Goal: Task Accomplishment & Management: Use online tool/utility

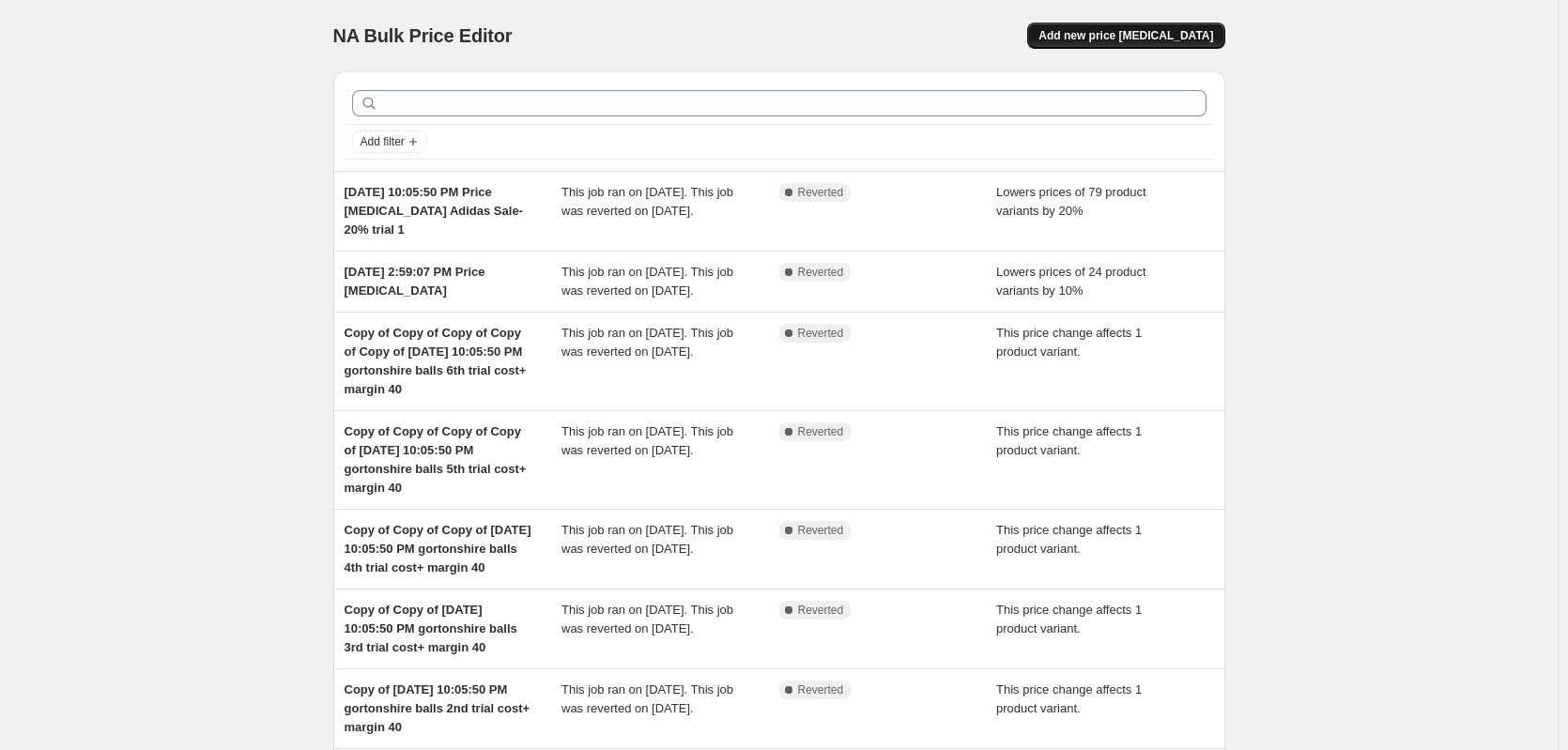
click at [1108, 35] on span "Add new price change job" at bounding box center [1126, 35] width 175 height 15
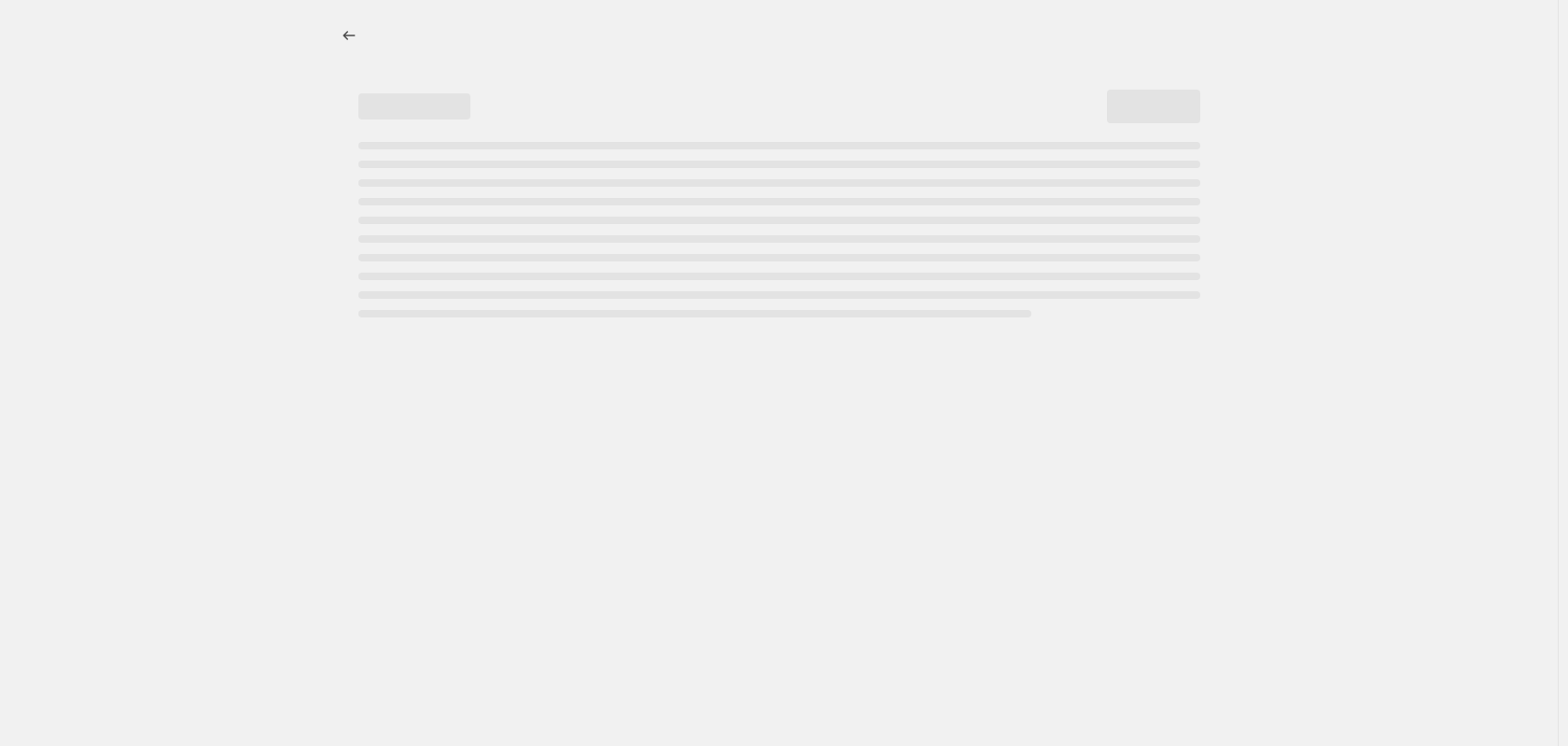
select select "percentage"
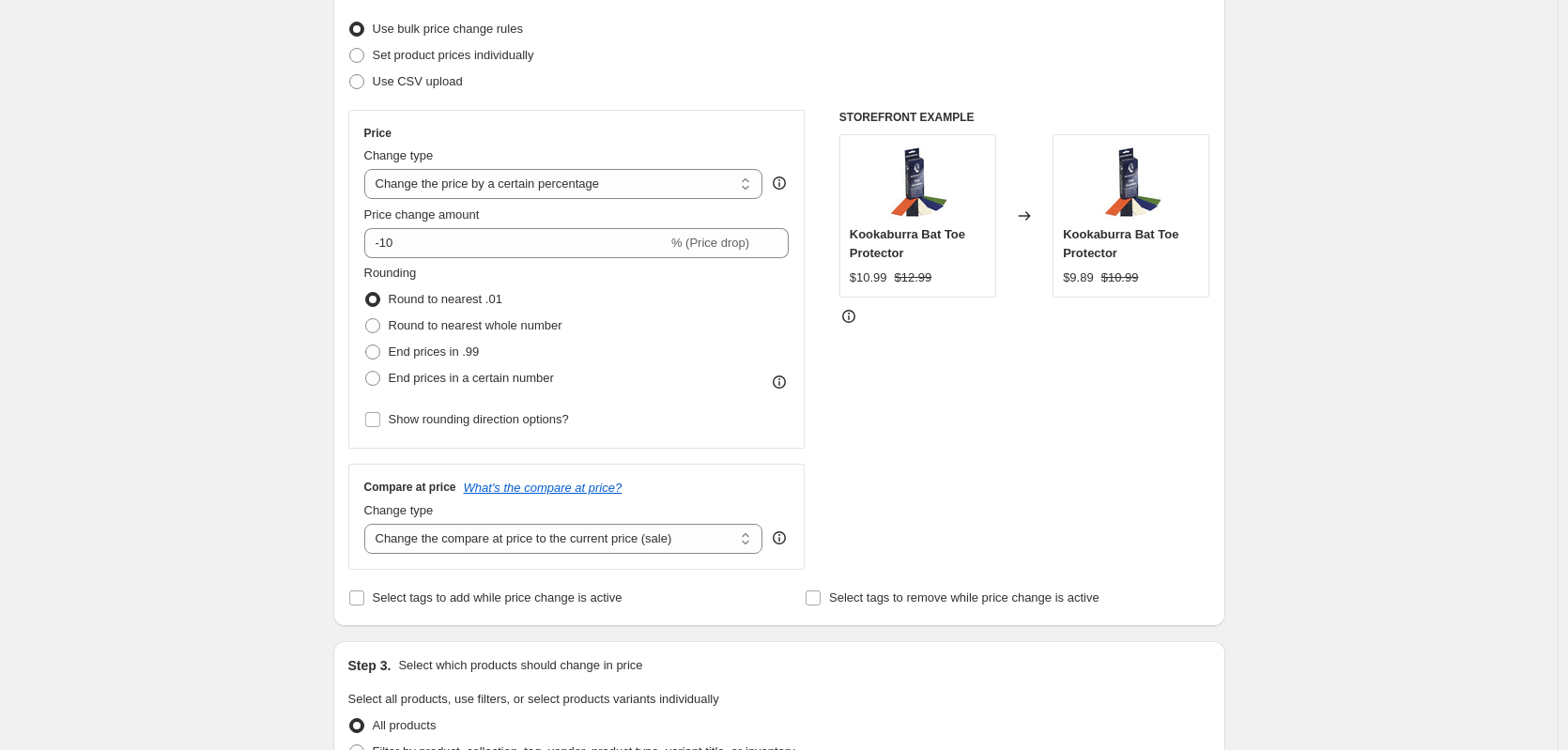
scroll to position [312, 0]
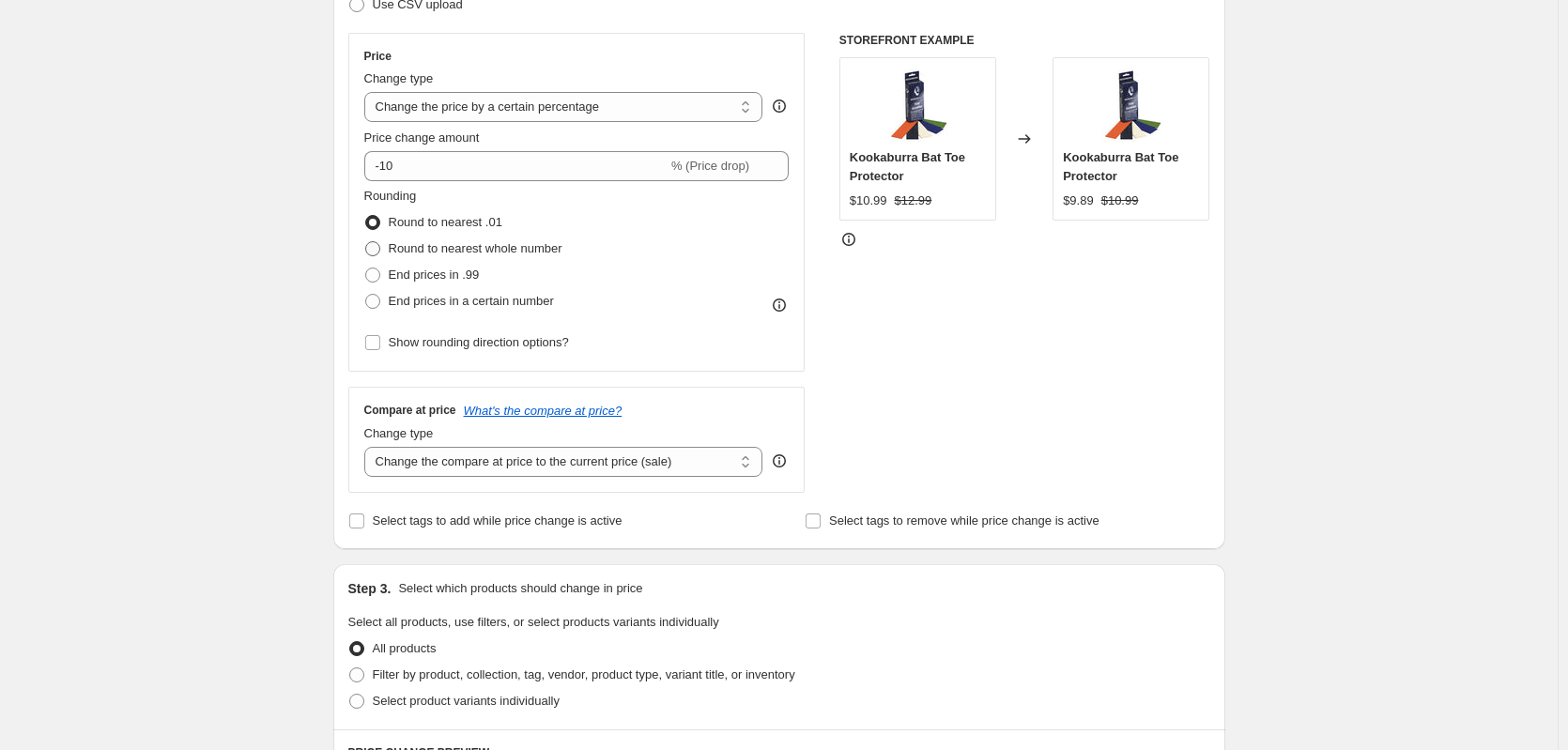
click at [501, 246] on span "Round to nearest whole number" at bounding box center [475, 248] width 174 height 14
click at [366, 242] on input "Round to nearest whole number" at bounding box center [365, 241] width 1 height 1
radio input "true"
click at [502, 232] on span "Round to nearest .01" at bounding box center [445, 222] width 114 height 19
click at [366, 216] on input "Round to nearest .01" at bounding box center [365, 215] width 1 height 1
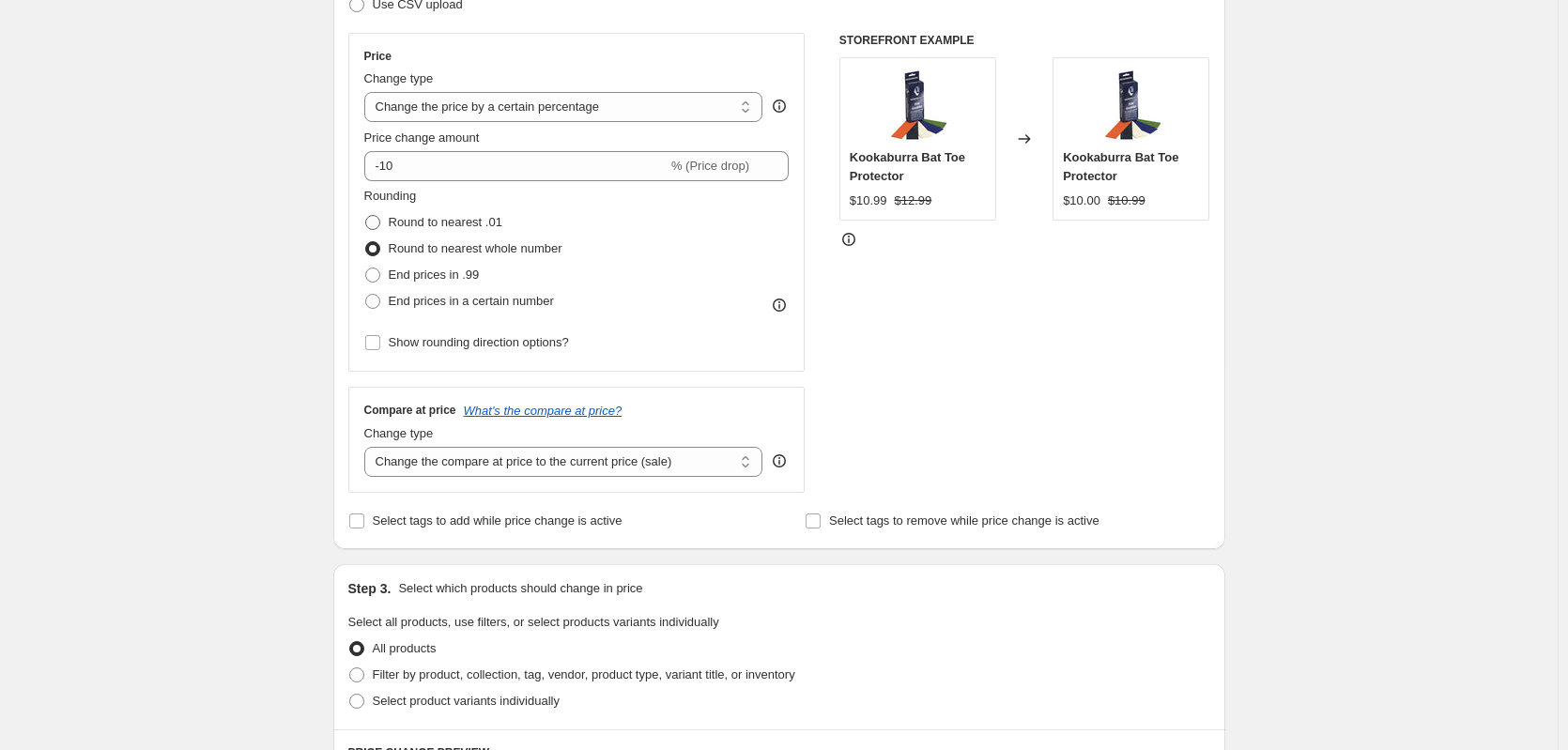
radio input "true"
click at [503, 249] on span "Round to nearest whole number" at bounding box center [475, 248] width 174 height 14
click at [366, 242] on input "Round to nearest whole number" at bounding box center [365, 241] width 1 height 1
radio input "true"
click at [467, 282] on span "End prices in .99" at bounding box center [434, 275] width 91 height 14
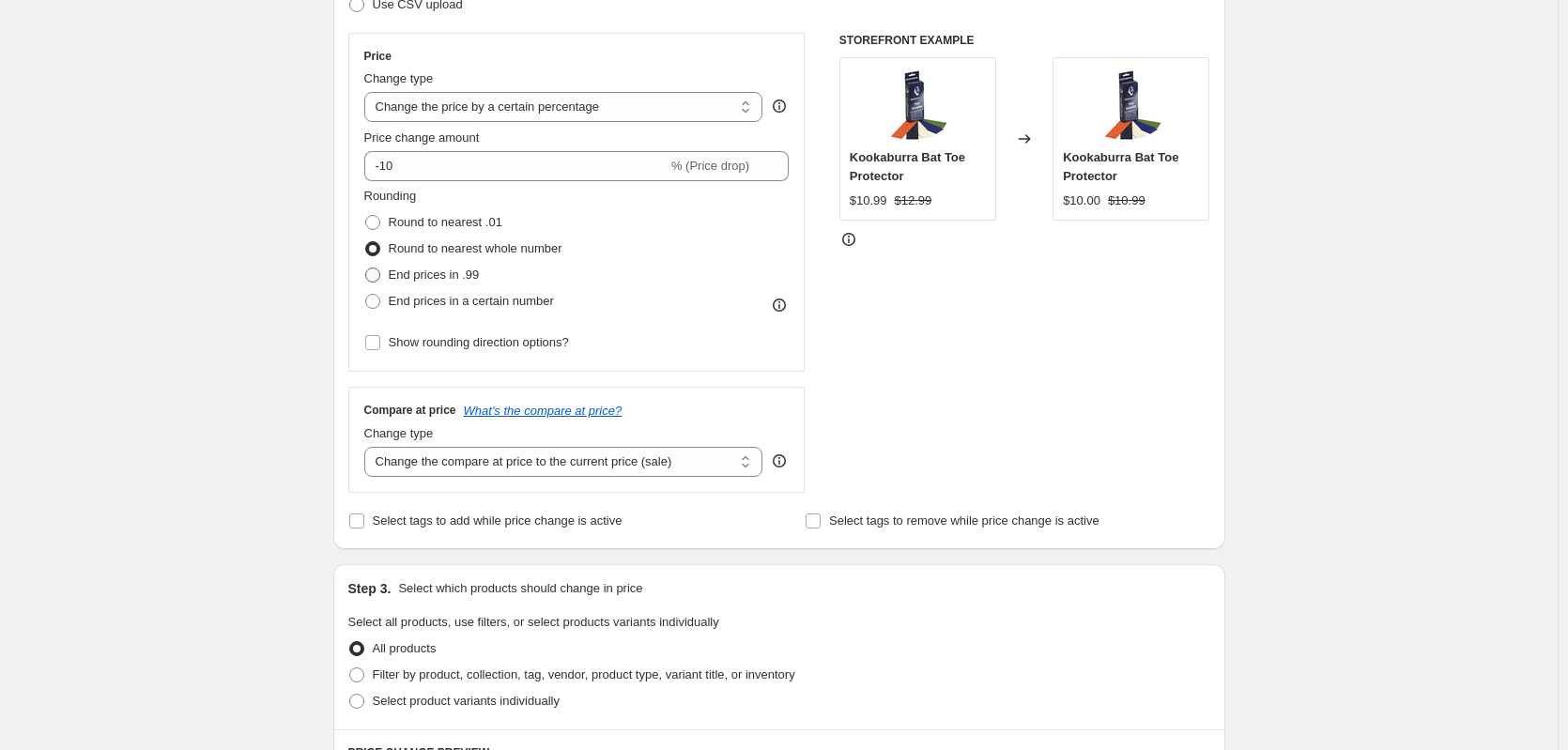
click at [366, 269] on input "End prices in .99" at bounding box center [365, 268] width 1 height 1
radio input "true"
click at [472, 301] on span "End prices in a certain number" at bounding box center [471, 301] width 166 height 14
click at [366, 295] on input "End prices in a certain number" at bounding box center [365, 294] width 1 height 1
radio input "true"
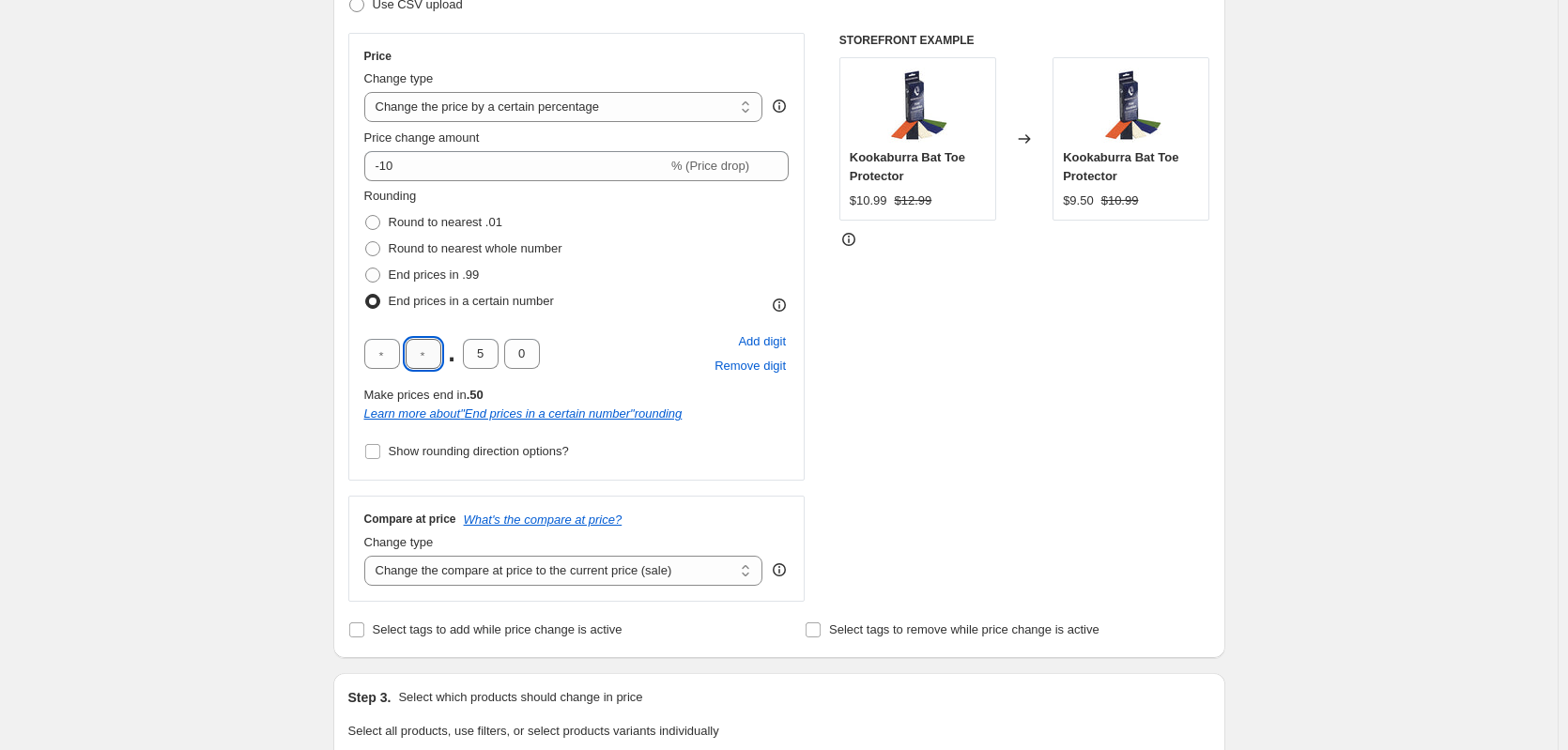
click at [430, 354] on input "text" at bounding box center [423, 354] width 36 height 30
click at [380, 452] on input "Show rounding direction options?" at bounding box center [372, 451] width 15 height 15
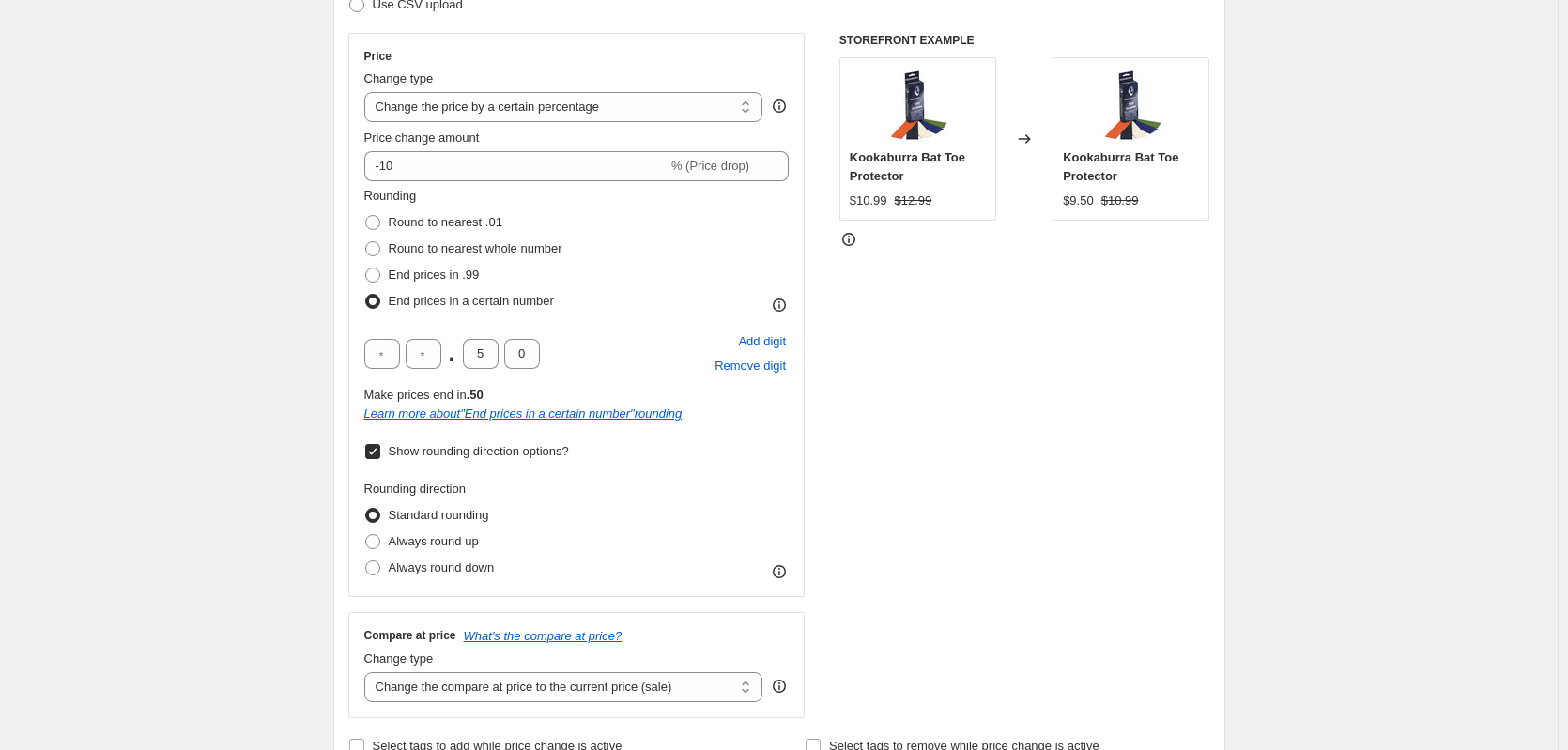
click at [379, 448] on input "Show rounding direction options?" at bounding box center [372, 451] width 15 height 15
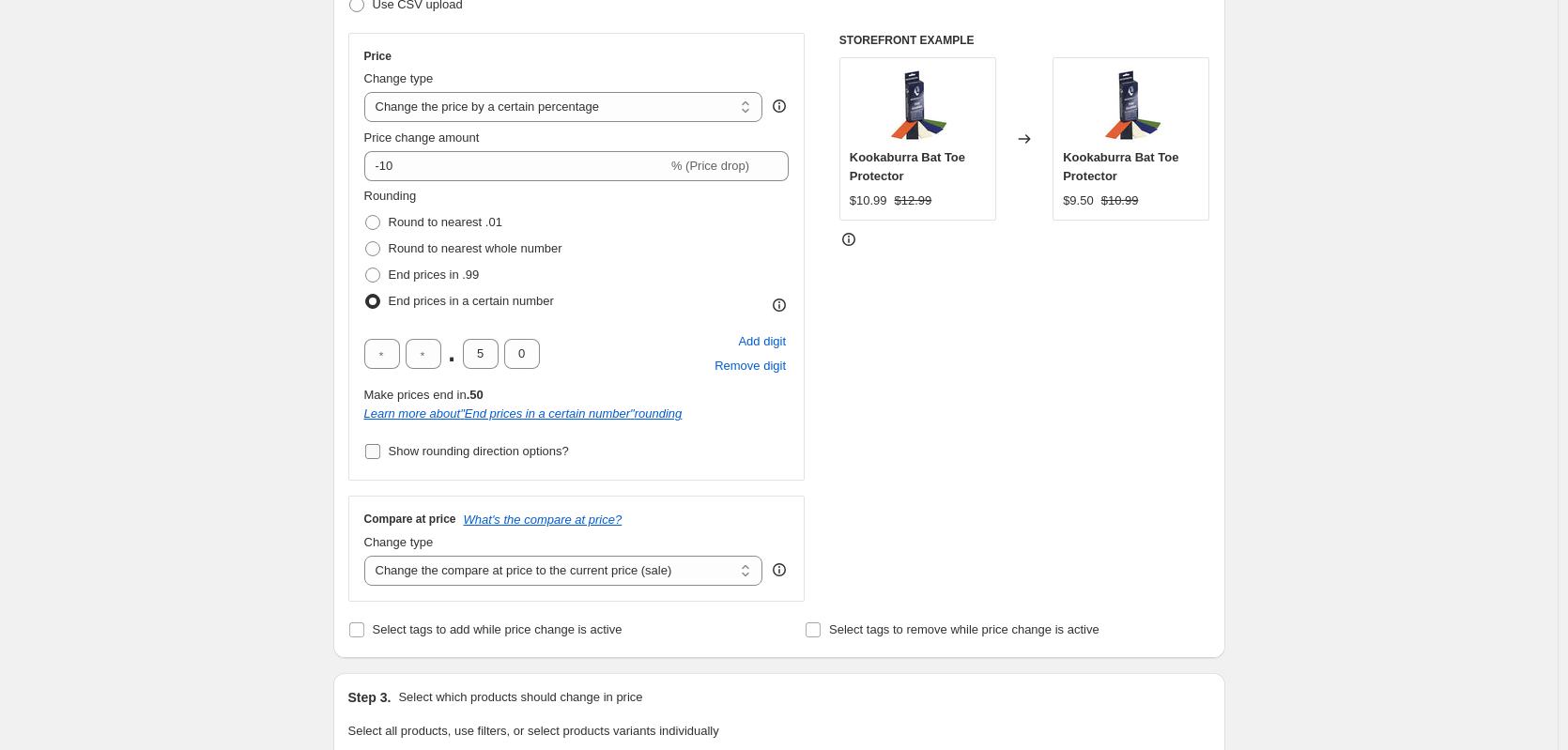
click at [379, 448] on input "Show rounding direction options?" at bounding box center [372, 451] width 15 height 15
checkbox input "true"
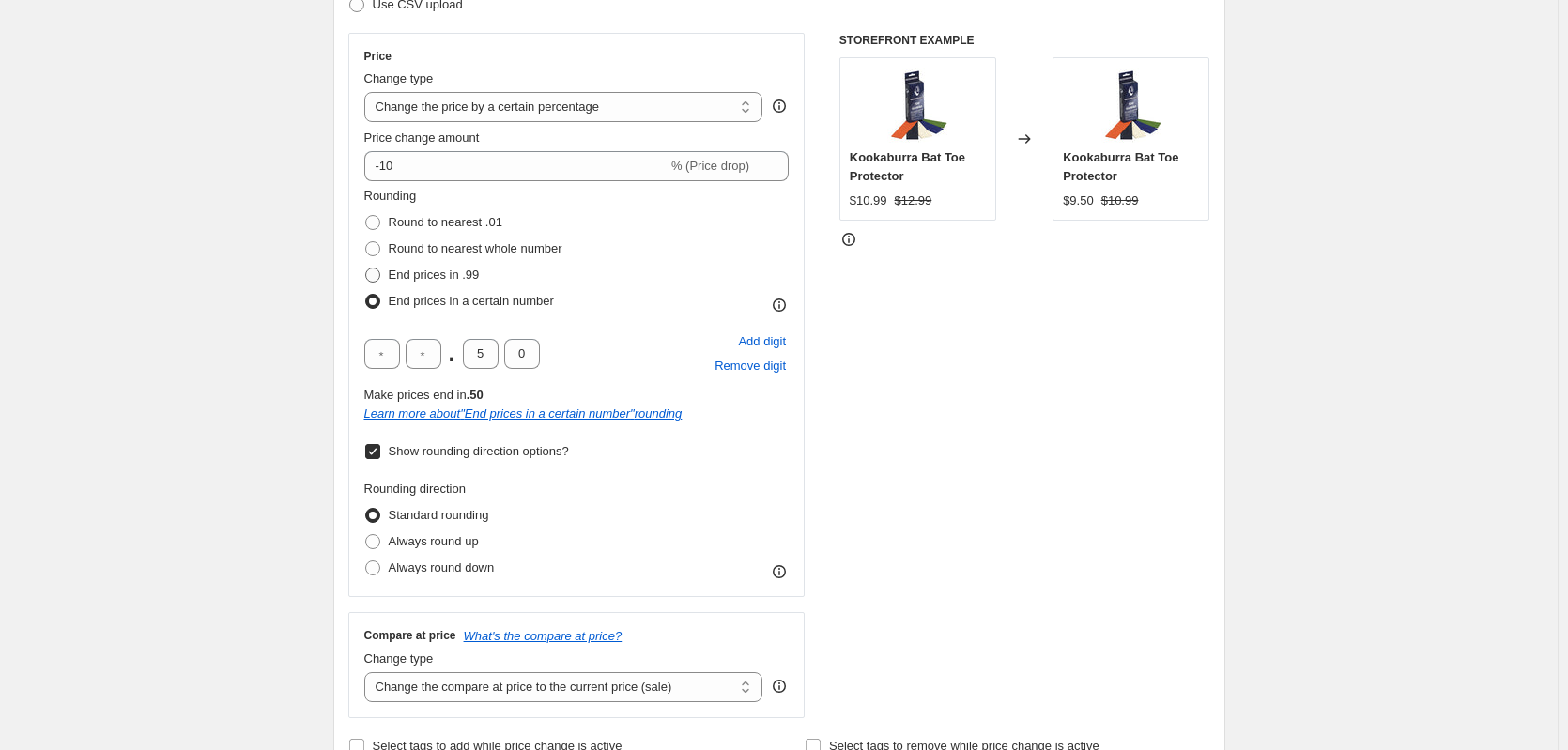
click at [378, 280] on span at bounding box center [372, 275] width 15 height 15
click at [366, 269] on input "End prices in .99" at bounding box center [365, 268] width 1 height 1
radio input "true"
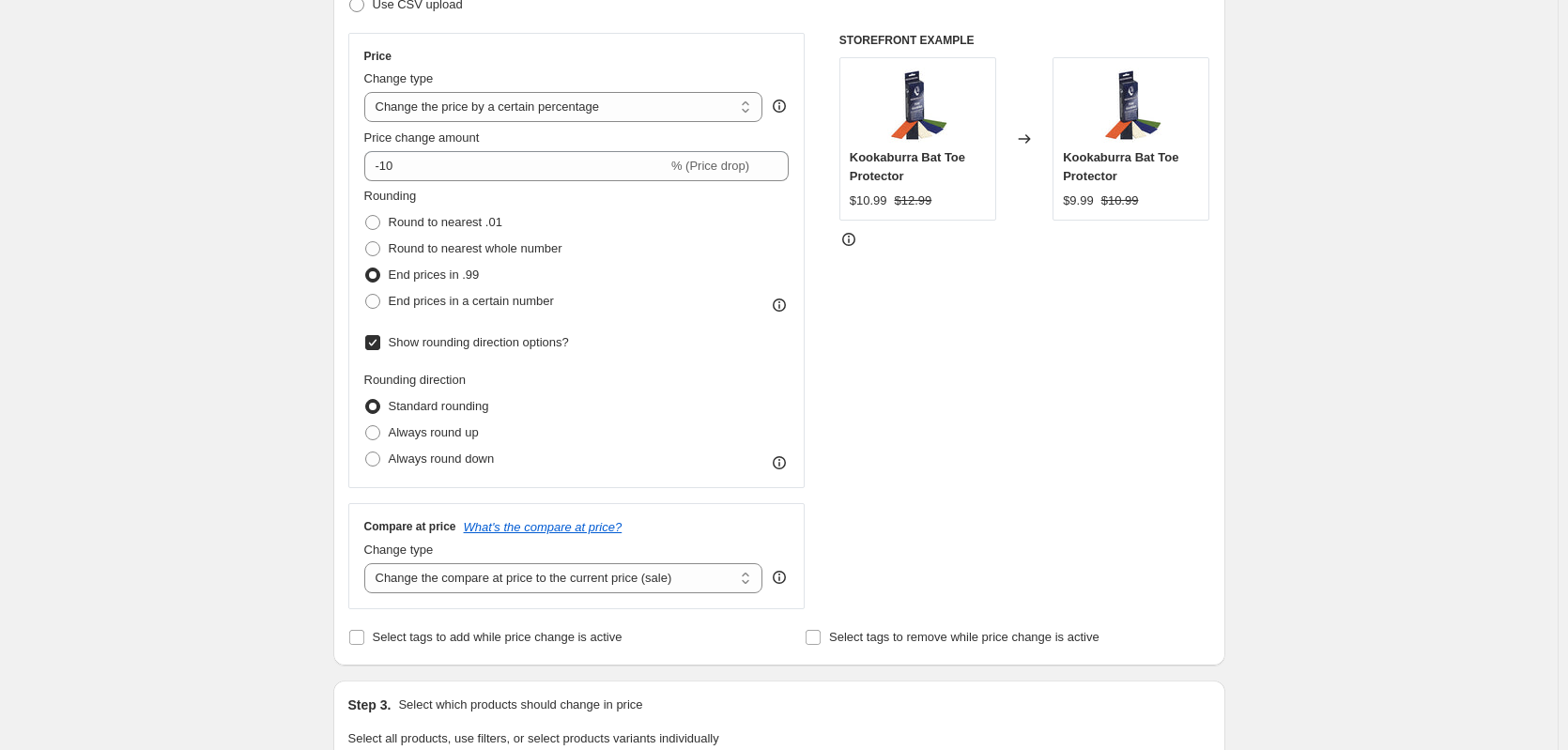
click at [378, 340] on input "Show rounding direction options?" at bounding box center [372, 342] width 15 height 15
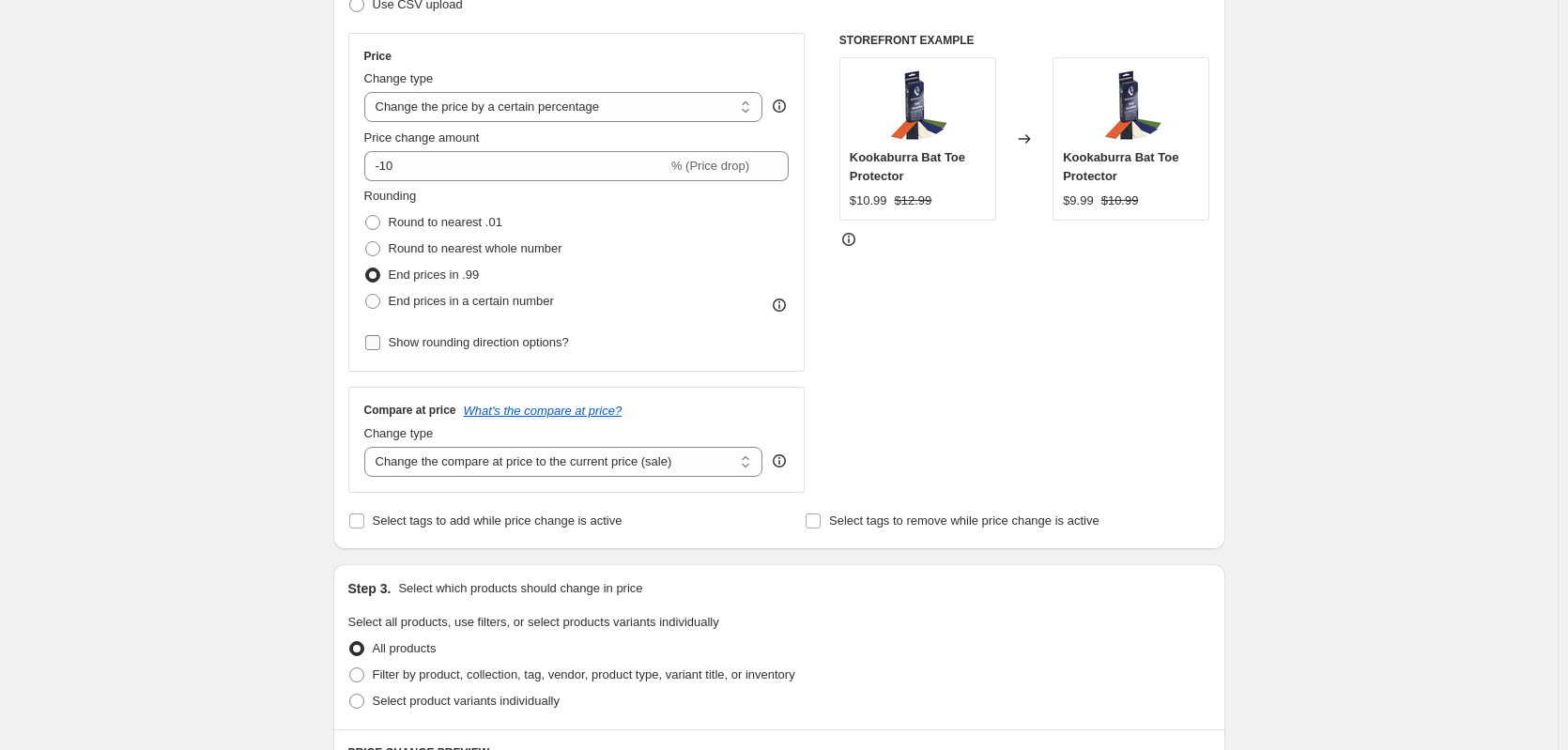
click at [378, 340] on input "Show rounding direction options?" at bounding box center [372, 342] width 15 height 15
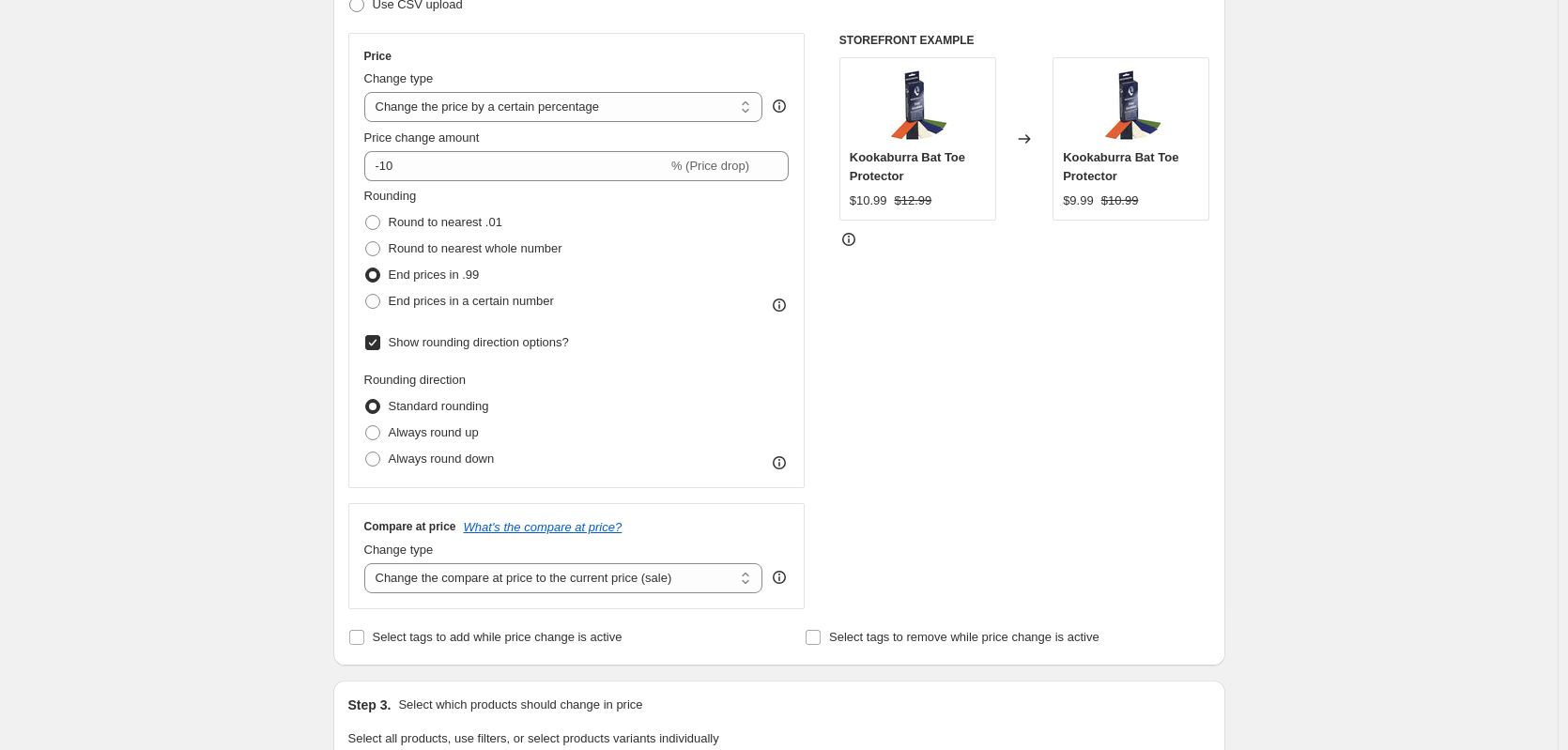
click at [378, 340] on input "Show rounding direction options?" at bounding box center [372, 342] width 15 height 15
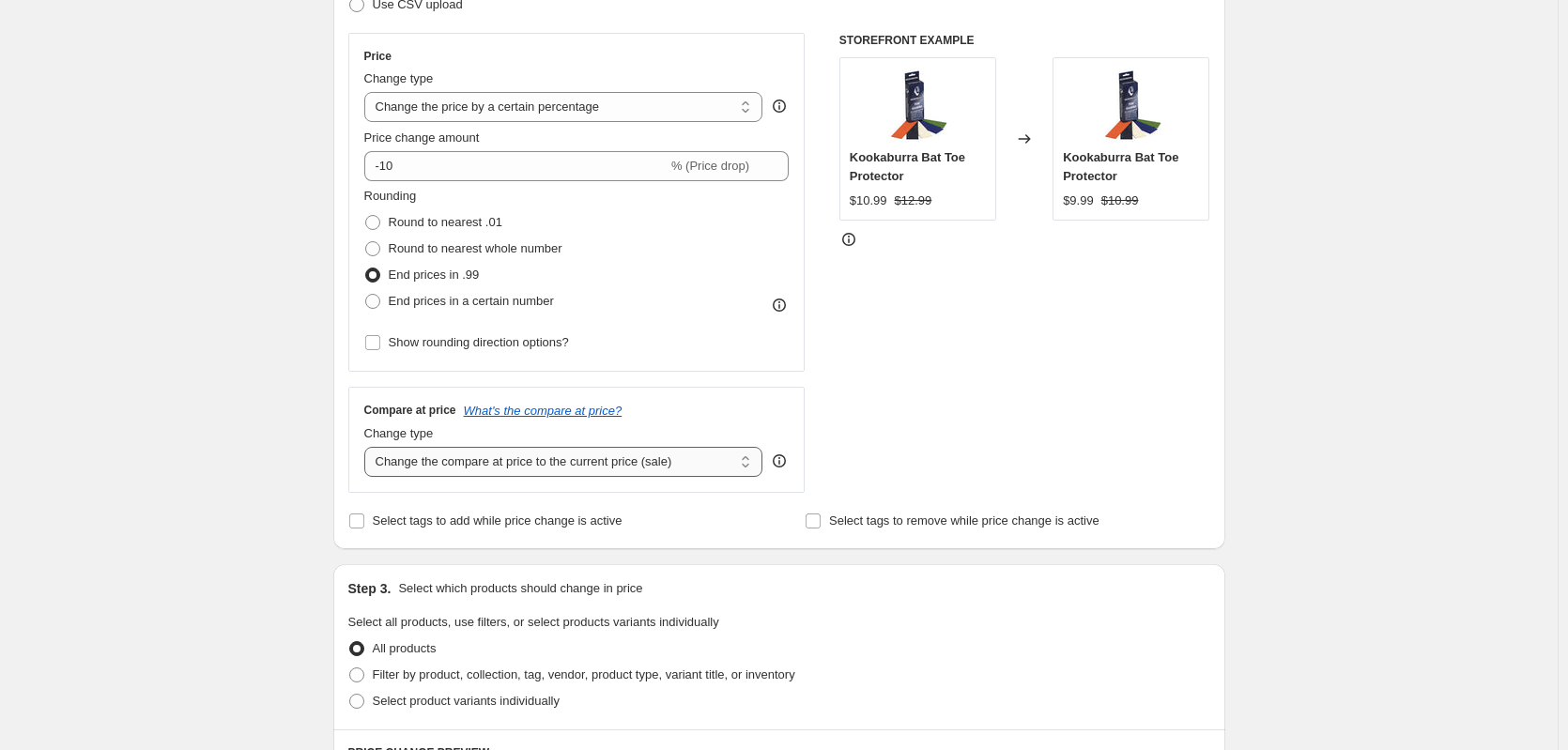
click at [503, 461] on select "Change the compare at price to the current price (sale) Change the compare at p…" at bounding box center [563, 462] width 399 height 30
click at [378, 339] on input "Show rounding direction options?" at bounding box center [372, 342] width 15 height 15
checkbox input "true"
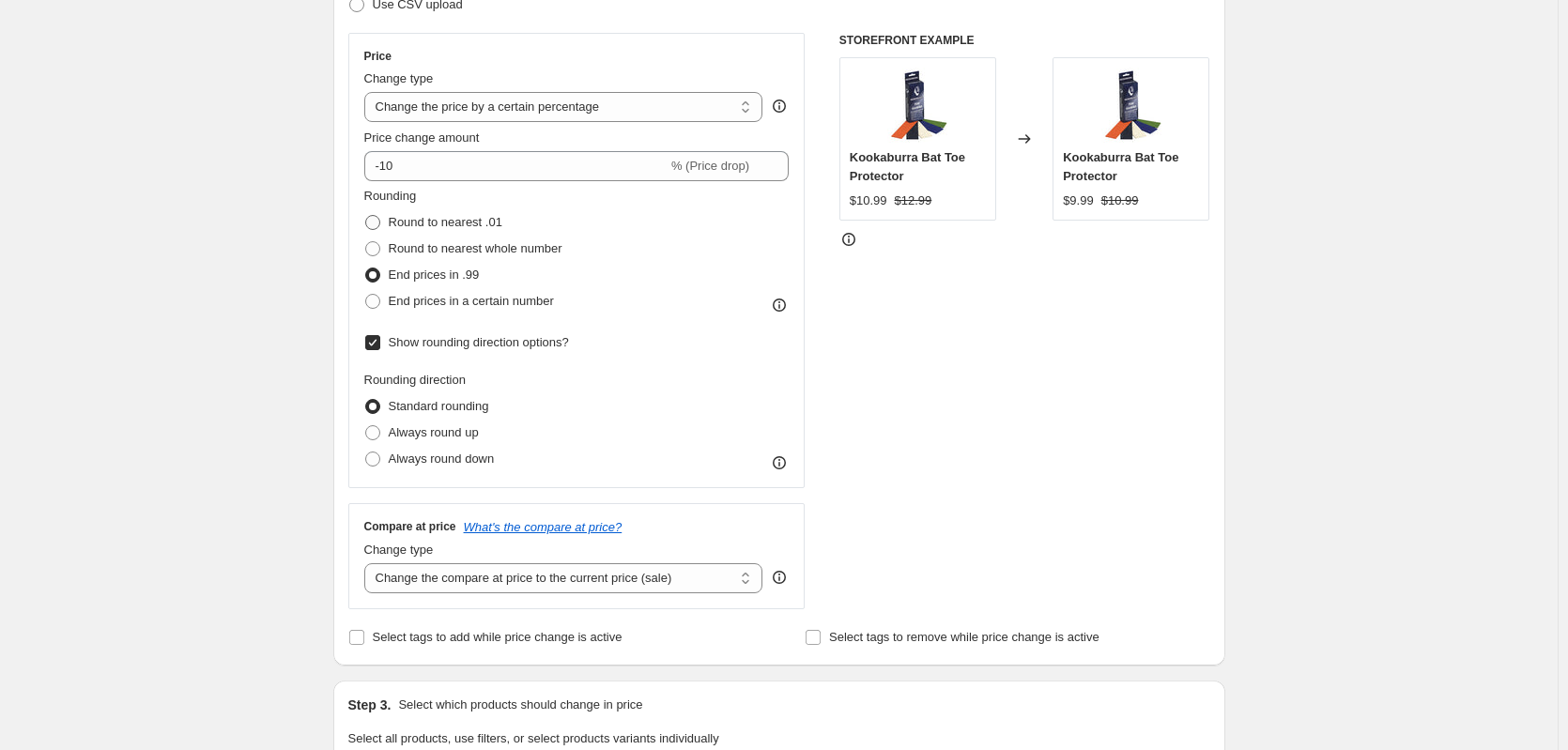
click at [378, 223] on span at bounding box center [372, 222] width 15 height 15
click at [366, 216] on input "Round to nearest .01" at bounding box center [365, 215] width 1 height 1
radio input "true"
click at [377, 250] on span at bounding box center [372, 248] width 15 height 15
click at [366, 242] on input "Round to nearest whole number" at bounding box center [365, 241] width 1 height 1
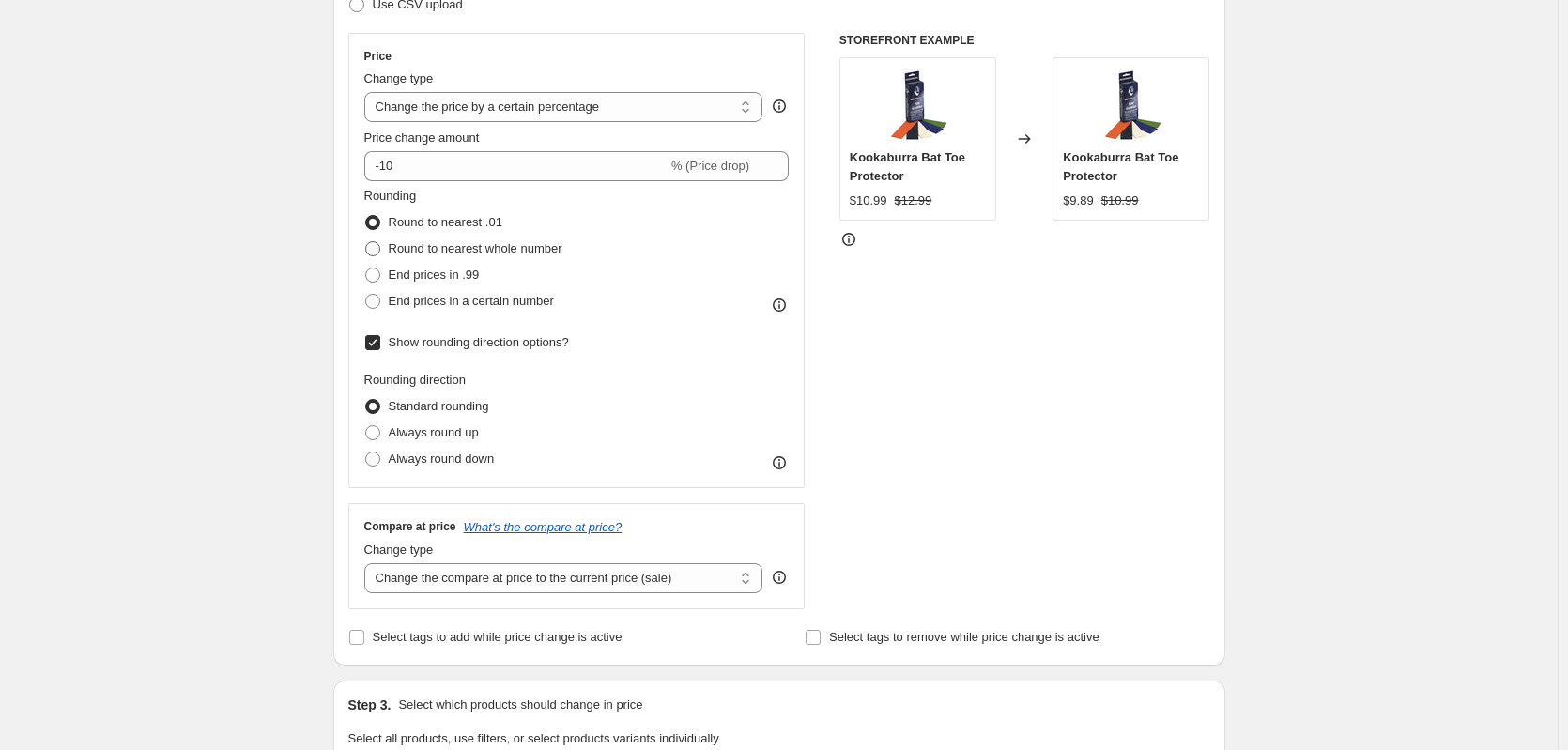
radio input "true"
click at [375, 276] on span at bounding box center [372, 275] width 15 height 15
click at [366, 269] on input "End prices in .99" at bounding box center [365, 268] width 1 height 1
radio input "true"
click at [380, 298] on span at bounding box center [372, 301] width 15 height 15
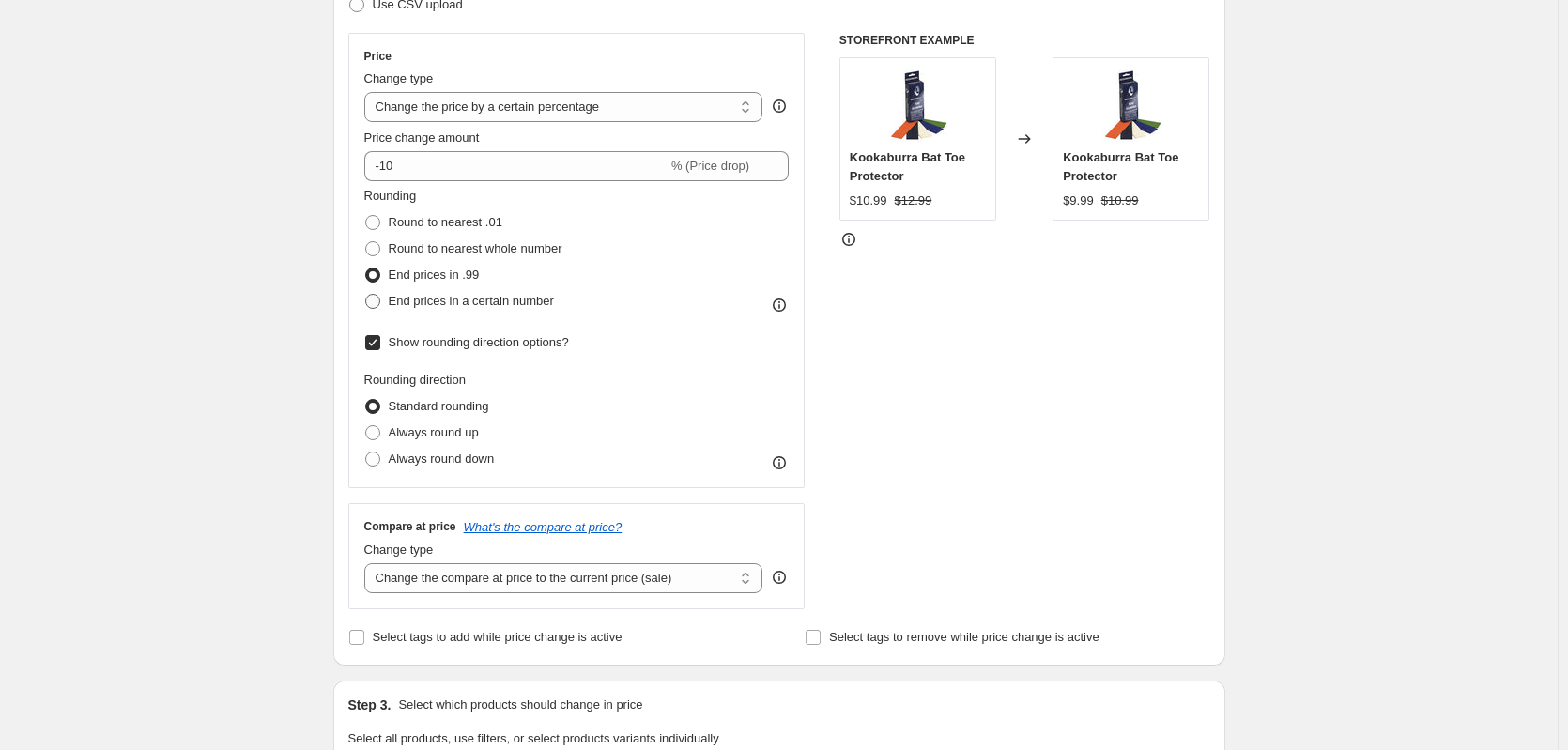
click at [366, 295] on input "End prices in a certain number" at bounding box center [365, 294] width 1 height 1
radio input "true"
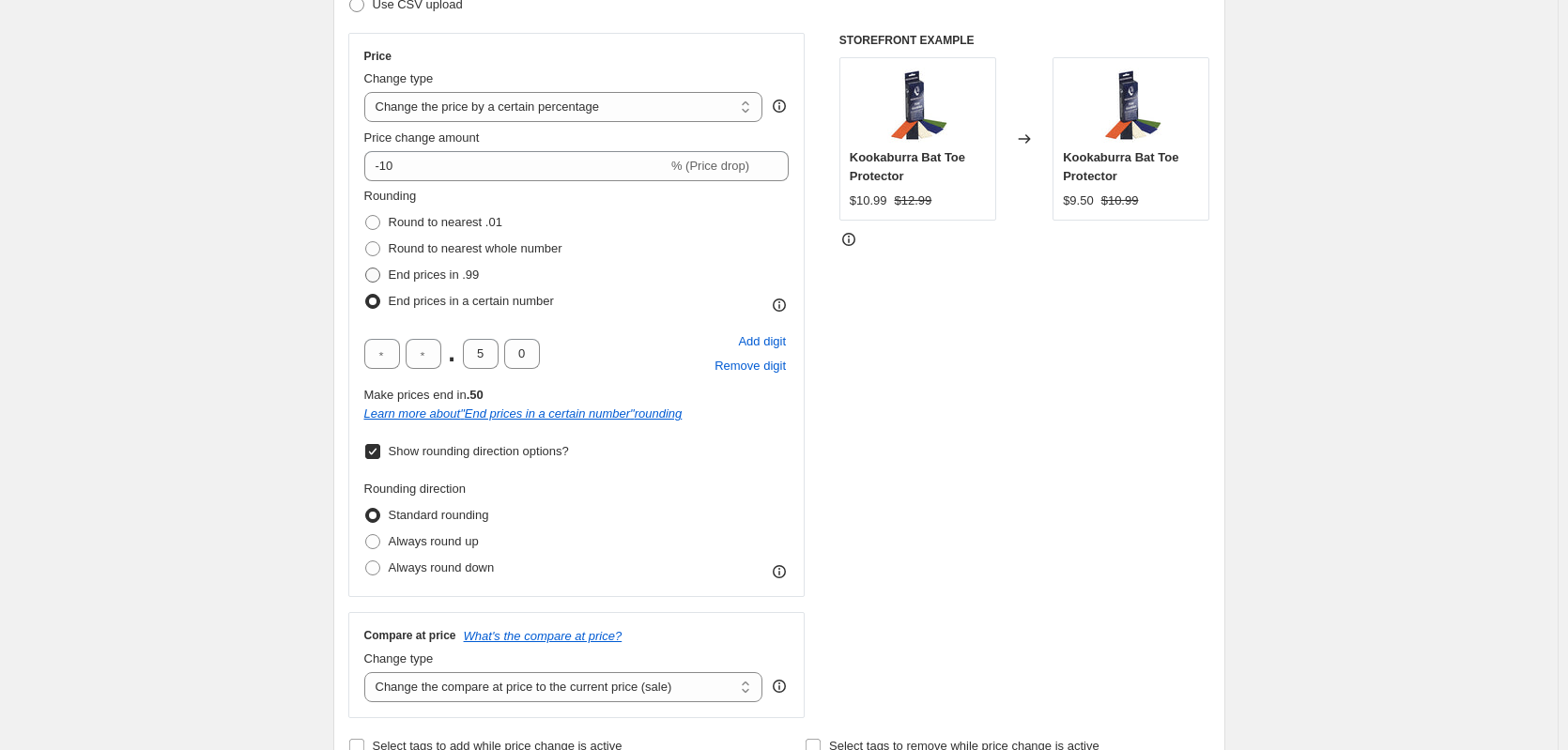
click at [376, 270] on span at bounding box center [372, 275] width 15 height 15
click at [366, 269] on input "End prices in .99" at bounding box center [365, 268] width 1 height 1
radio input "true"
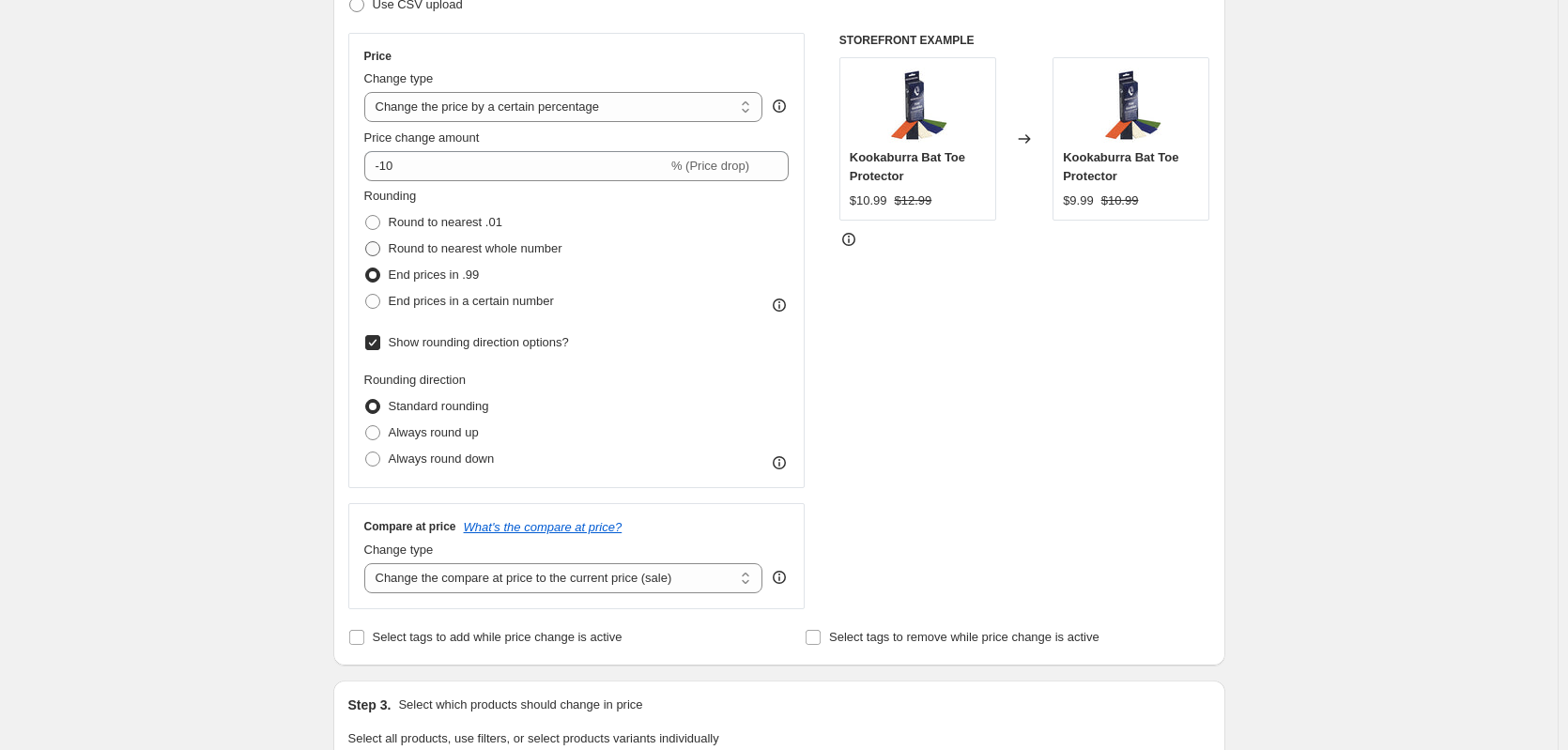
click at [378, 246] on span at bounding box center [372, 248] width 15 height 15
click at [366, 242] on input "Round to nearest whole number" at bounding box center [365, 241] width 1 height 1
radio input "true"
click at [378, 220] on span at bounding box center [372, 222] width 15 height 15
click at [366, 216] on input "Round to nearest .01" at bounding box center [365, 215] width 1 height 1
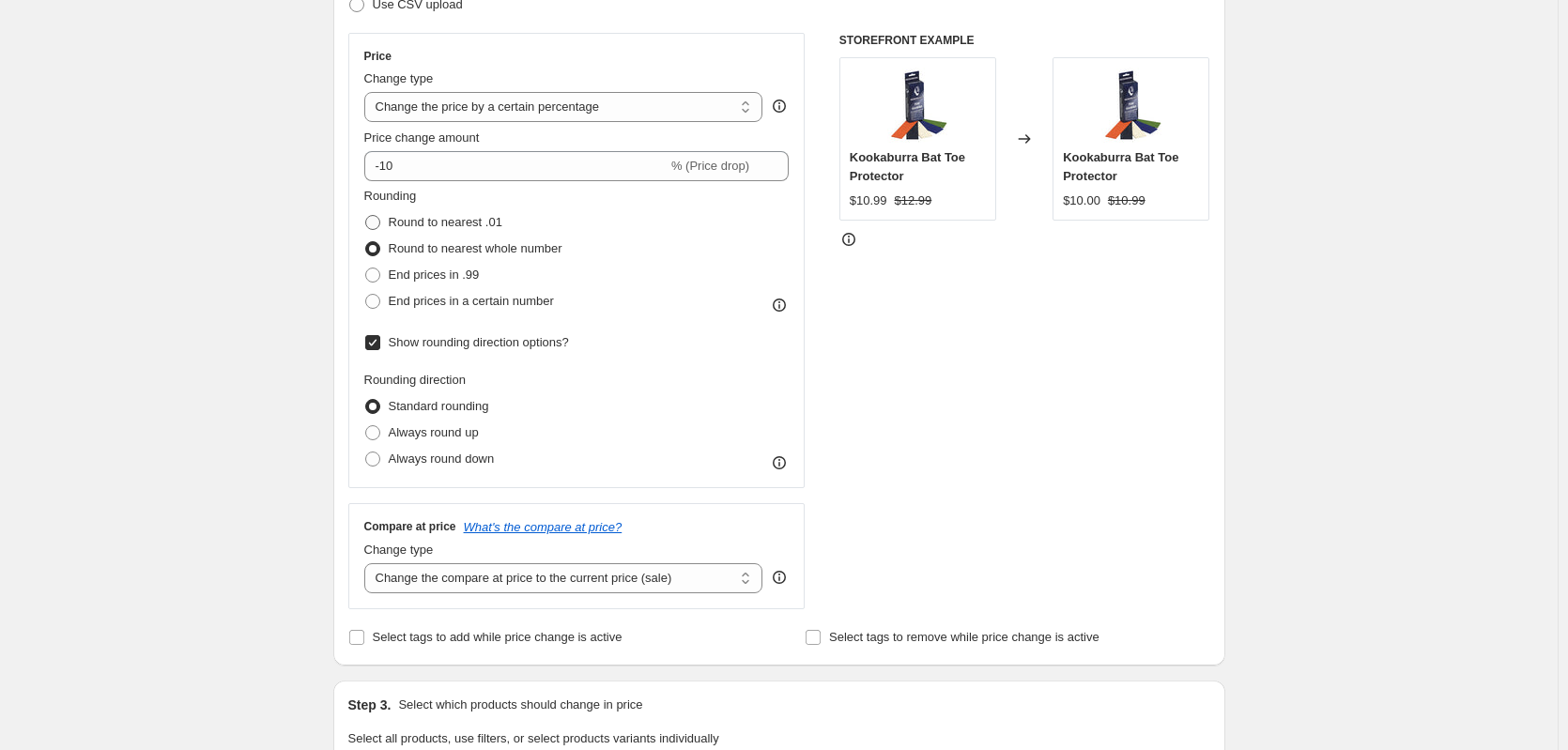
radio input "true"
click at [380, 303] on span at bounding box center [372, 301] width 15 height 15
click at [366, 295] on input "End prices in a certain number" at bounding box center [365, 294] width 1 height 1
radio input "true"
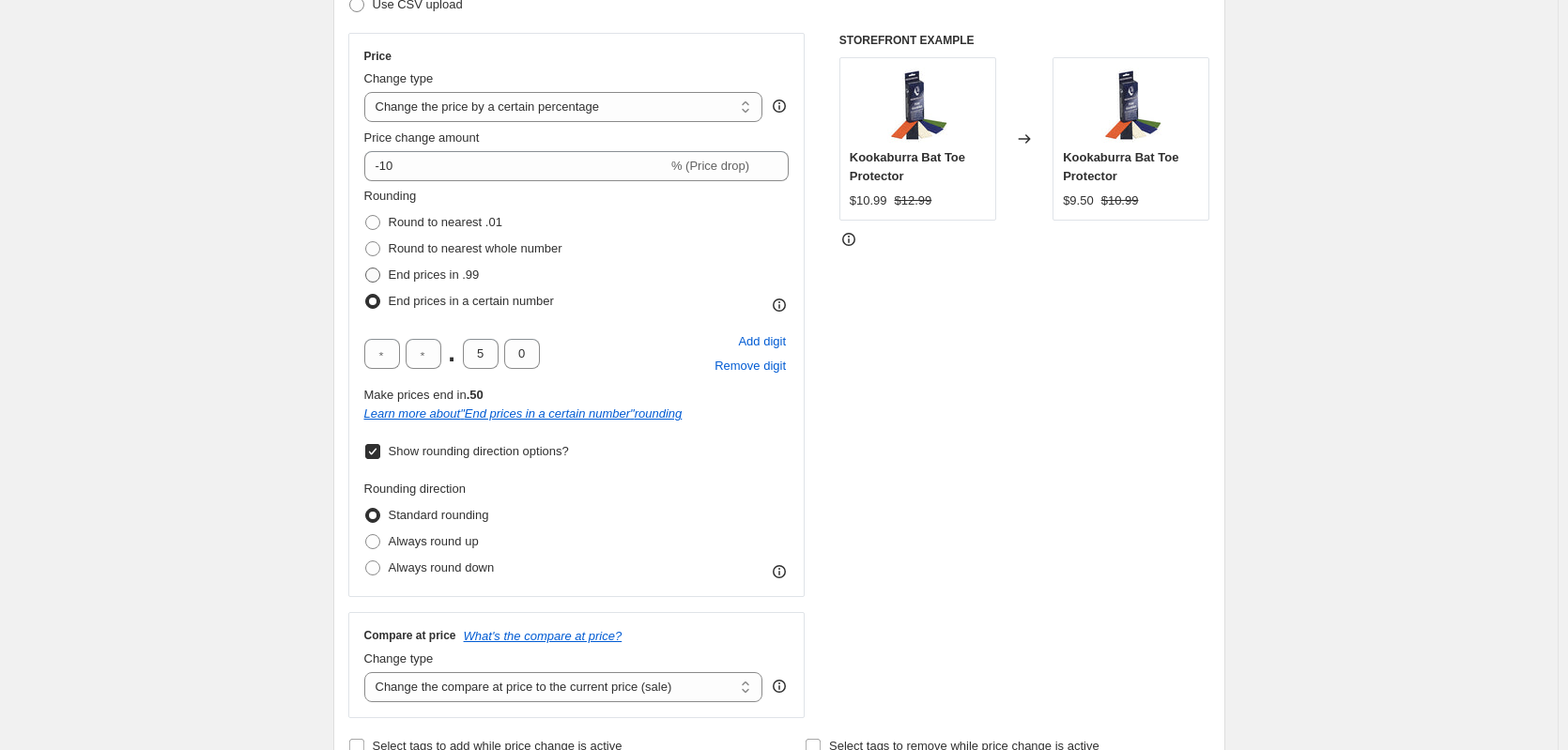
click at [378, 272] on span at bounding box center [372, 275] width 15 height 15
click at [366, 269] on input "End prices in .99" at bounding box center [365, 268] width 1 height 1
radio input "true"
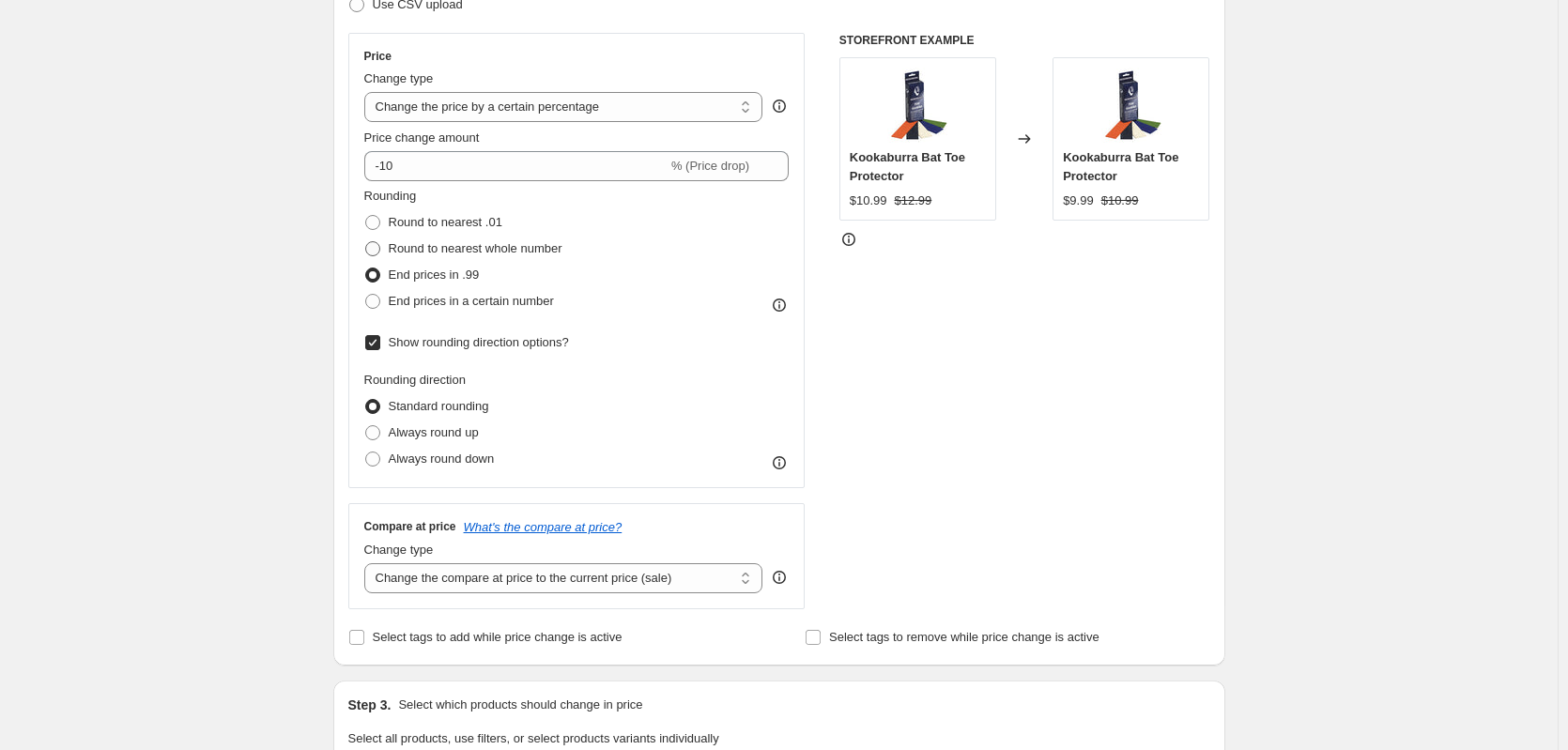
click at [377, 250] on span at bounding box center [372, 248] width 15 height 15
click at [366, 242] on input "Round to nearest whole number" at bounding box center [365, 241] width 1 height 1
radio input "true"
click at [380, 219] on span at bounding box center [372, 222] width 15 height 15
click at [366, 216] on input "Round to nearest .01" at bounding box center [365, 215] width 1 height 1
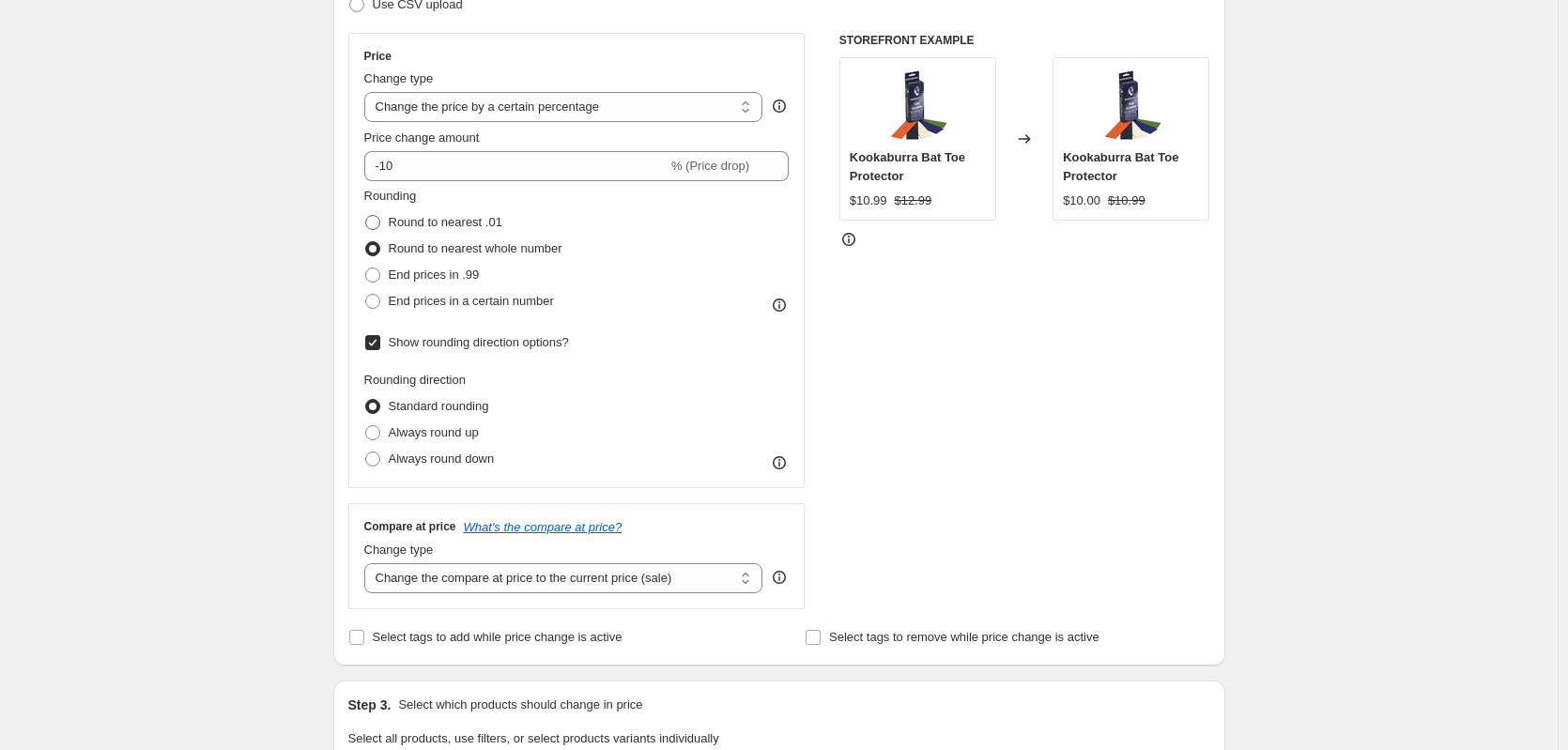
radio input "true"
click at [378, 283] on span at bounding box center [372, 275] width 15 height 15
click at [366, 269] on input "End prices in .99" at bounding box center [365, 268] width 1 height 1
radio input "true"
click at [378, 259] on label "Round to nearest whole number" at bounding box center [463, 249] width 198 height 27
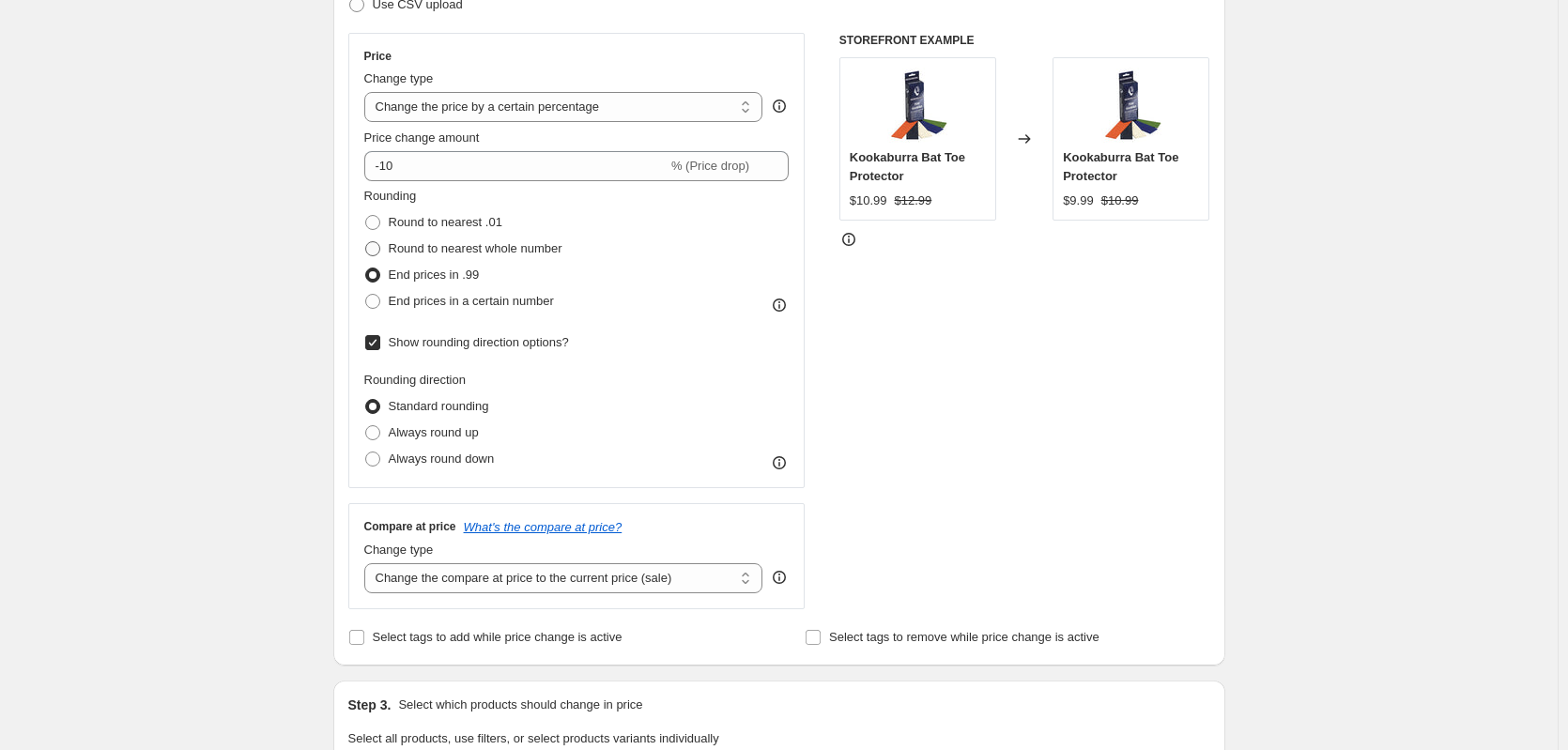
click at [366, 242] on input "Round to nearest whole number" at bounding box center [365, 241] width 1 height 1
radio input "true"
click at [380, 225] on span at bounding box center [372, 222] width 15 height 15
click at [366, 216] on input "Round to nearest .01" at bounding box center [365, 215] width 1 height 1
radio input "true"
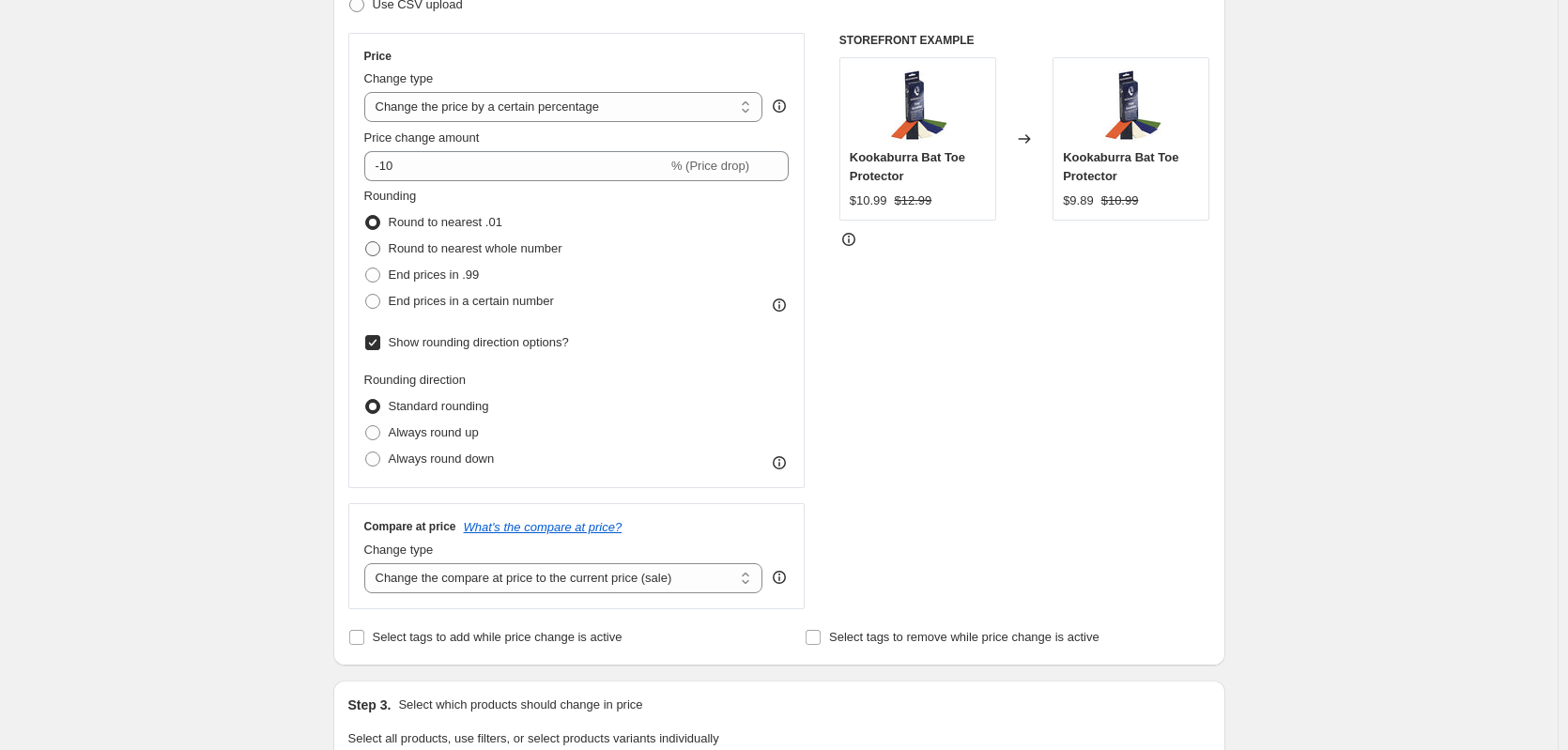
click at [378, 255] on span at bounding box center [372, 248] width 15 height 15
click at [366, 242] on input "Round to nearest whole number" at bounding box center [365, 241] width 1 height 1
radio input "true"
click at [378, 278] on span at bounding box center [372, 275] width 15 height 15
click at [366, 269] on input "End prices in .99" at bounding box center [365, 268] width 1 height 1
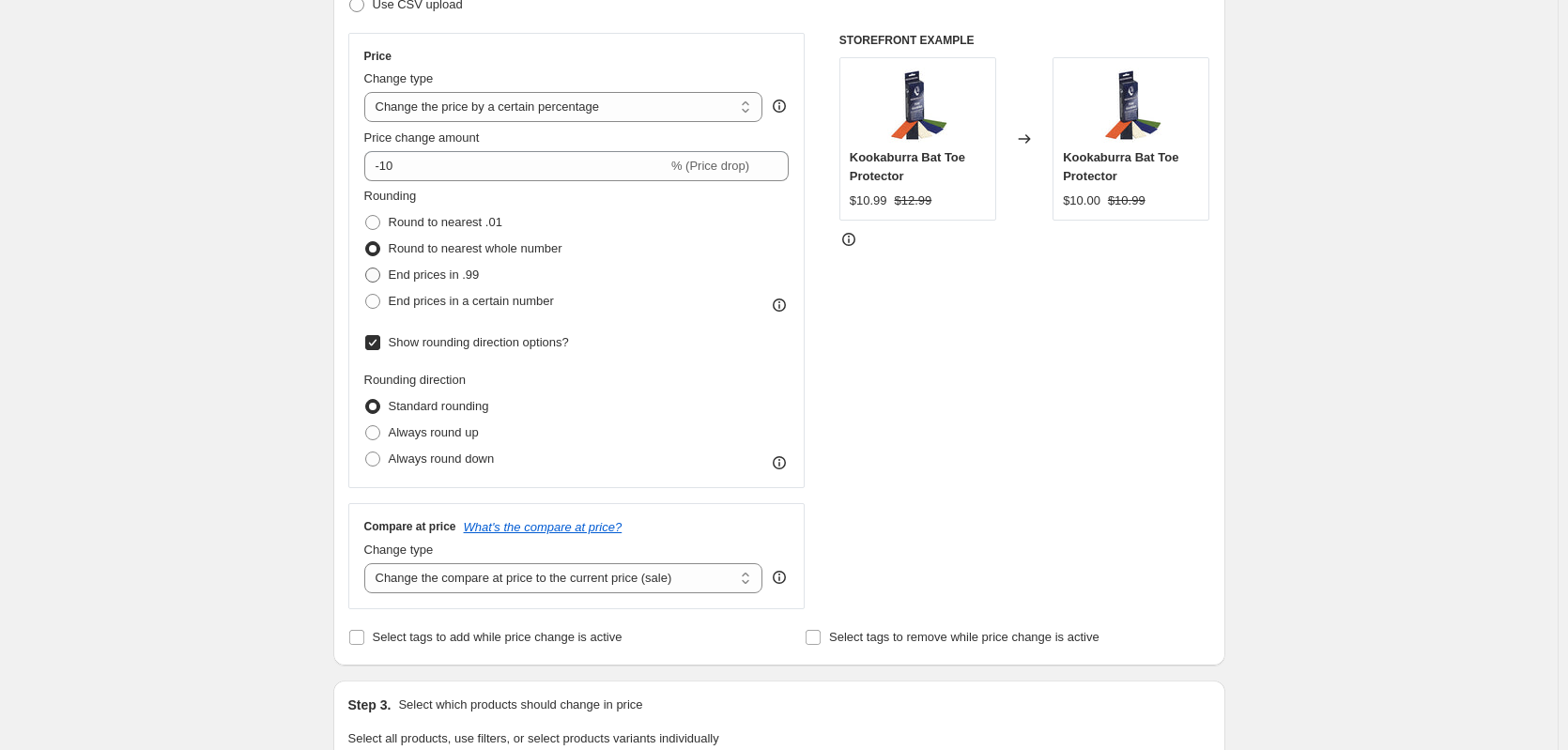
radio input "true"
click at [380, 301] on span at bounding box center [372, 301] width 15 height 15
click at [366, 295] on input "End prices in a certain number" at bounding box center [365, 294] width 1 height 1
radio input "true"
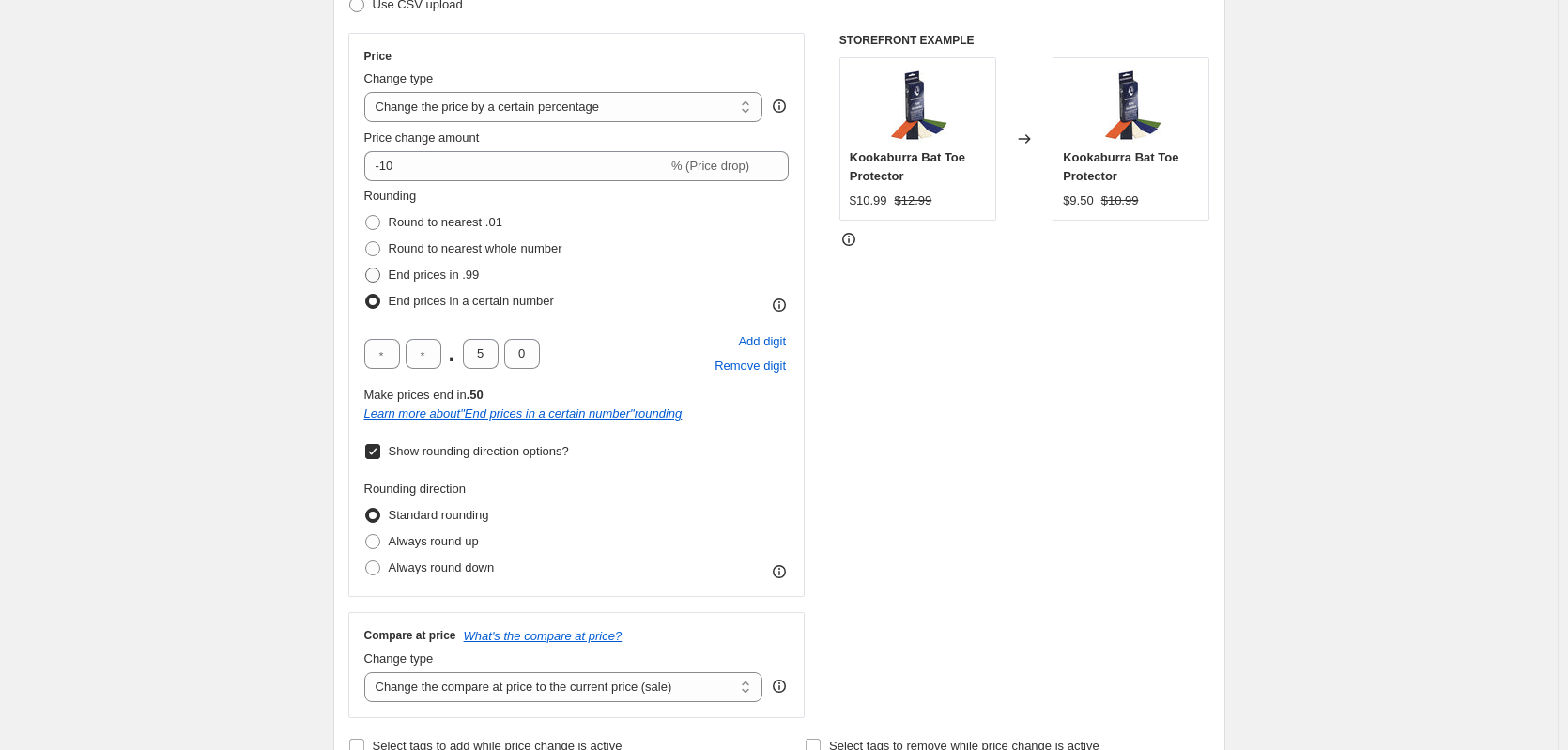
click at [378, 270] on span at bounding box center [372, 275] width 15 height 15
click at [366, 269] on input "End prices in .99" at bounding box center [365, 268] width 1 height 1
radio input "true"
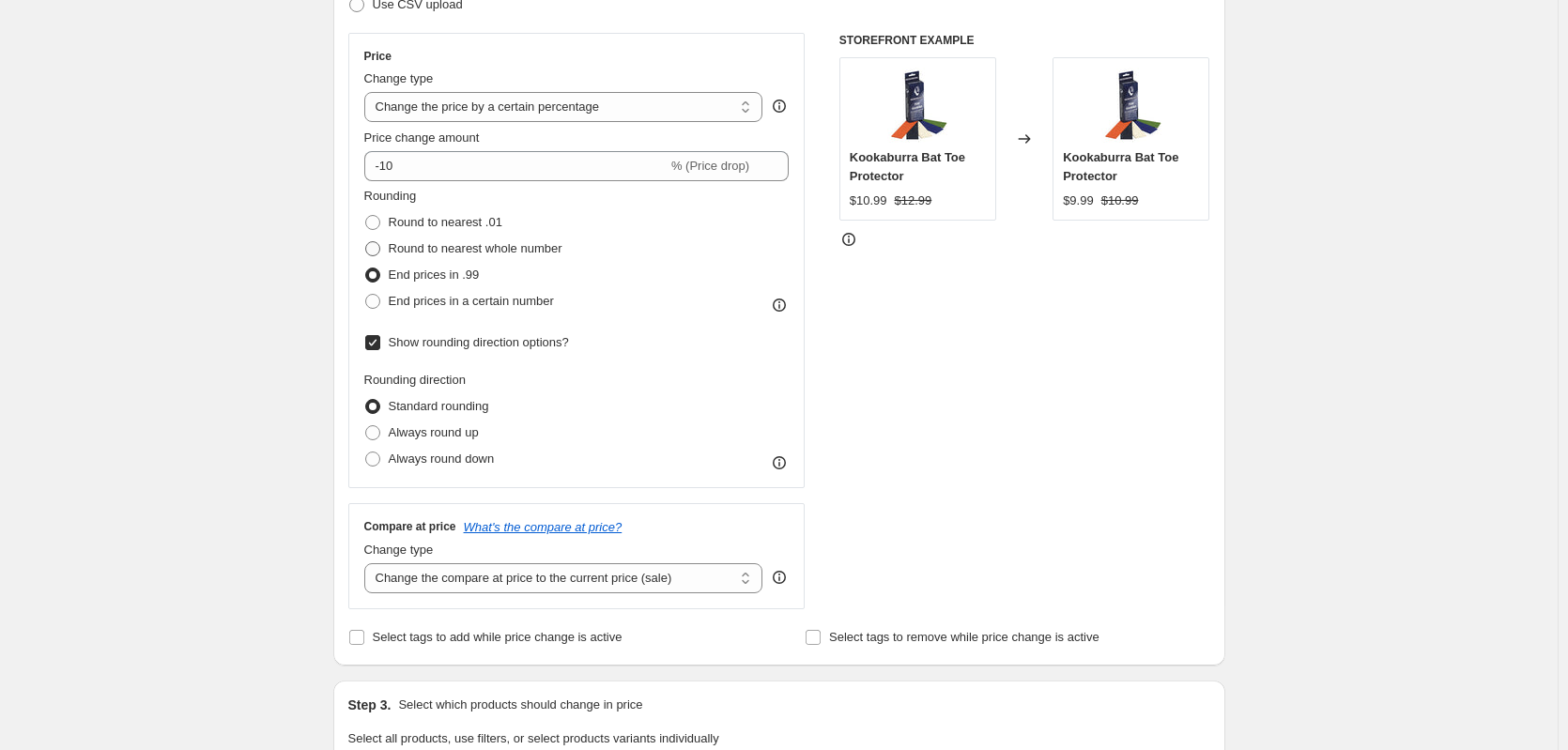
click at [379, 253] on span at bounding box center [372, 248] width 15 height 15
click at [366, 242] on input "Round to nearest whole number" at bounding box center [365, 241] width 1 height 1
radio input "true"
click at [373, 222] on span at bounding box center [372, 222] width 15 height 15
click at [366, 216] on input "Round to nearest .01" at bounding box center [365, 215] width 1 height 1
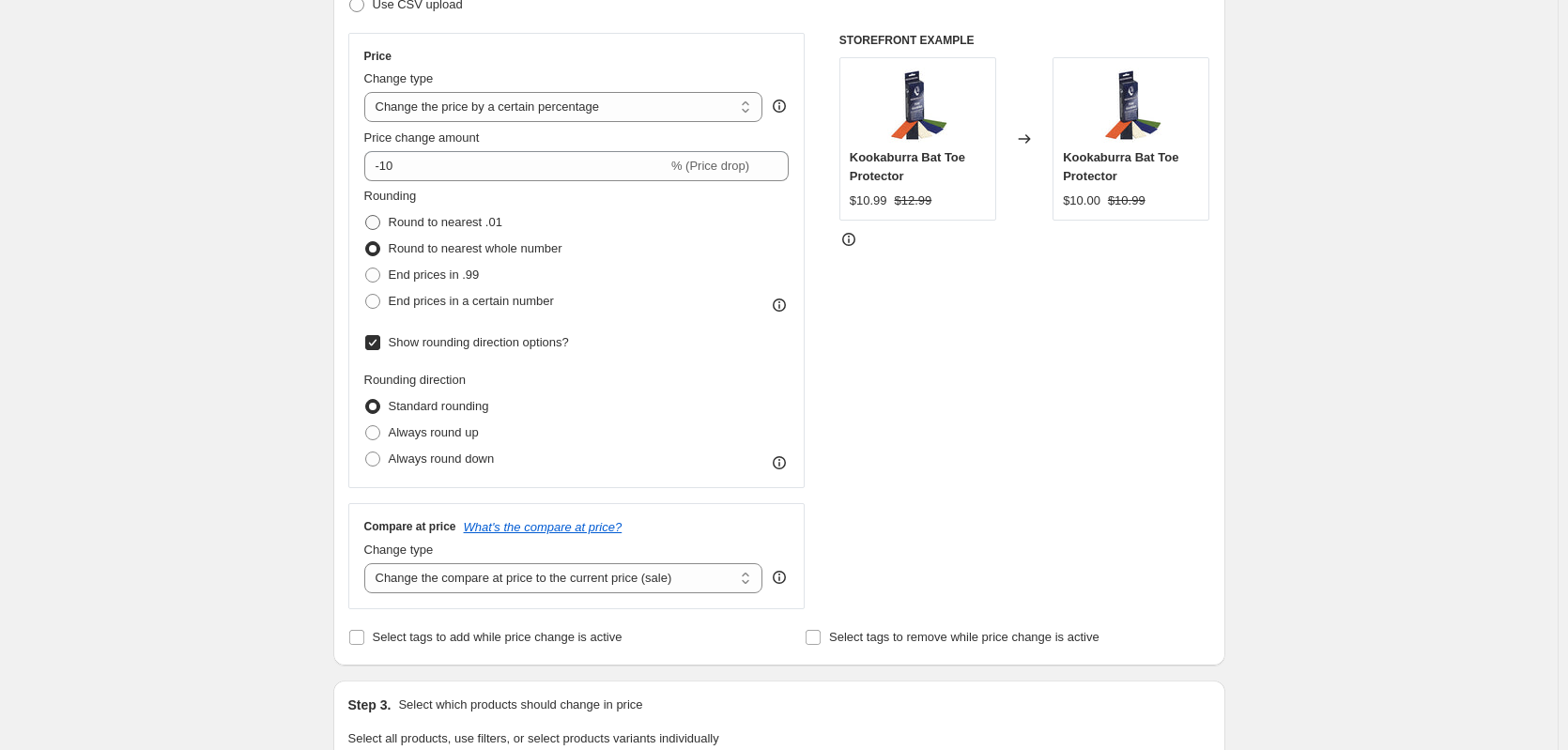
radio input "true"
click at [378, 343] on input "Show rounding direction options?" at bounding box center [372, 342] width 15 height 15
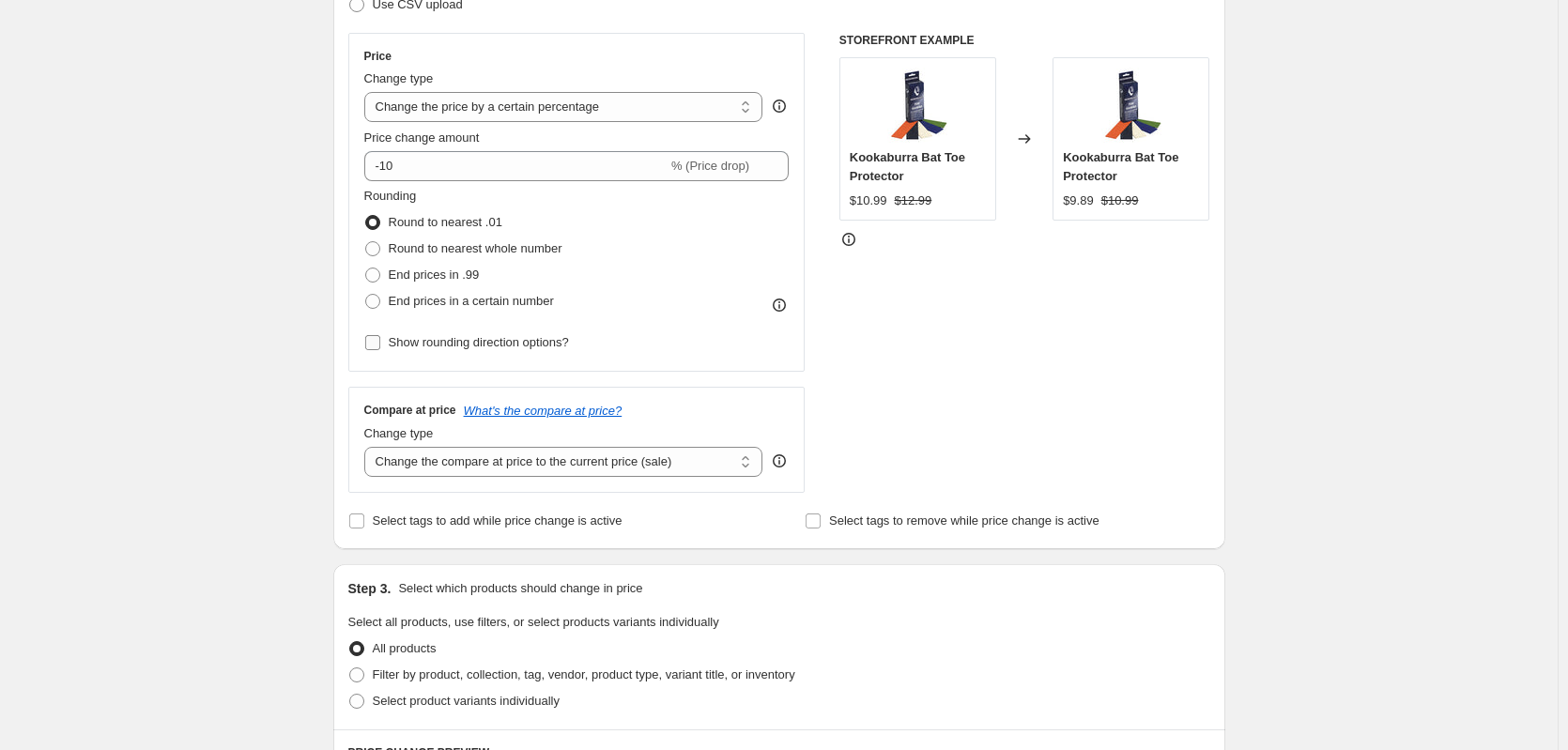
click at [378, 342] on input "Show rounding direction options?" at bounding box center [372, 342] width 15 height 15
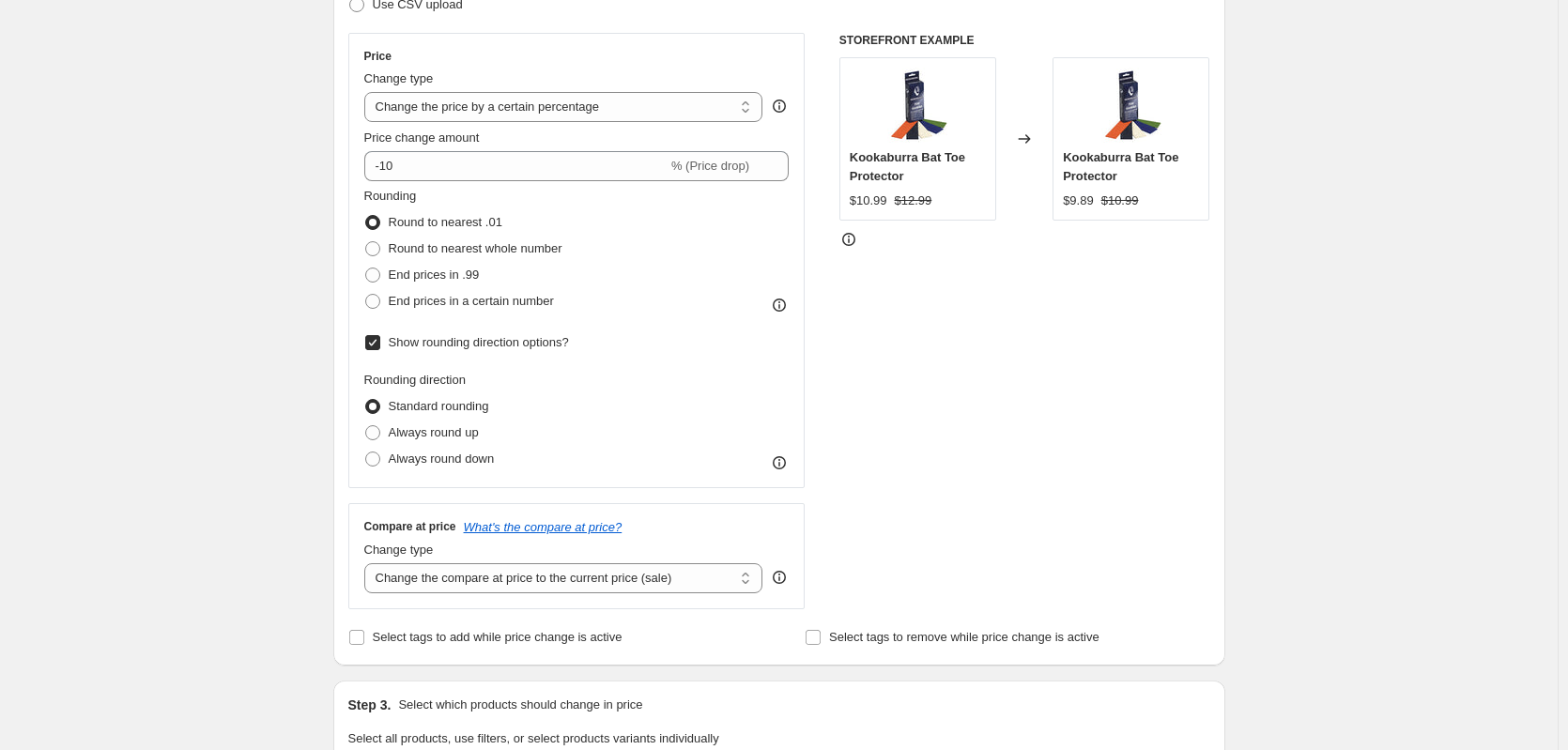
click at [378, 342] on input "Show rounding direction options?" at bounding box center [372, 342] width 15 height 15
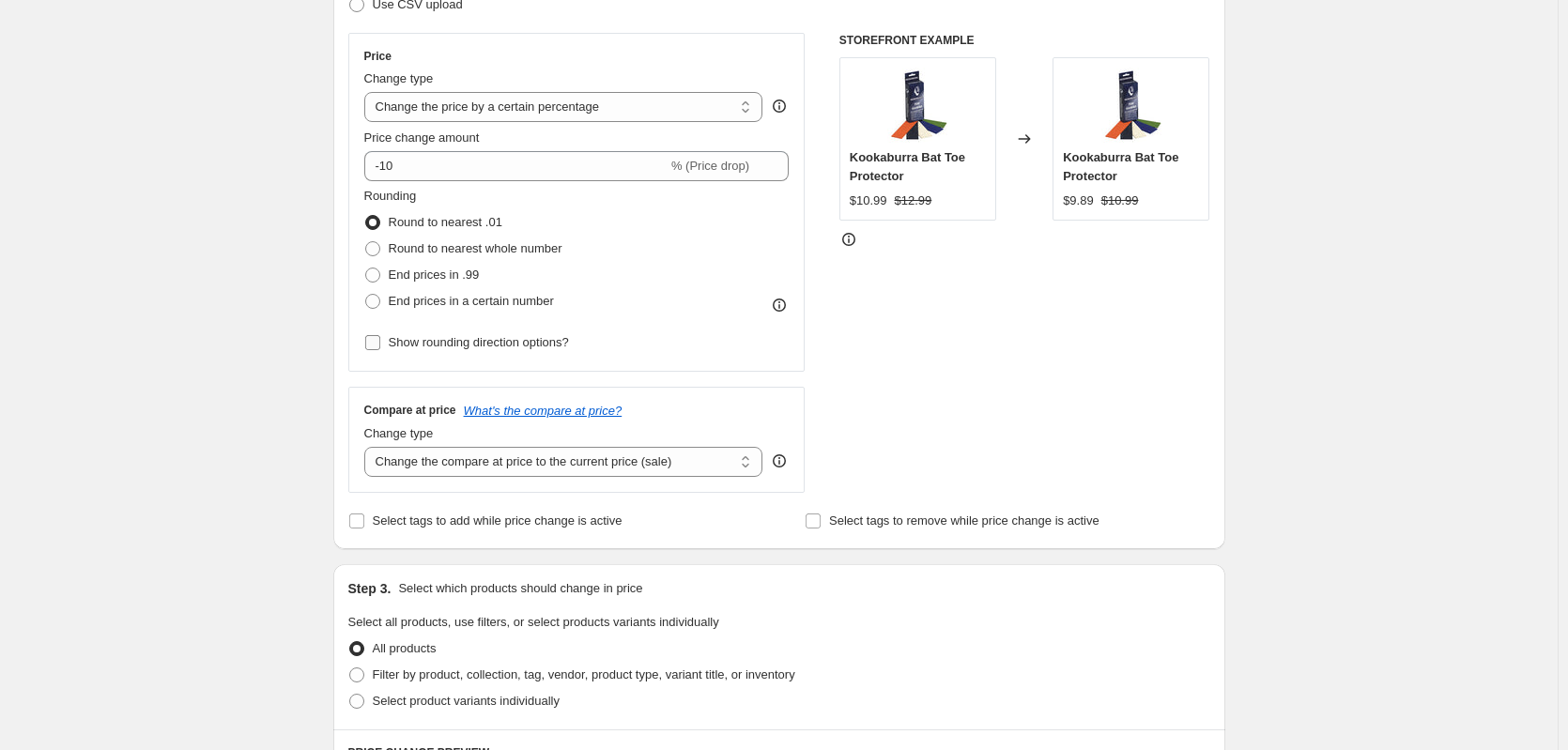
click at [378, 342] on input "Show rounding direction options?" at bounding box center [372, 342] width 15 height 15
checkbox input "true"
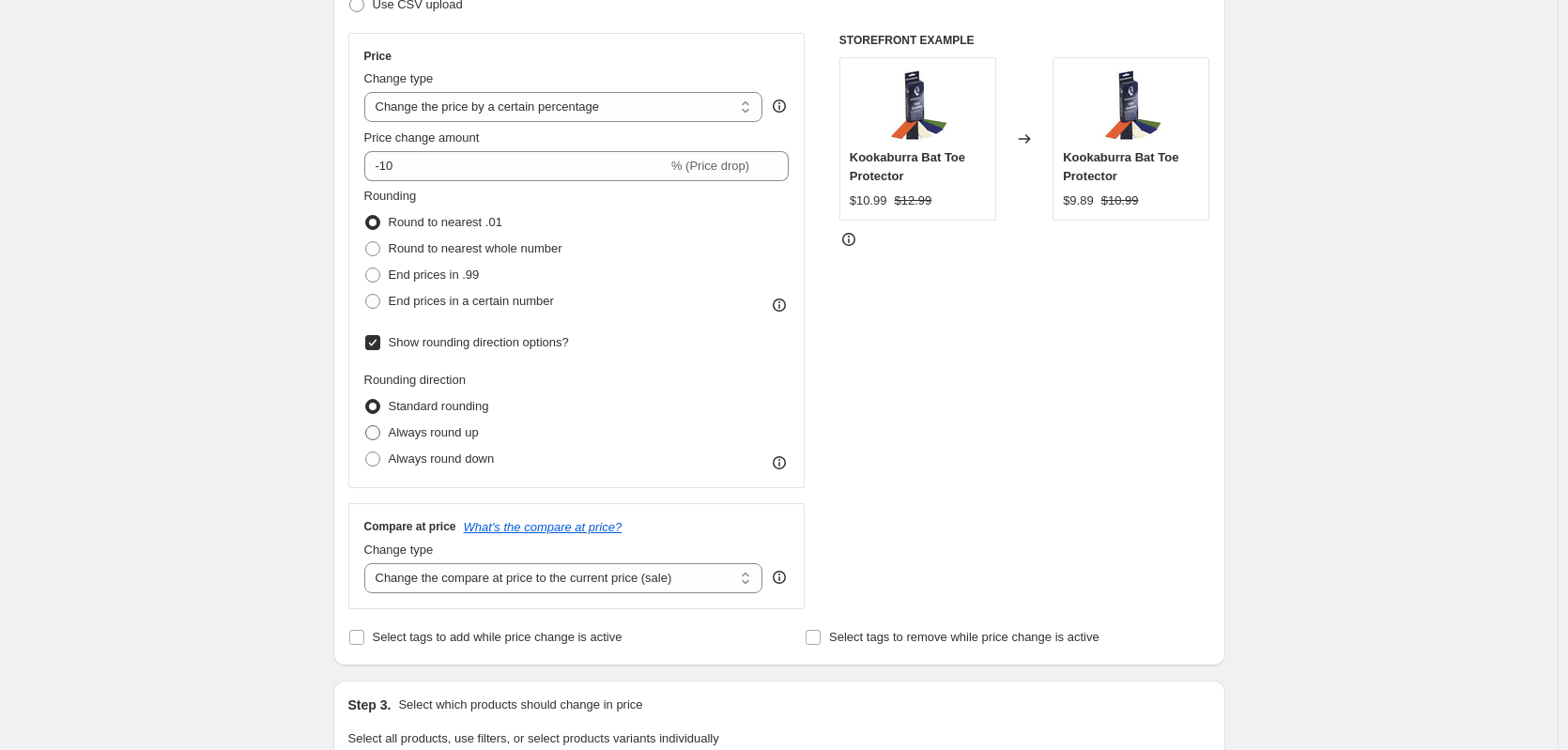
click at [378, 425] on span at bounding box center [372, 433] width 17 height 17
click at [366, 426] on input "Always round up" at bounding box center [365, 426] width 1 height 1
radio input "true"
click at [378, 455] on span at bounding box center [372, 458] width 15 height 15
click at [366, 452] on input "Always round down" at bounding box center [365, 451] width 1 height 1
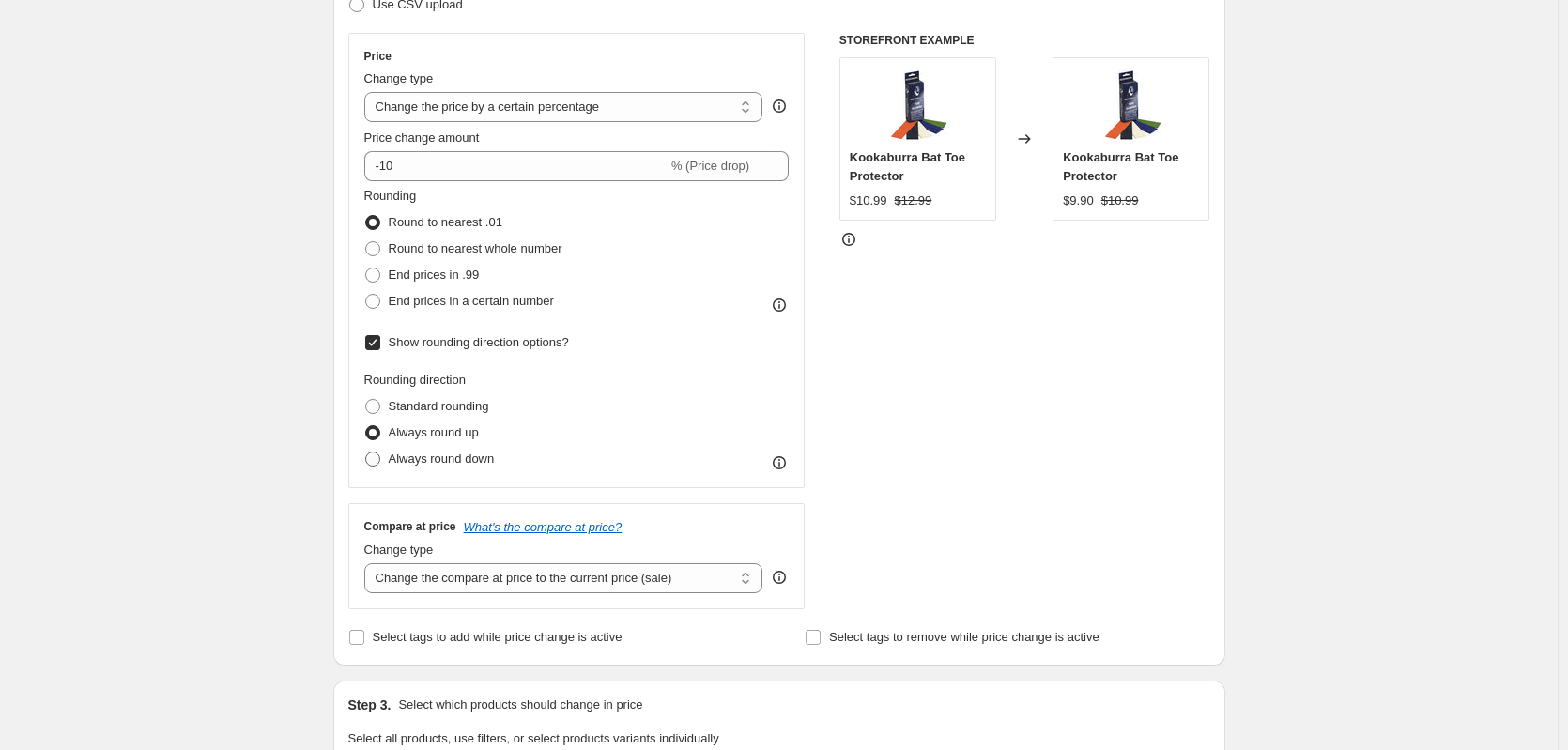
radio input "true"
click at [378, 442] on label "Always round up" at bounding box center [421, 433] width 114 height 27
click at [366, 427] on input "Always round up" at bounding box center [365, 426] width 1 height 1
radio input "true"
click at [378, 420] on label "Always round up" at bounding box center [421, 433] width 114 height 27
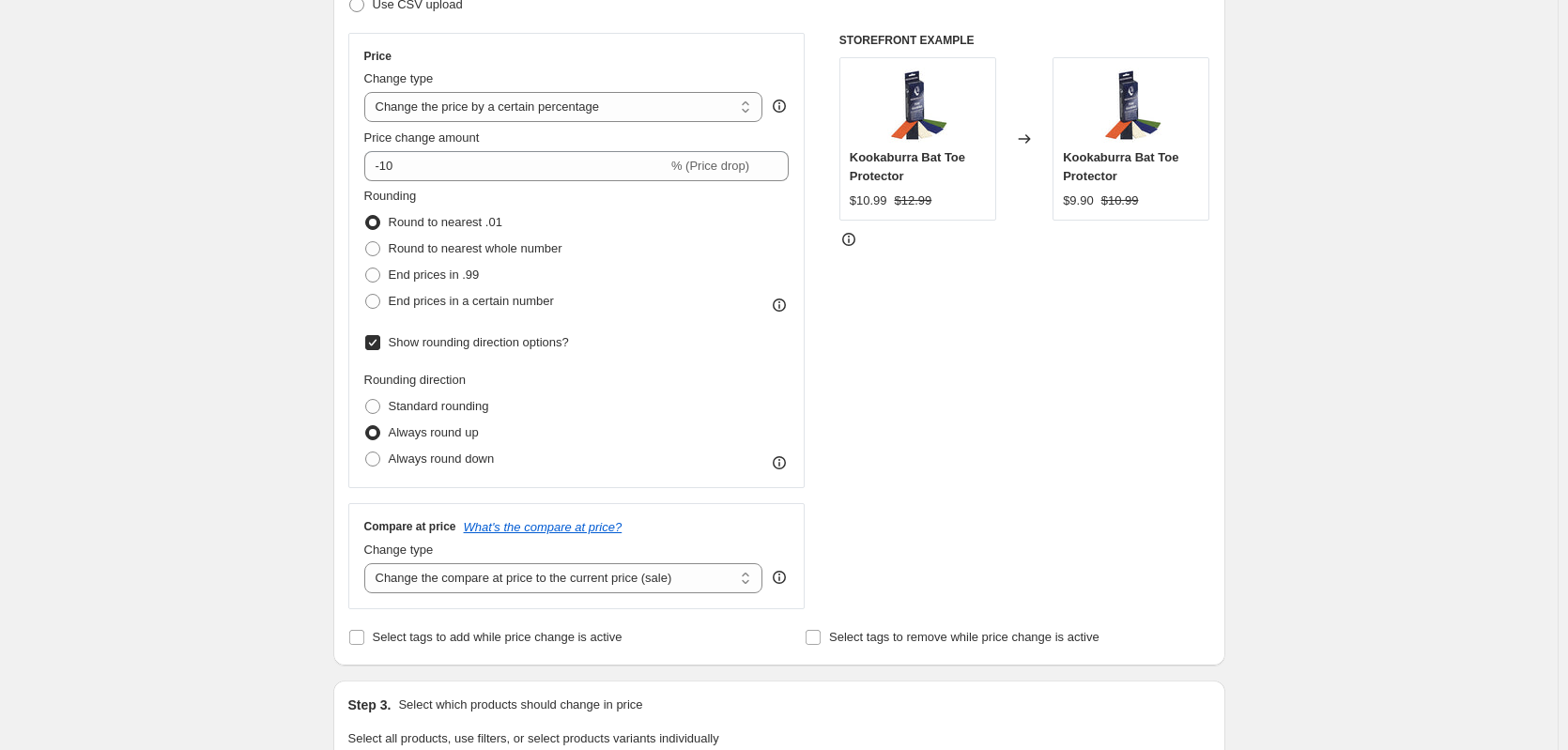
click at [366, 426] on input "Always round up" at bounding box center [365, 426] width 1 height 1
click at [378, 405] on span at bounding box center [372, 406] width 15 height 15
click at [366, 400] on input "Standard rounding" at bounding box center [365, 399] width 1 height 1
radio input "true"
click at [380, 437] on span at bounding box center [372, 433] width 15 height 15
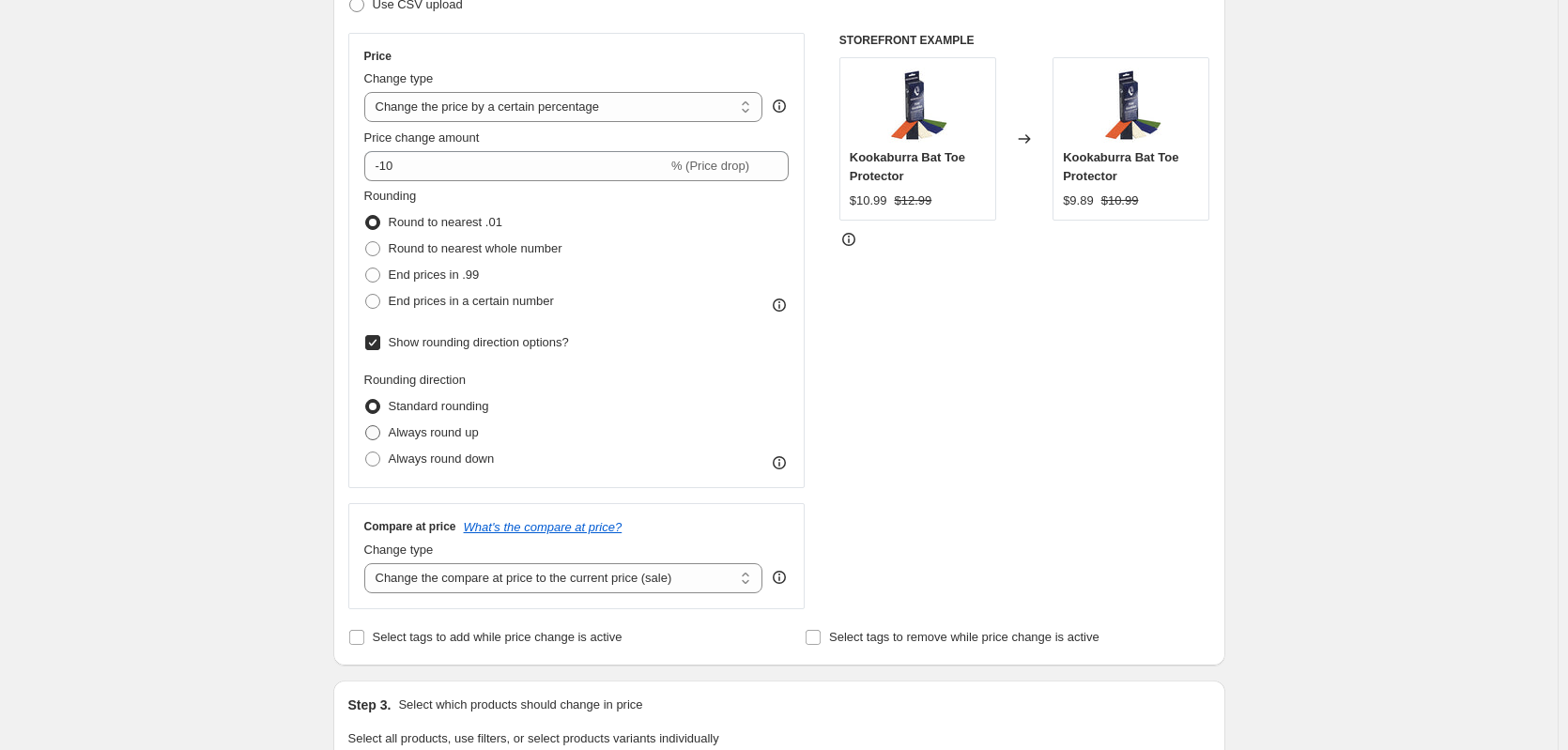
click at [366, 427] on input "Always round up" at bounding box center [365, 426] width 1 height 1
radio input "true"
click at [378, 457] on span at bounding box center [372, 458] width 15 height 15
click at [366, 452] on input "Always round down" at bounding box center [365, 451] width 1 height 1
radio input "true"
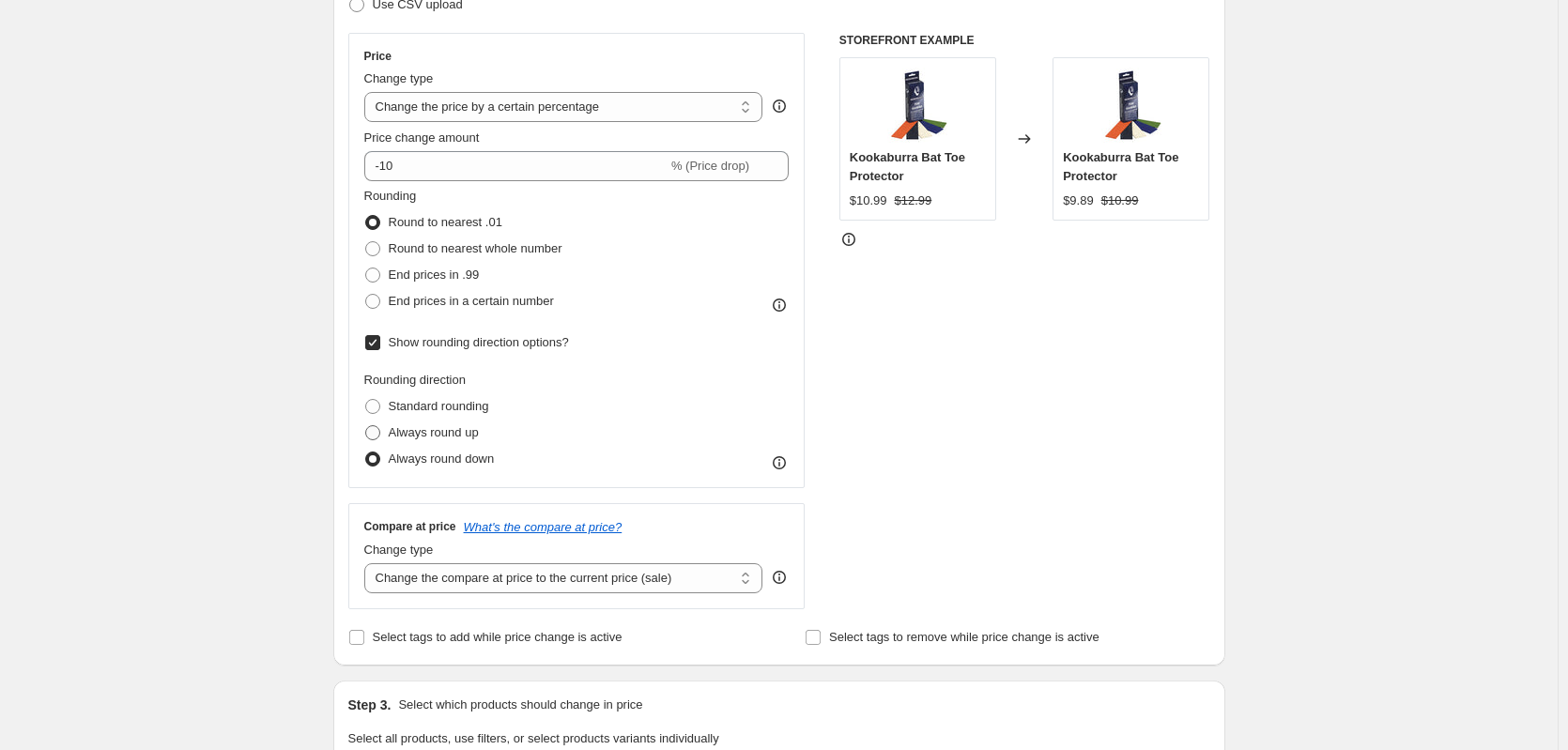
click at [374, 438] on span at bounding box center [372, 433] width 15 height 15
click at [366, 427] on input "Always round up" at bounding box center [365, 426] width 1 height 1
radio input "true"
click at [367, 403] on div "Price Change type Change the price to a certain amount Change the price by a ce…" at bounding box center [576, 260] width 457 height 455
click at [369, 399] on span at bounding box center [372, 406] width 15 height 15
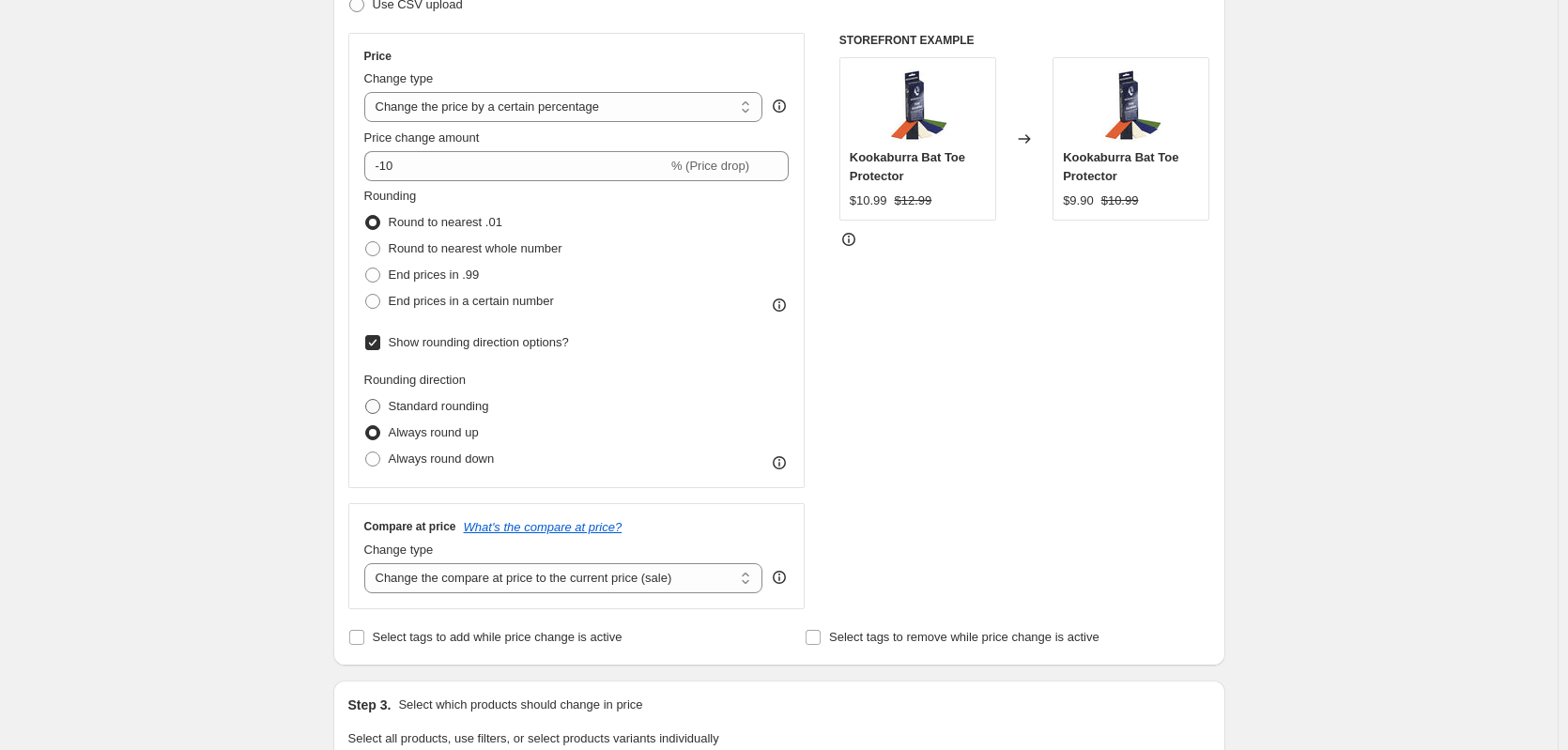
click at [366, 399] on input "Standard rounding" at bounding box center [365, 399] width 1 height 1
radio input "true"
click at [377, 435] on span at bounding box center [372, 433] width 15 height 15
click at [366, 427] on input "Always round up" at bounding box center [365, 426] width 1 height 1
radio input "true"
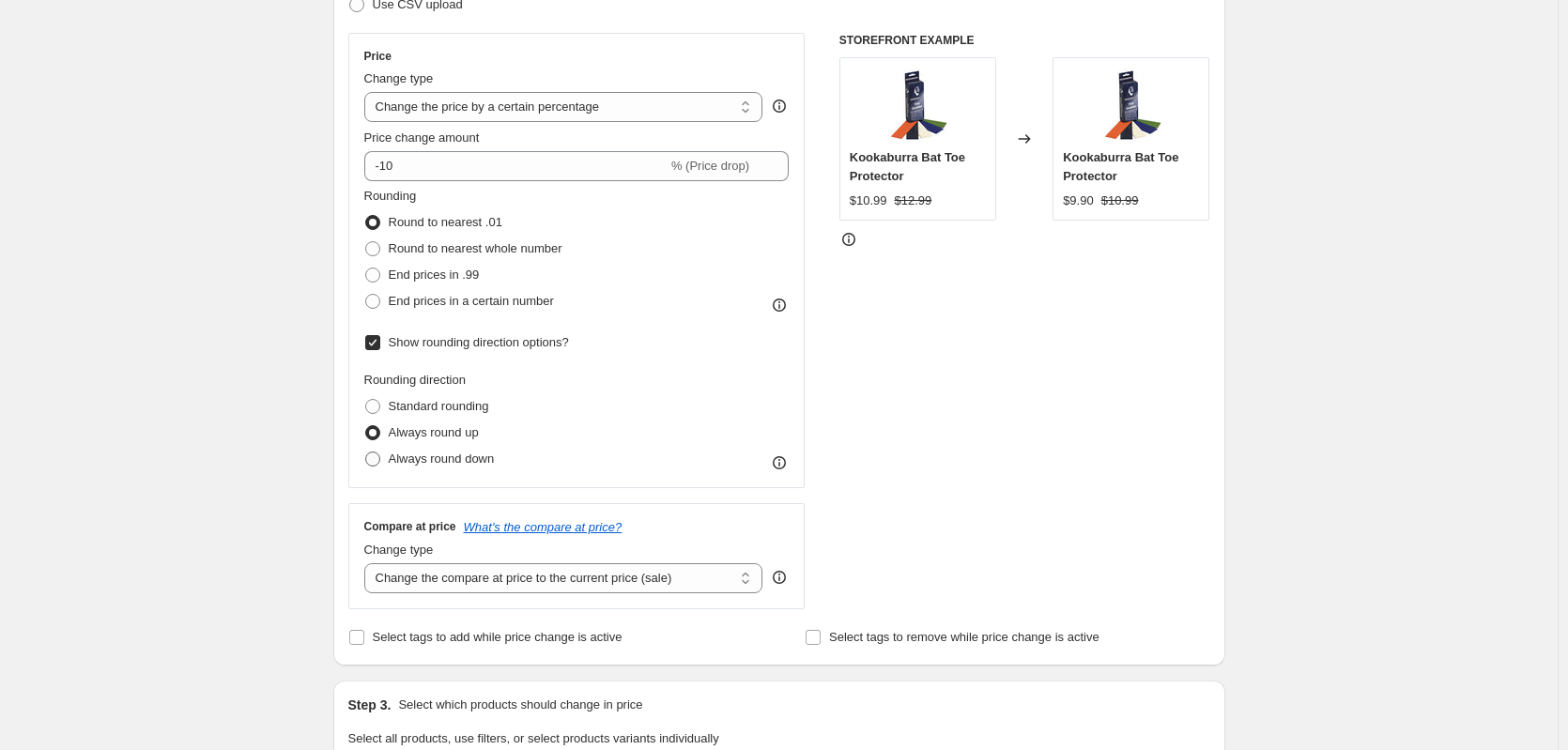
click at [377, 448] on label "Always round down" at bounding box center [429, 459] width 131 height 27
click at [366, 451] on input "Always round down" at bounding box center [365, 451] width 1 height 1
radio input "true"
click at [378, 407] on span at bounding box center [372, 406] width 15 height 15
click at [366, 400] on input "Standard rounding" at bounding box center [365, 399] width 1 height 1
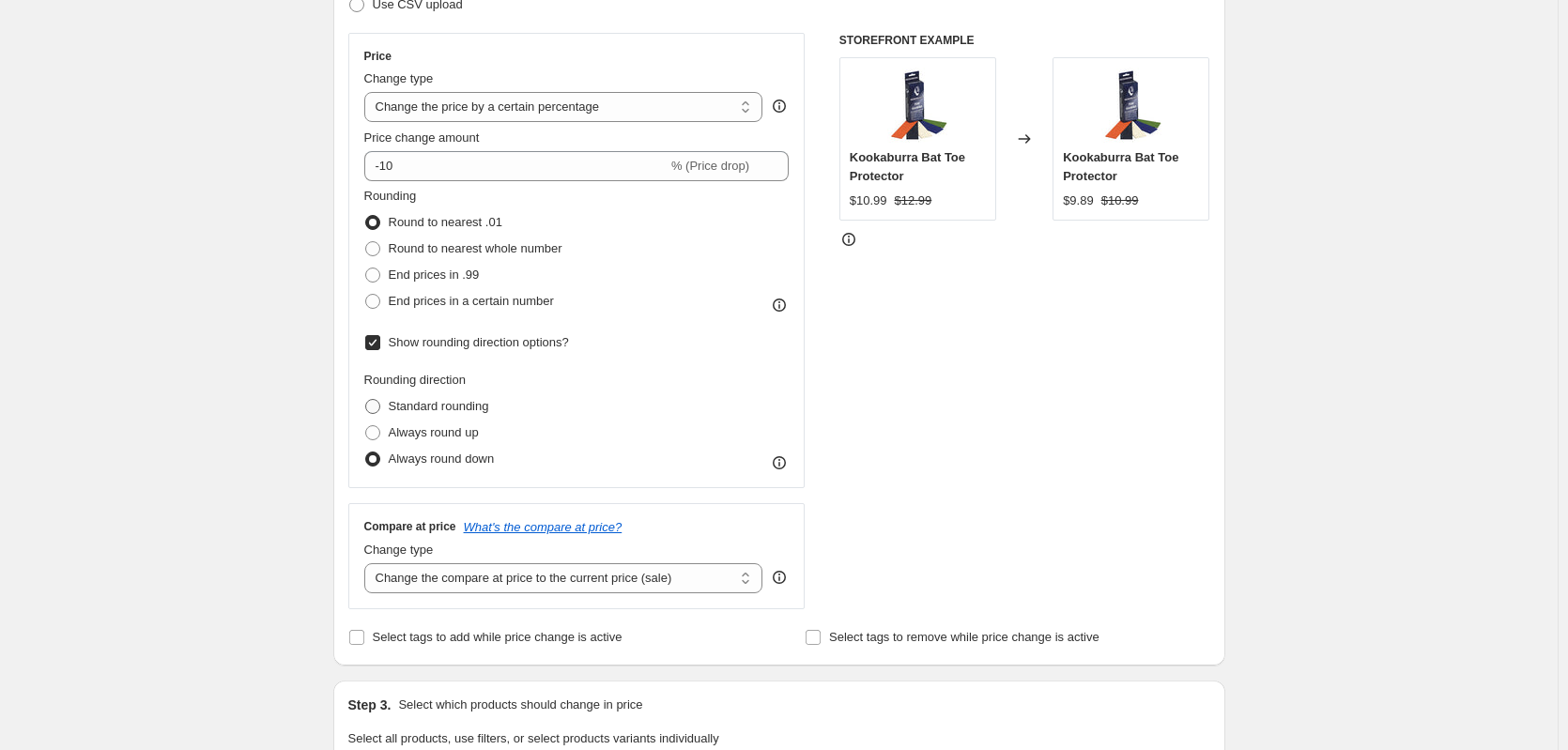
radio input "true"
click at [380, 423] on label "Always round up" at bounding box center [421, 433] width 114 height 27
click at [366, 426] on input "Always round up" at bounding box center [365, 426] width 1 height 1
radio input "true"
click at [381, 453] on span at bounding box center [372, 458] width 17 height 17
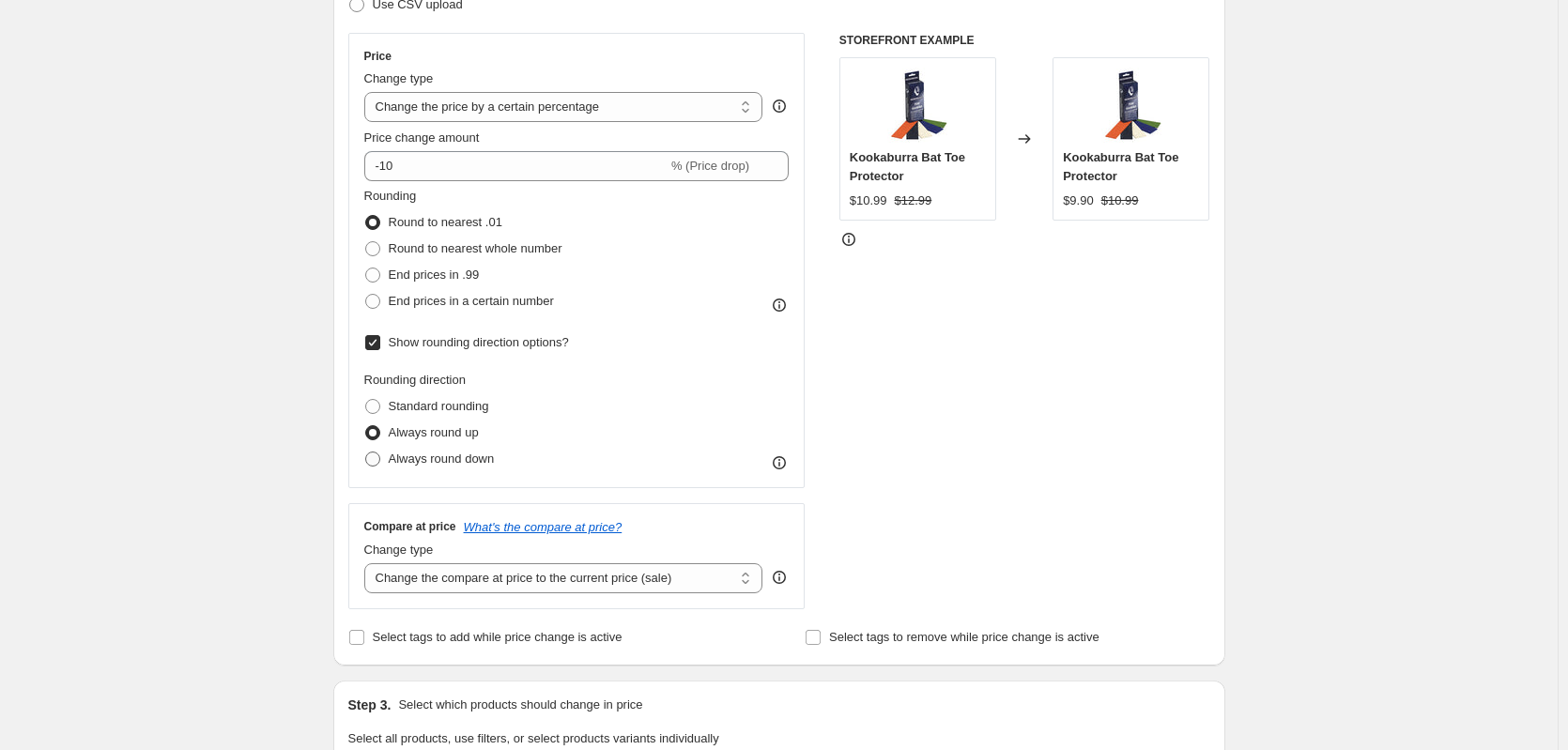
click at [366, 452] on input "Always round down" at bounding box center [365, 451] width 1 height 1
radio input "true"
click at [377, 405] on span at bounding box center [372, 406] width 15 height 15
click at [366, 400] on input "Standard rounding" at bounding box center [365, 399] width 1 height 1
radio input "true"
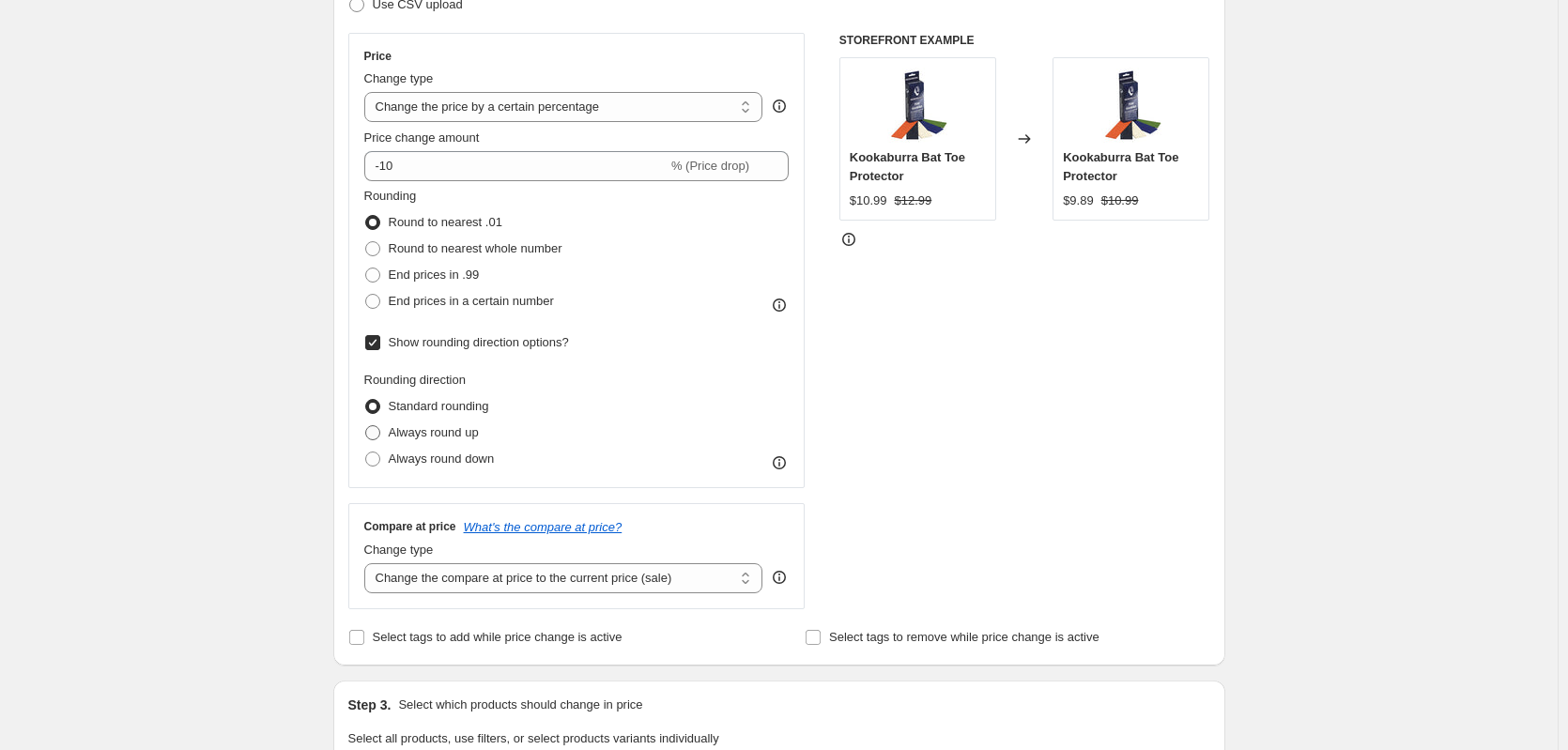
click at [378, 429] on span at bounding box center [372, 433] width 15 height 15
click at [366, 427] on input "Always round up" at bounding box center [365, 426] width 1 height 1
radio input "true"
click at [378, 413] on span at bounding box center [372, 406] width 15 height 15
click at [366, 400] on input "Standard rounding" at bounding box center [365, 399] width 1 height 1
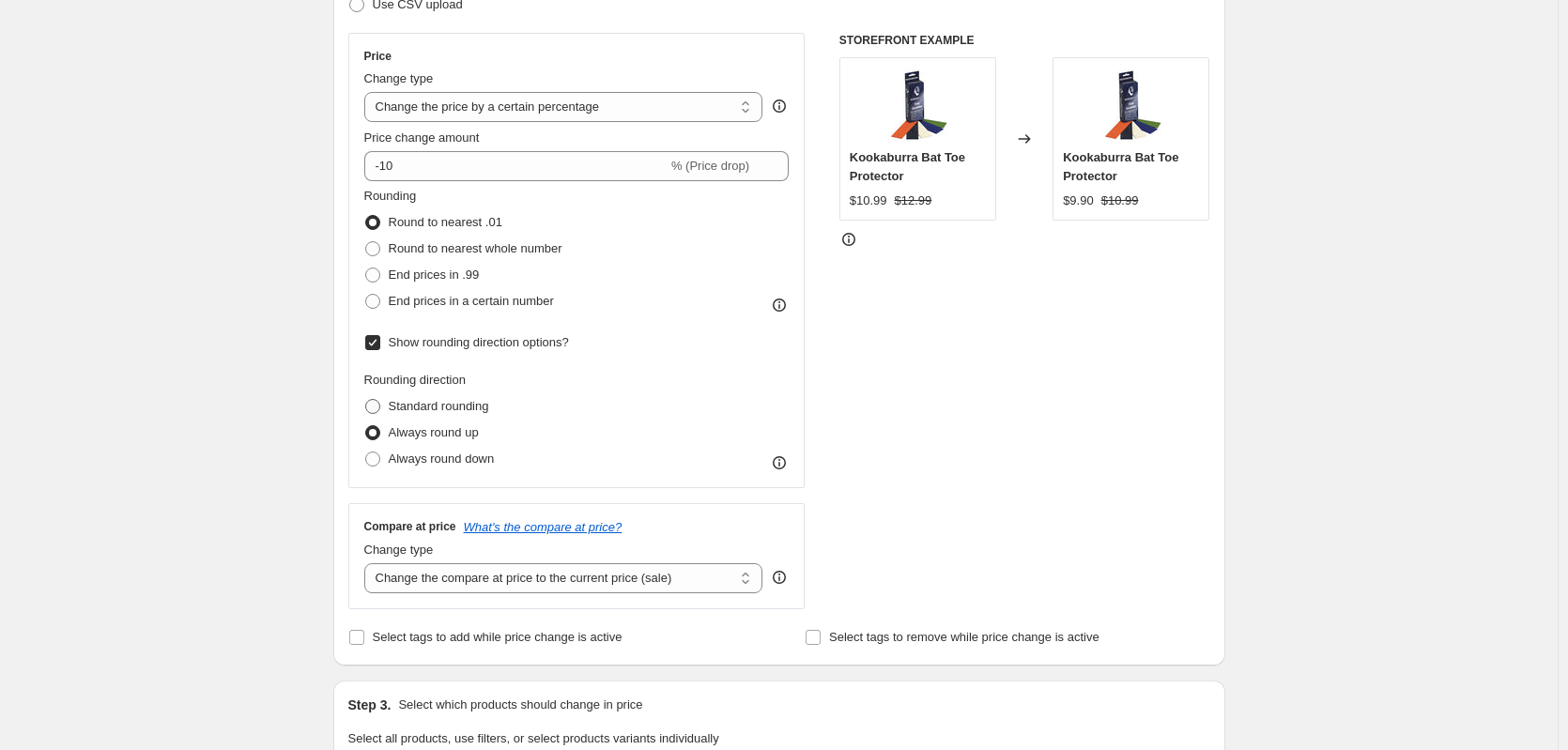
radio input "true"
click at [379, 304] on span at bounding box center [372, 301] width 15 height 15
click at [366, 295] on input "End prices in a certain number" at bounding box center [365, 294] width 1 height 1
radio input "true"
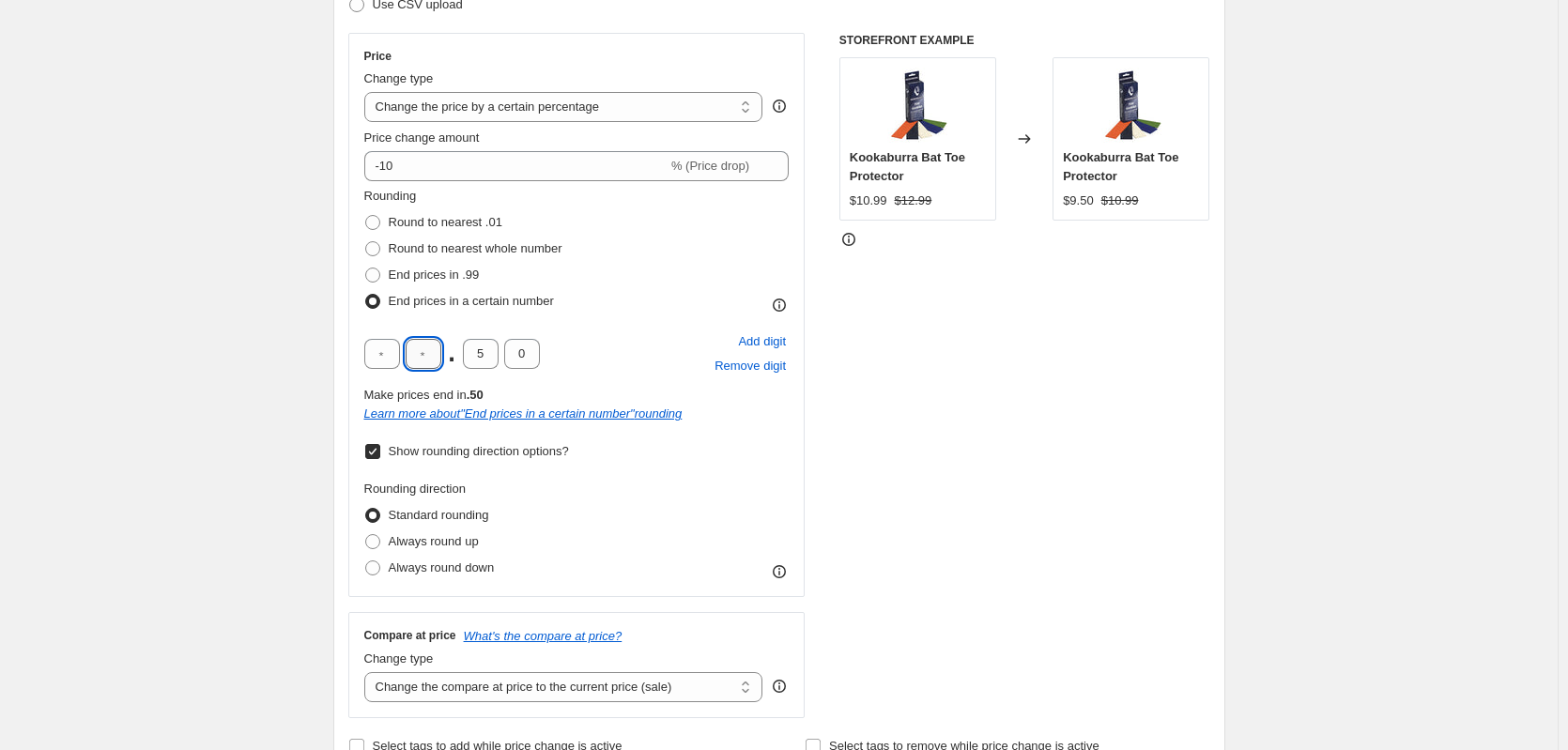
click at [423, 353] on input "text" at bounding box center [423, 354] width 36 height 30
type input "0"
click at [397, 352] on input "text" at bounding box center [382, 354] width 36 height 30
click at [521, 355] on input "0" at bounding box center [522, 354] width 36 height 30
click at [378, 443] on span at bounding box center [372, 451] width 17 height 17
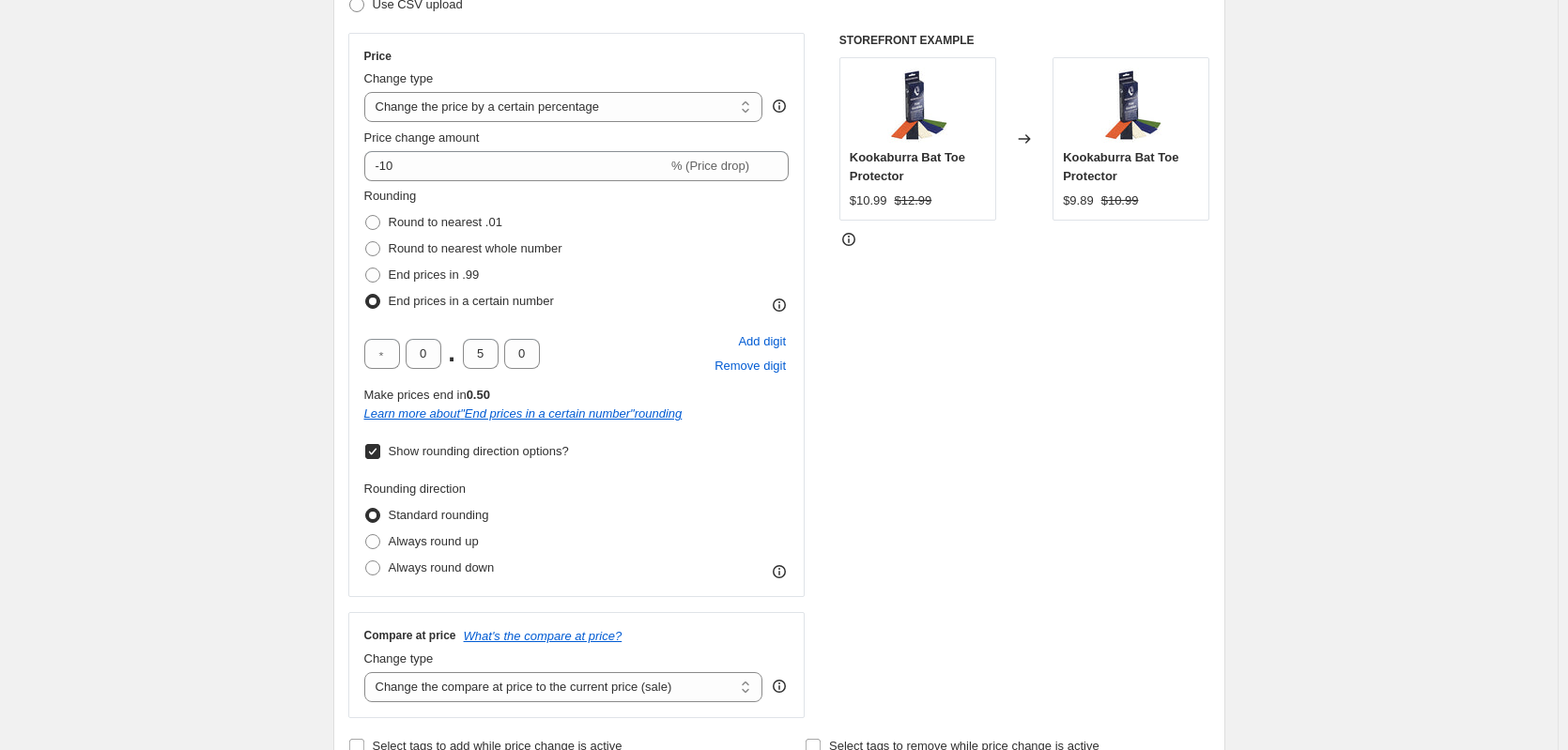
click at [378, 444] on input "Show rounding direction options?" at bounding box center [372, 451] width 15 height 15
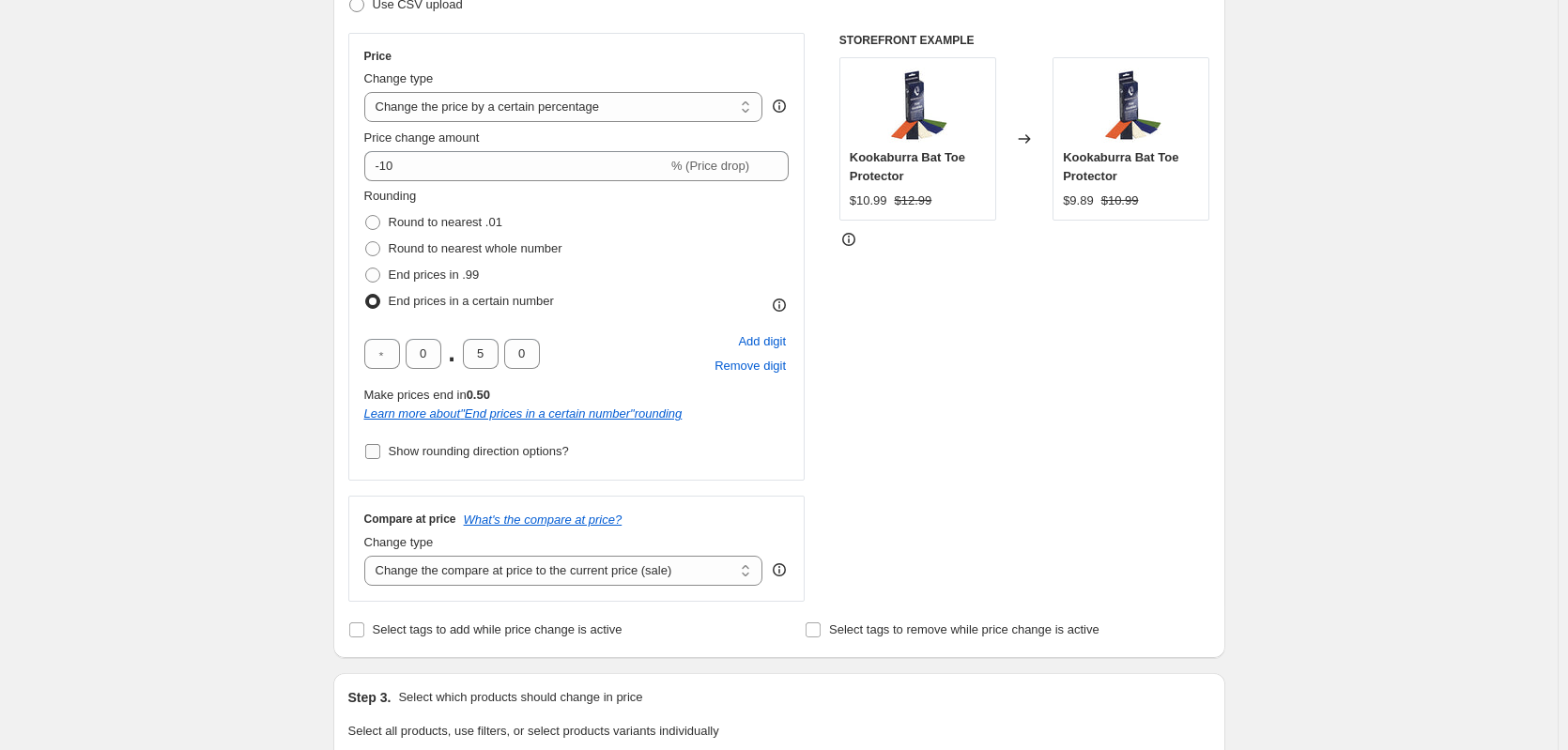
click at [378, 443] on span at bounding box center [372, 451] width 17 height 17
click at [378, 444] on input "Show rounding direction options?" at bounding box center [372, 451] width 15 height 15
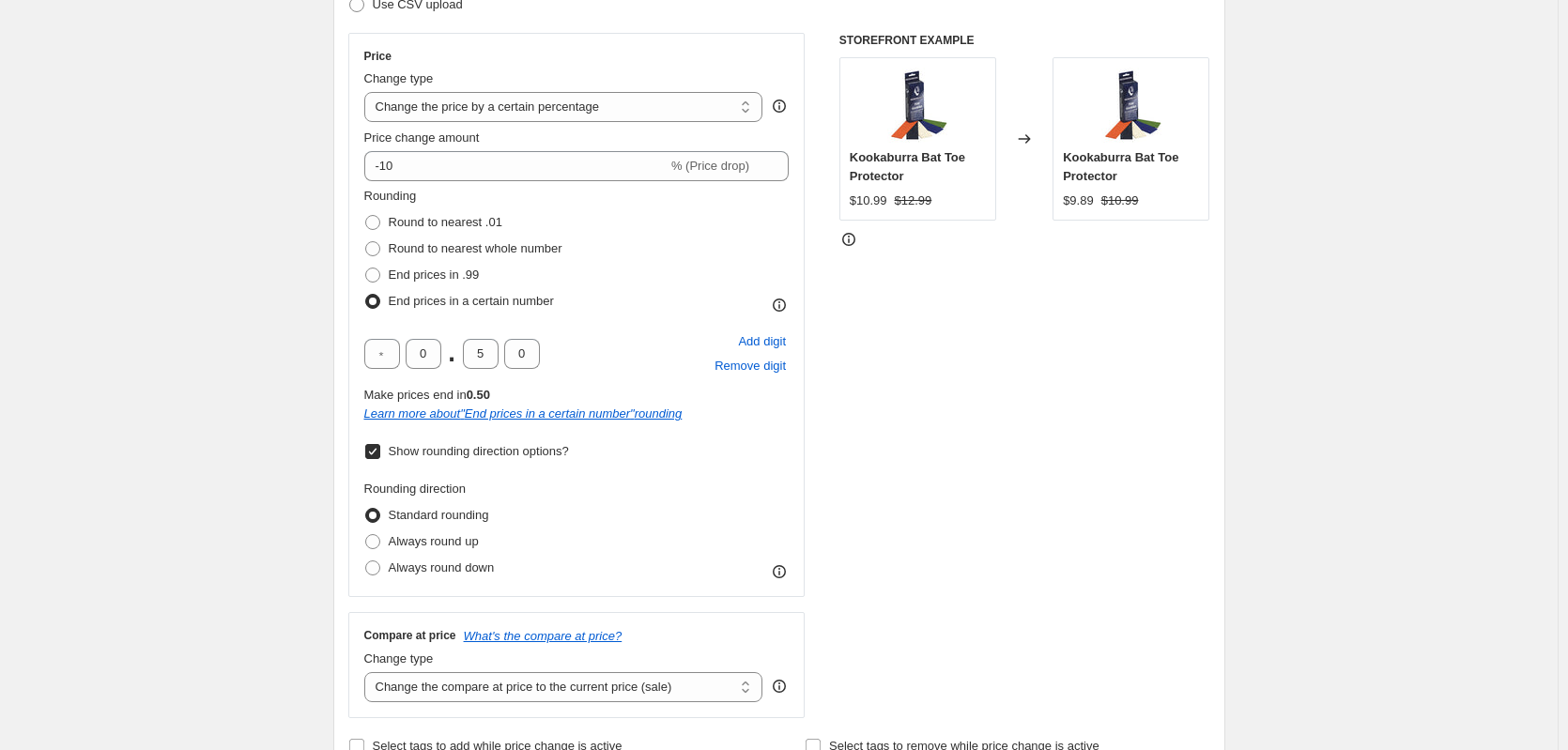
click at [378, 443] on span at bounding box center [372, 451] width 17 height 17
click at [378, 444] on input "Show rounding direction options?" at bounding box center [372, 451] width 15 height 15
checkbox input "false"
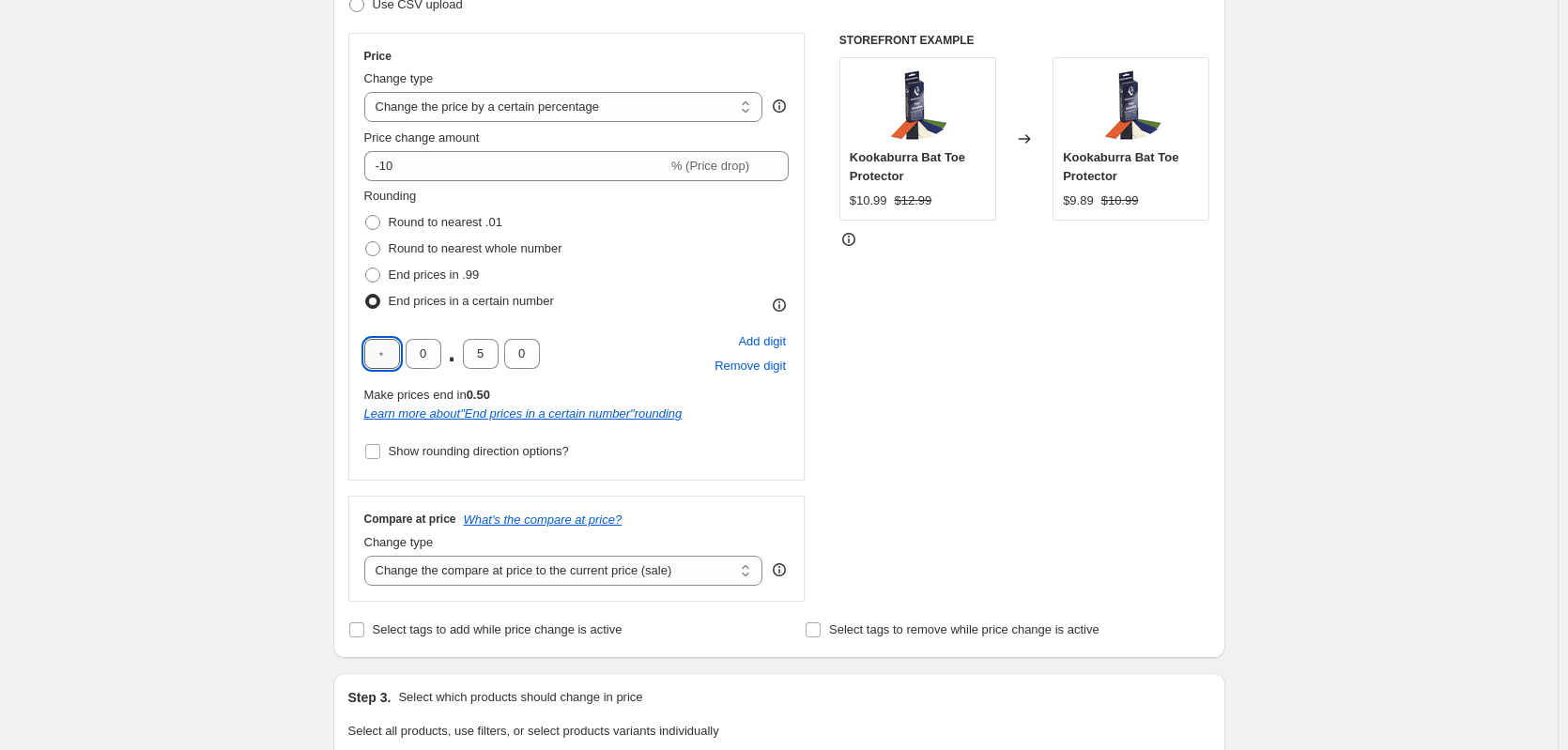
click at [395, 350] on input "text" at bounding box center [382, 354] width 36 height 30
type input "0"
click at [483, 353] on input "5" at bounding box center [481, 354] width 36 height 30
click at [765, 363] on span "Remove digit" at bounding box center [750, 366] width 71 height 19
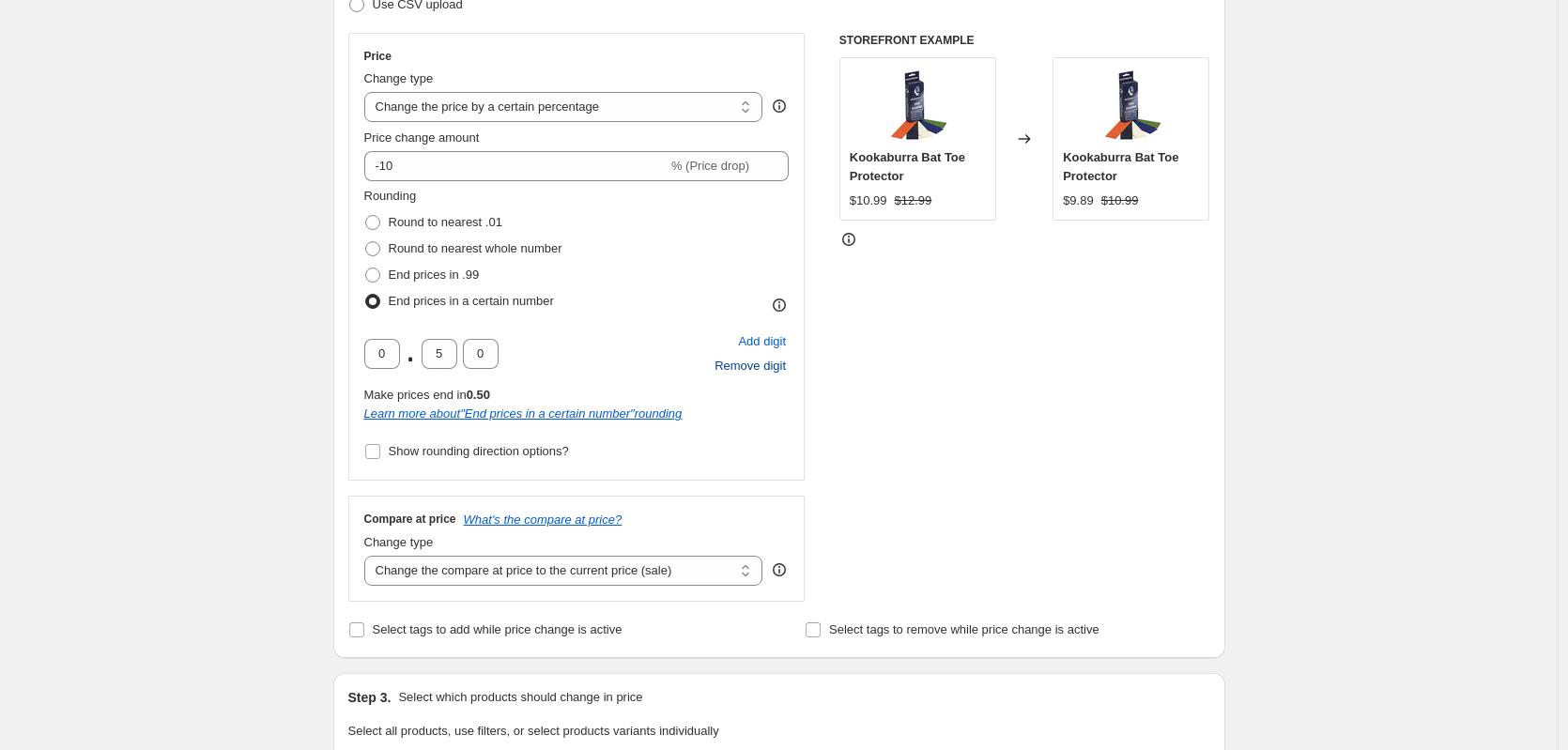
click at [765, 363] on span "Remove digit" at bounding box center [750, 366] width 71 height 19
click at [765, 363] on div "Add digit Remove digit" at bounding box center [751, 353] width 77 height 49
click at [415, 357] on input "5" at bounding box center [398, 354] width 36 height 30
click at [391, 354] on input "5" at bounding box center [398, 354] width 36 height 30
click at [457, 353] on div ". 5 0" at bounding box center [411, 354] width 93 height 30
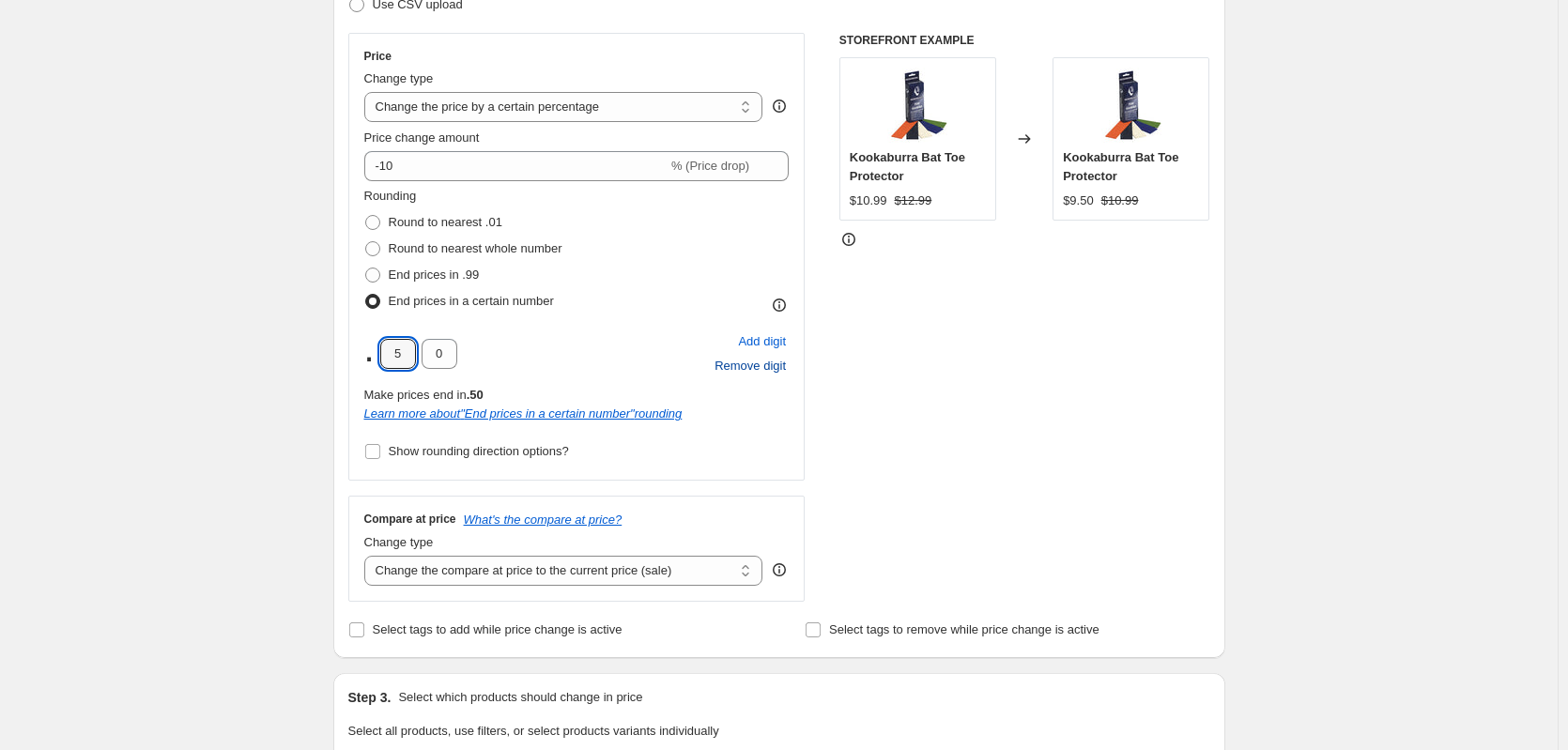
drag, startPoint x: 413, startPoint y: 349, endPoint x: 380, endPoint y: 349, distance: 33.0
click at [380, 349] on div ". 5 0" at bounding box center [411, 354] width 93 height 30
type input "4"
click at [466, 325] on div "Rounding Round to nearest .01 Round to nearest whole number End prices in .99 E…" at bounding box center [576, 325] width 425 height 278
click at [447, 217] on span "Round to nearest .01" at bounding box center [445, 222] width 114 height 14
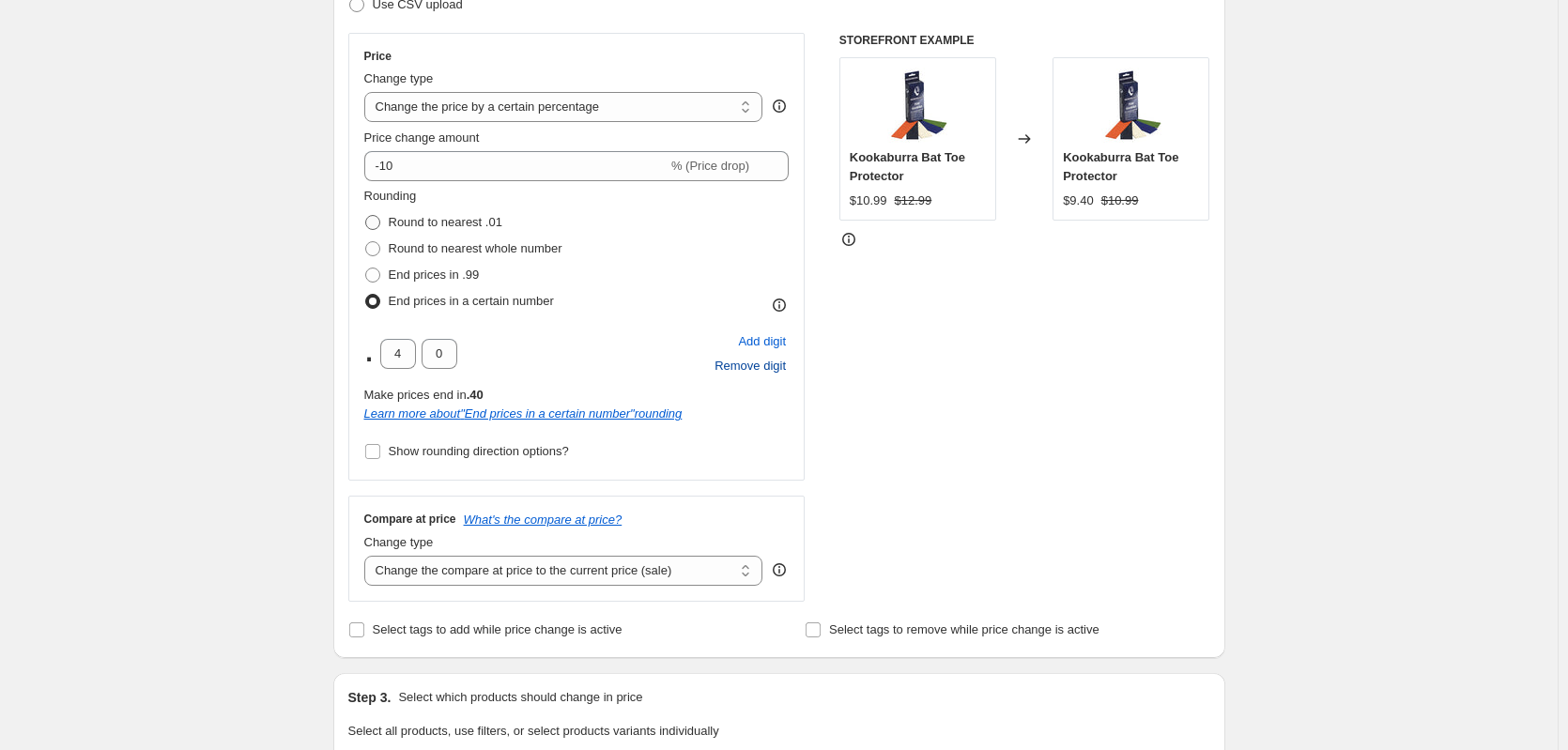
click at [366, 216] on input "Round to nearest .01" at bounding box center [365, 215] width 1 height 1
radio input "true"
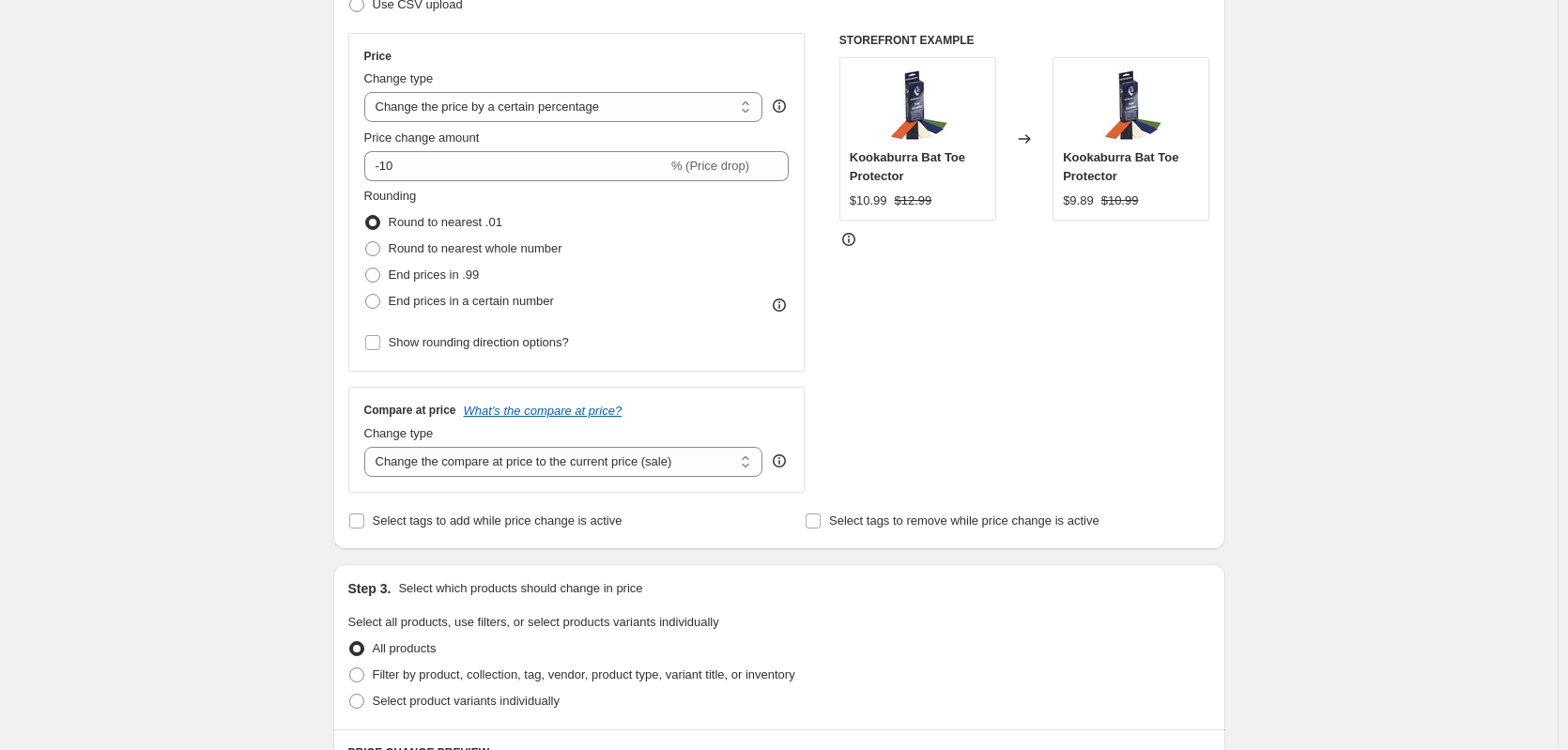
click at [442, 233] on label "Round to nearest .01" at bounding box center [432, 222] width 138 height 27
click at [366, 216] on input "Round to nearest .01" at bounding box center [365, 215] width 1 height 1
click at [449, 248] on span "Round to nearest whole number" at bounding box center [475, 248] width 174 height 14
click at [430, 250] on span "Round to nearest whole number" at bounding box center [475, 248] width 174 height 14
click at [366, 242] on input "Round to nearest whole number" at bounding box center [365, 241] width 1 height 1
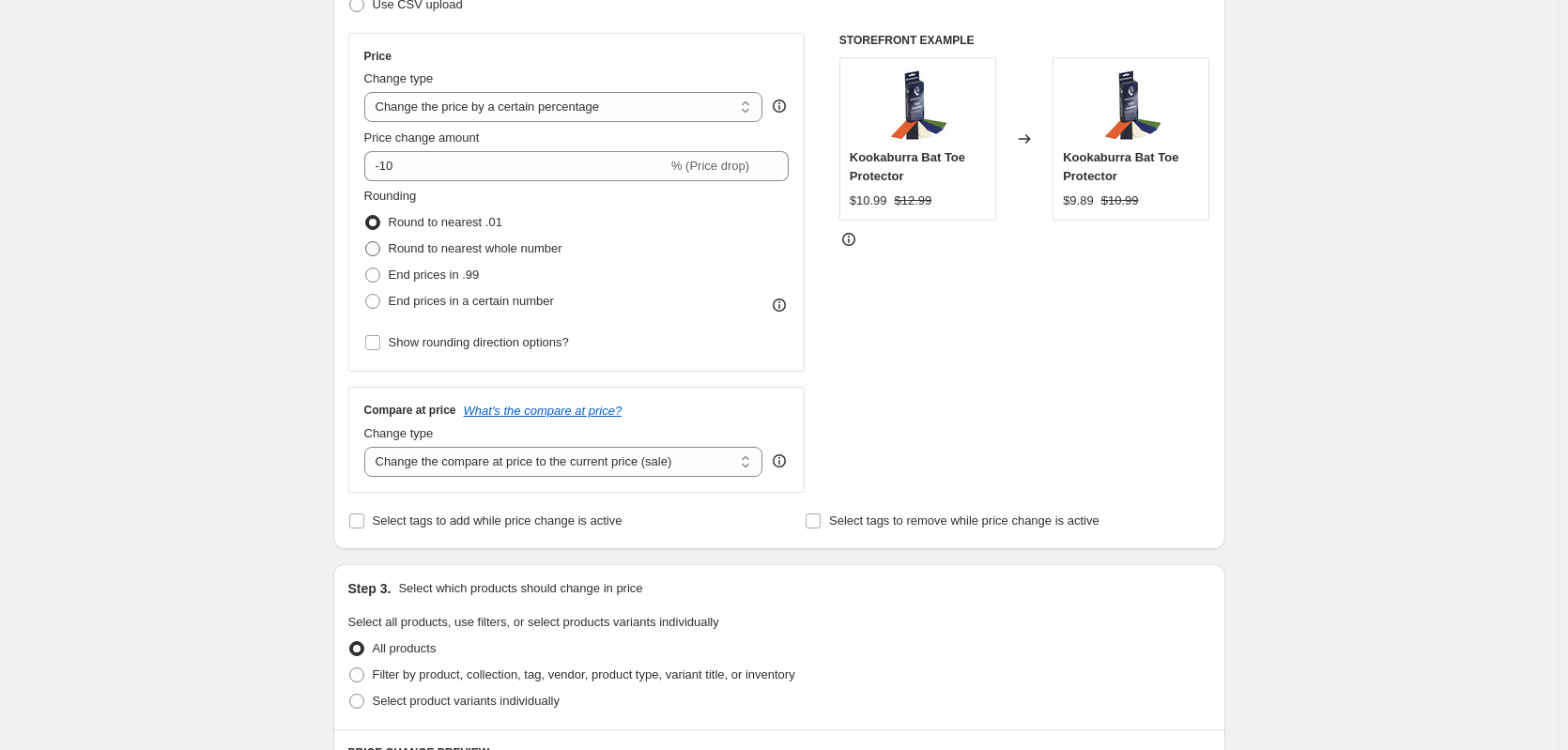
radio input "true"
click at [427, 277] on span "End prices in .99" at bounding box center [434, 275] width 91 height 14
click at [366, 269] on input "End prices in .99" at bounding box center [365, 268] width 1 height 1
radio input "true"
click at [438, 302] on span "End prices in a certain number" at bounding box center [471, 301] width 166 height 14
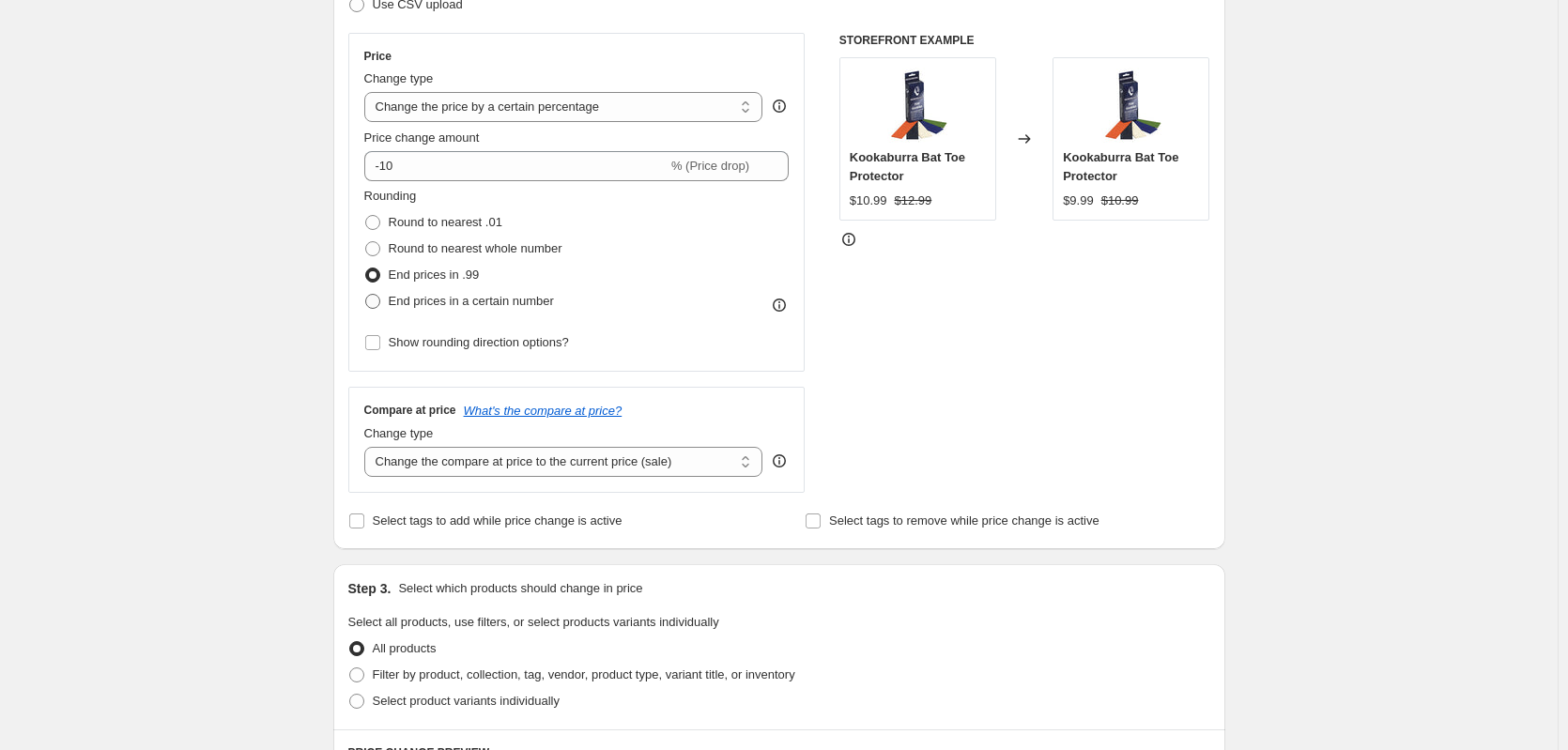
click at [366, 295] on input "End prices in a certain number" at bounding box center [365, 294] width 1 height 1
radio input "true"
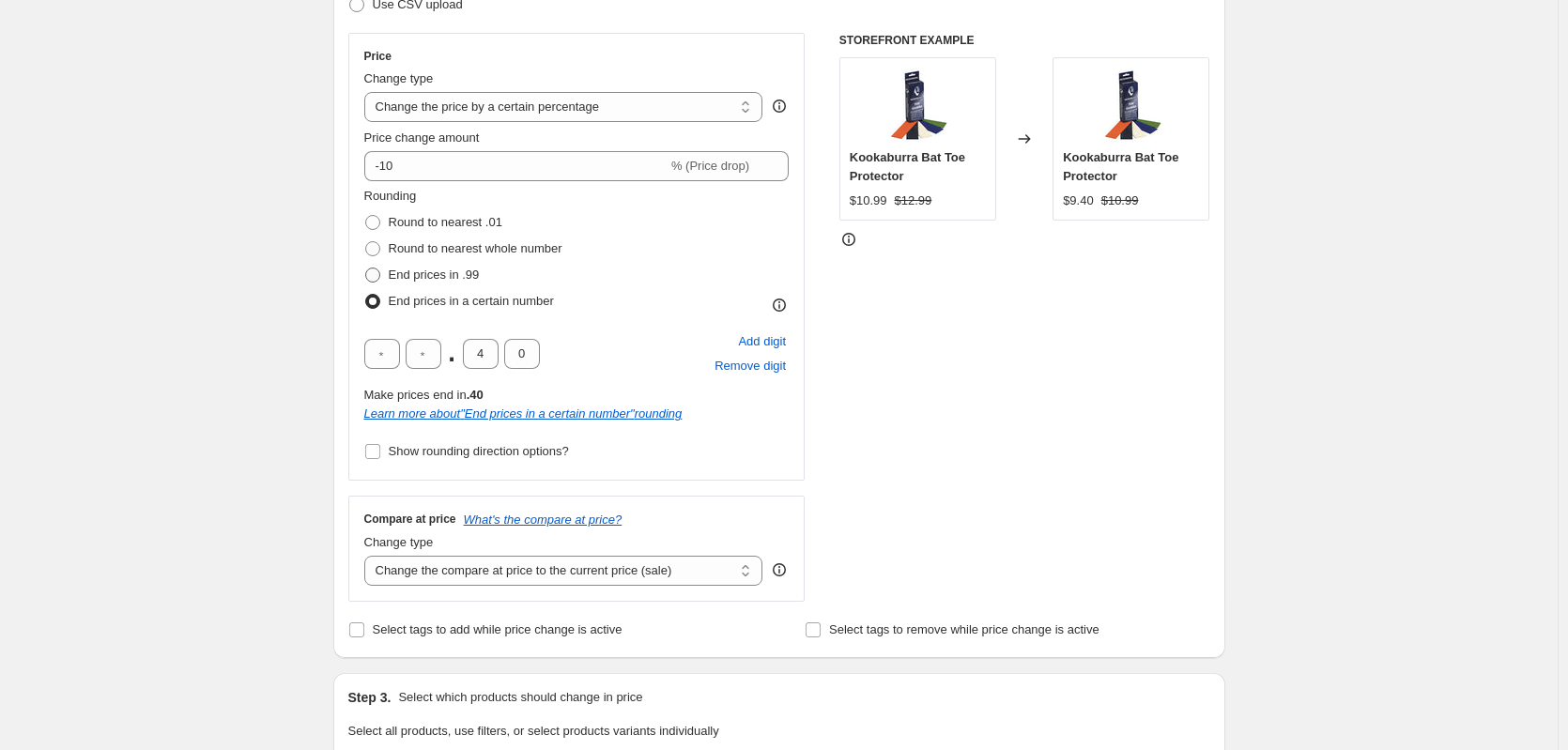
click at [423, 277] on span "End prices in .99" at bounding box center [434, 275] width 91 height 14
click at [366, 269] on input "End prices in .99" at bounding box center [365, 268] width 1 height 1
radio input "true"
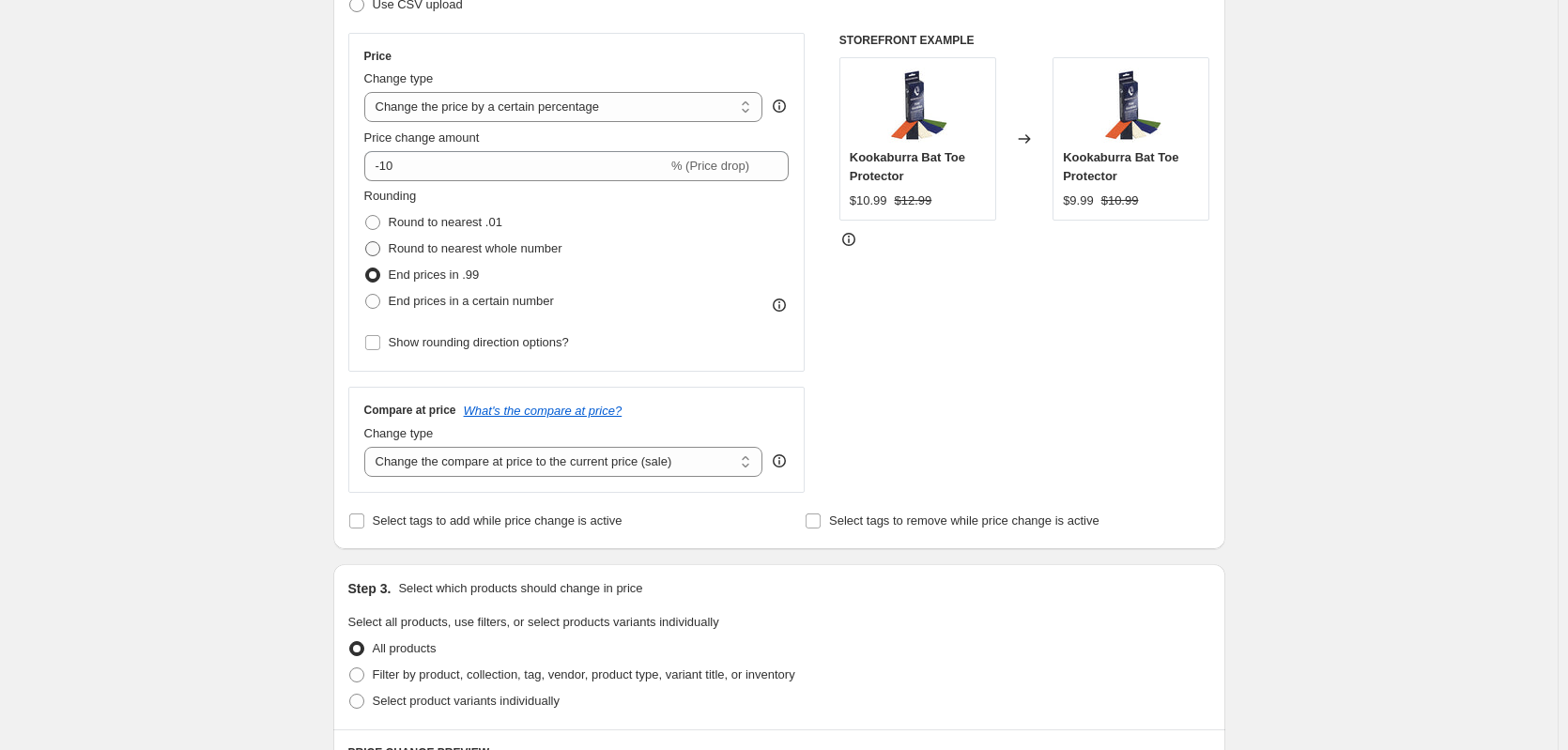
click at [423, 251] on span "Round to nearest whole number" at bounding box center [475, 248] width 174 height 14
click at [366, 242] on input "Round to nearest whole number" at bounding box center [365, 241] width 1 height 1
radio input "true"
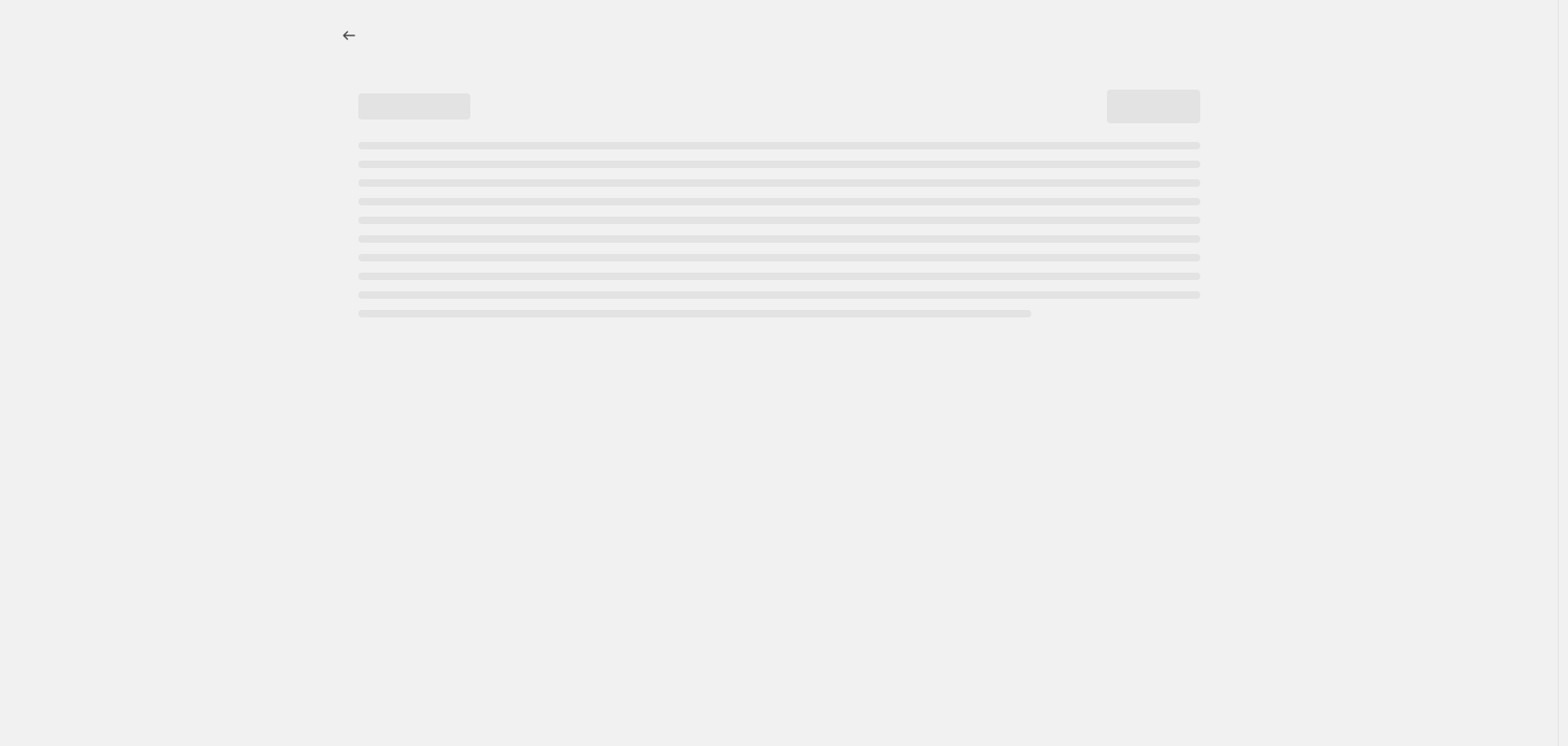
select select "percentage"
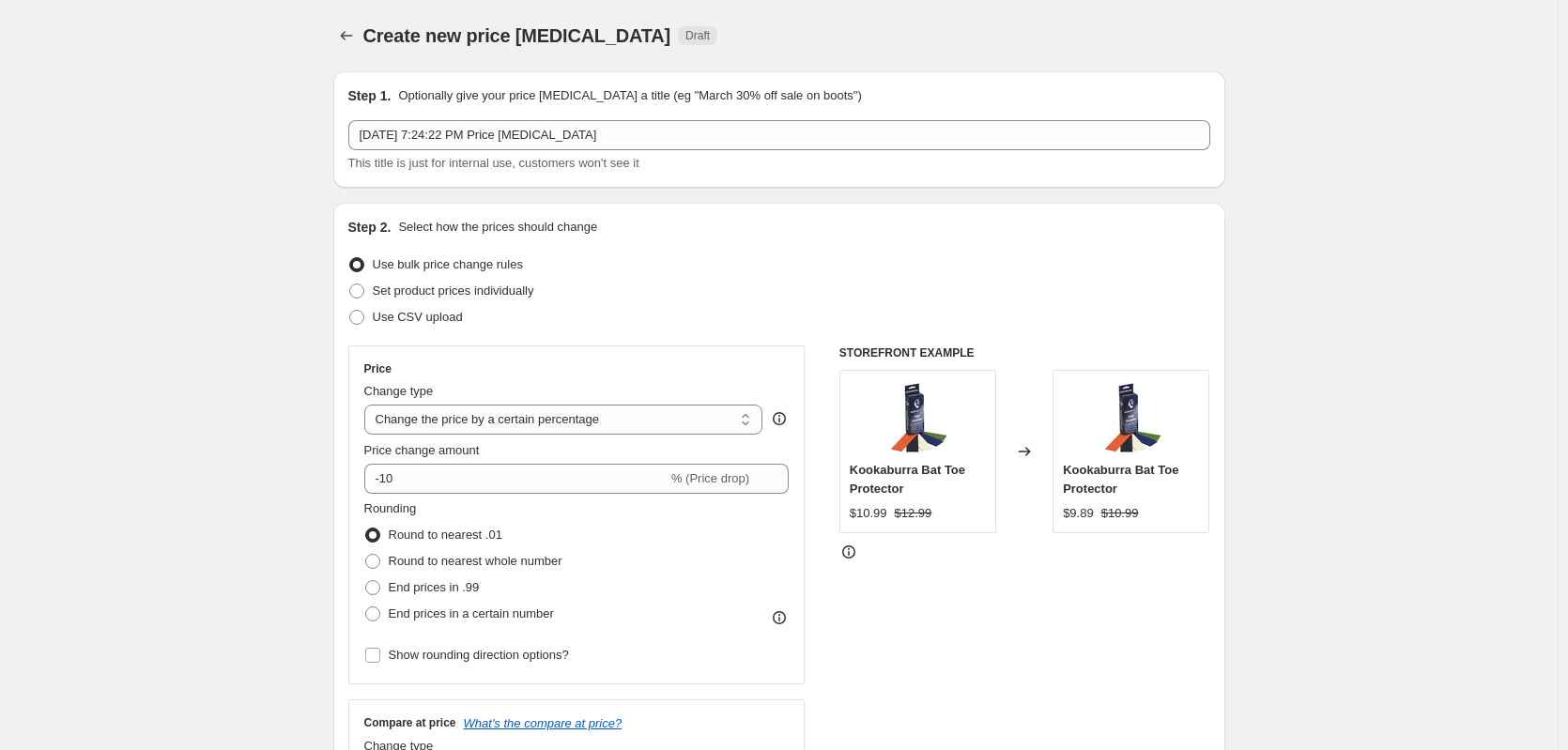
click at [570, 378] on div "Price Change type Change the price to a certain amount Change the price by a ce…" at bounding box center [576, 515] width 425 height 308
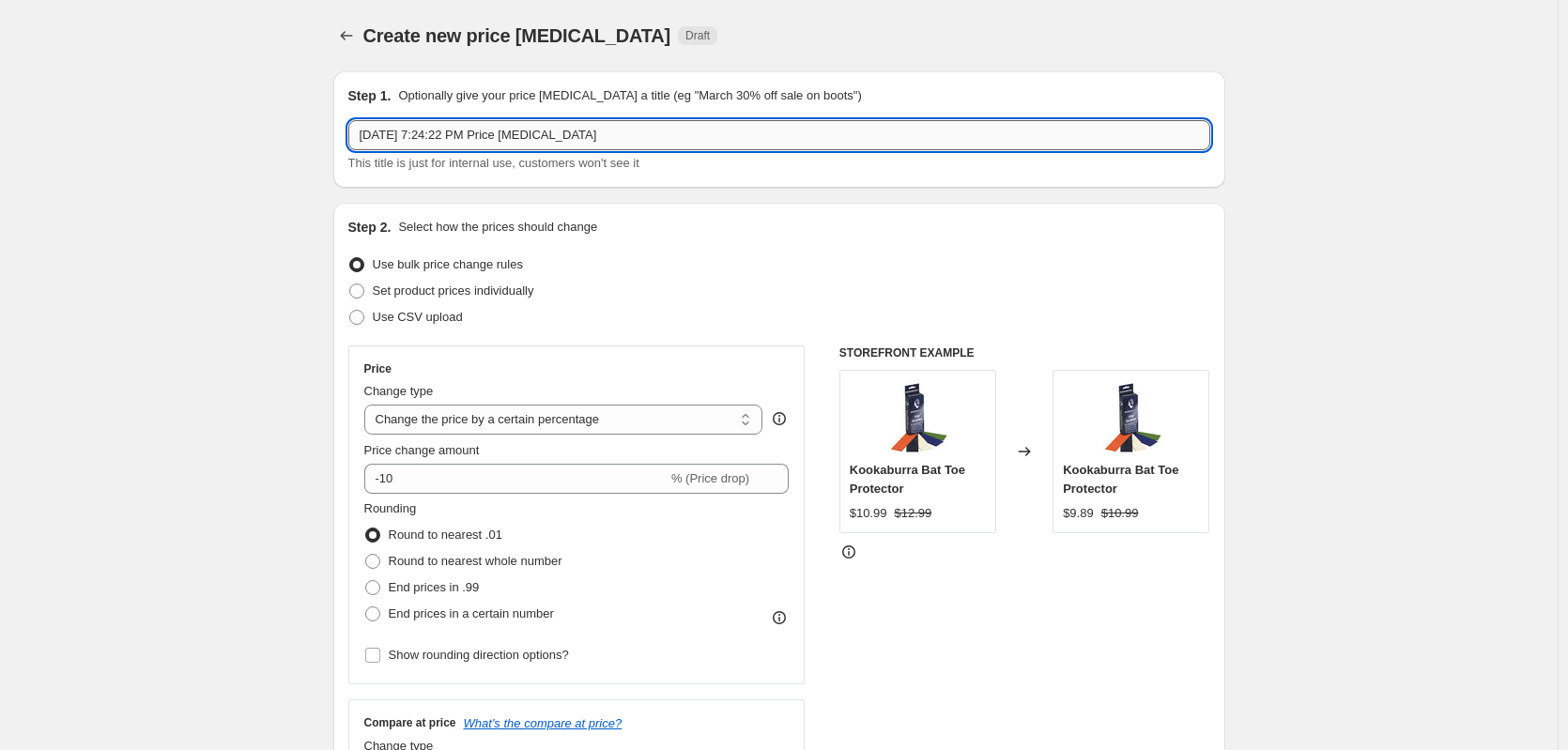
click at [584, 134] on input "Sep 30, 2025, 7:24:22 PM Price change job" at bounding box center [779, 135] width 862 height 30
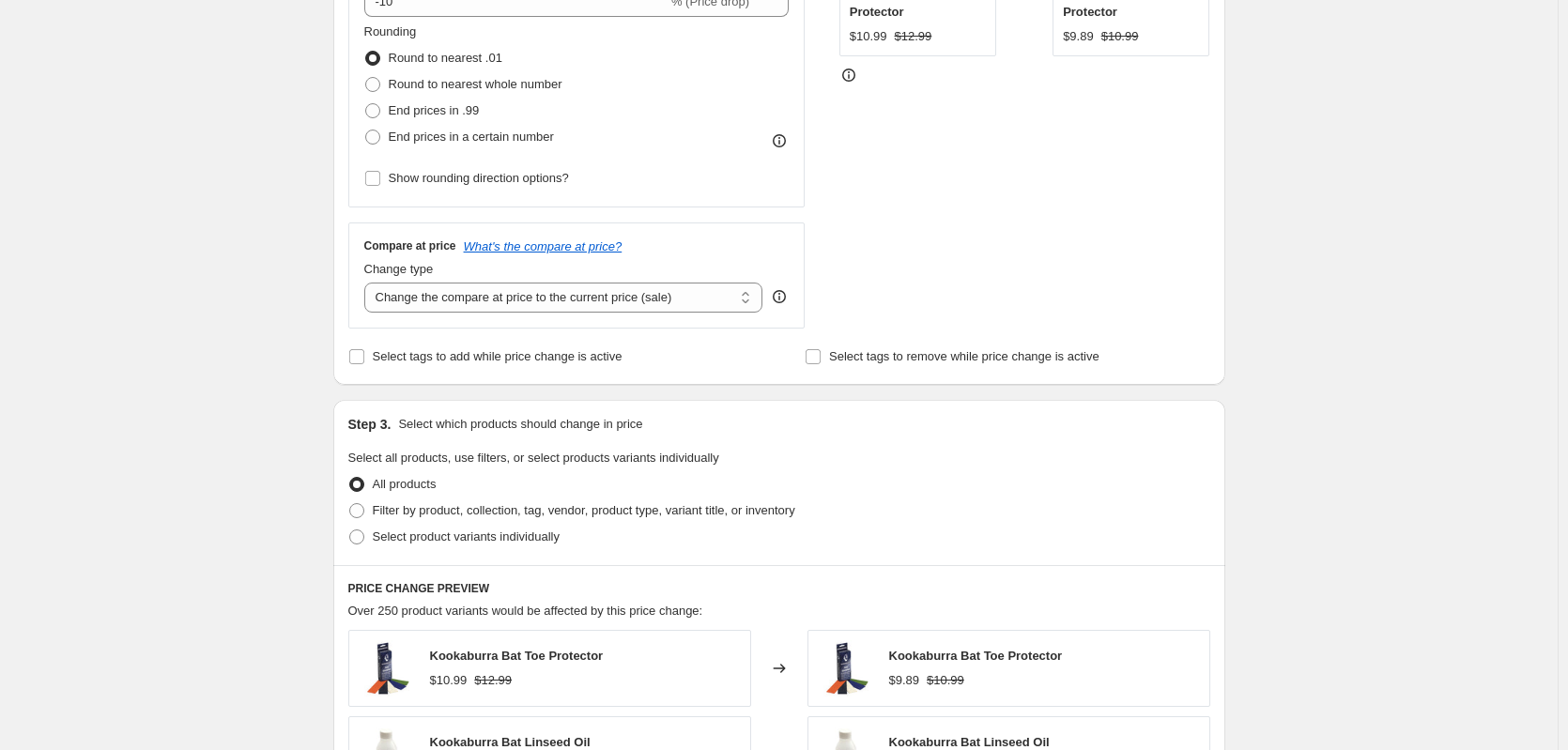
scroll to position [659, 0]
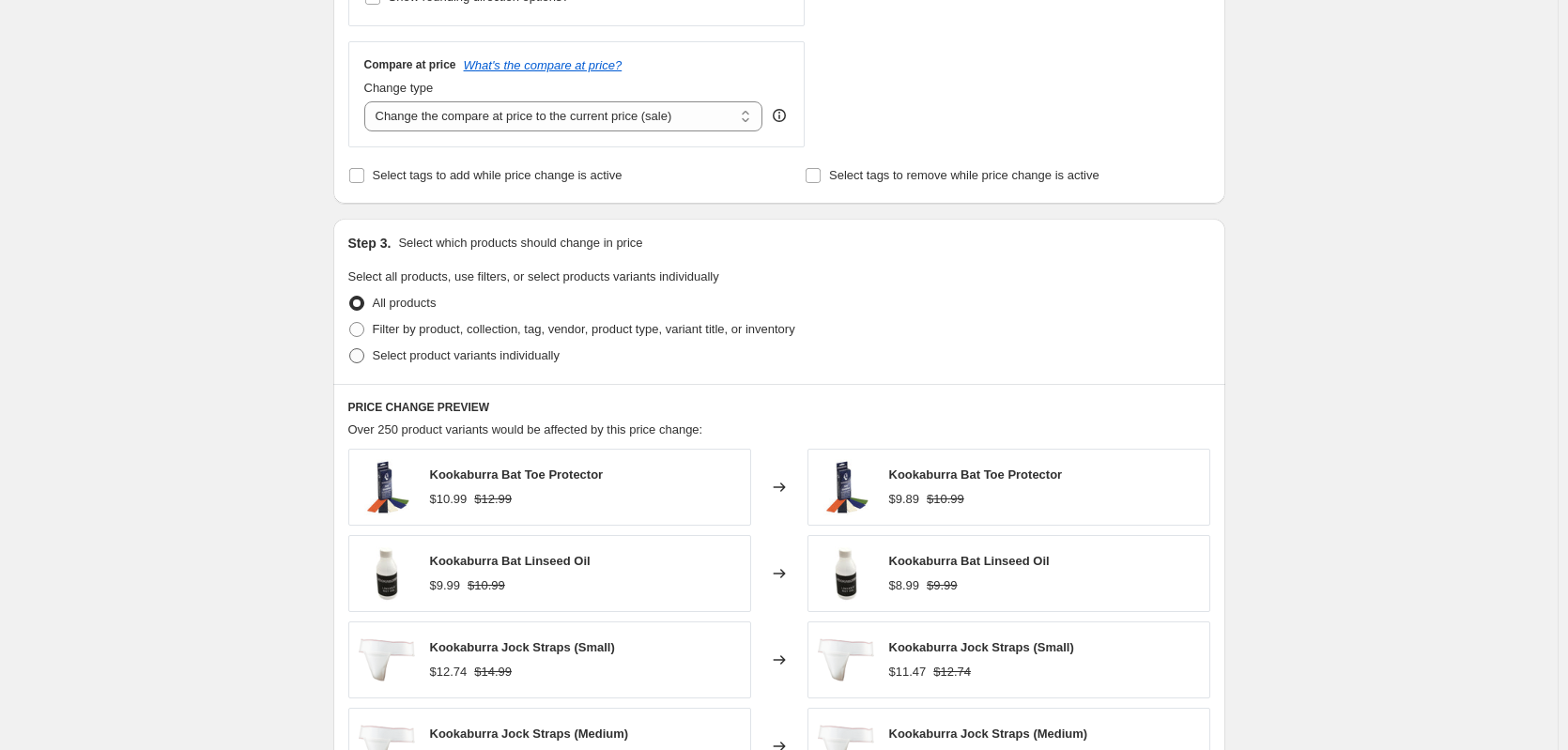
click at [514, 362] on span "Select product variants individually" at bounding box center [466, 355] width 186 height 14
click at [350, 349] on input "Select product variants individually" at bounding box center [349, 348] width 1 height 1
radio input "true"
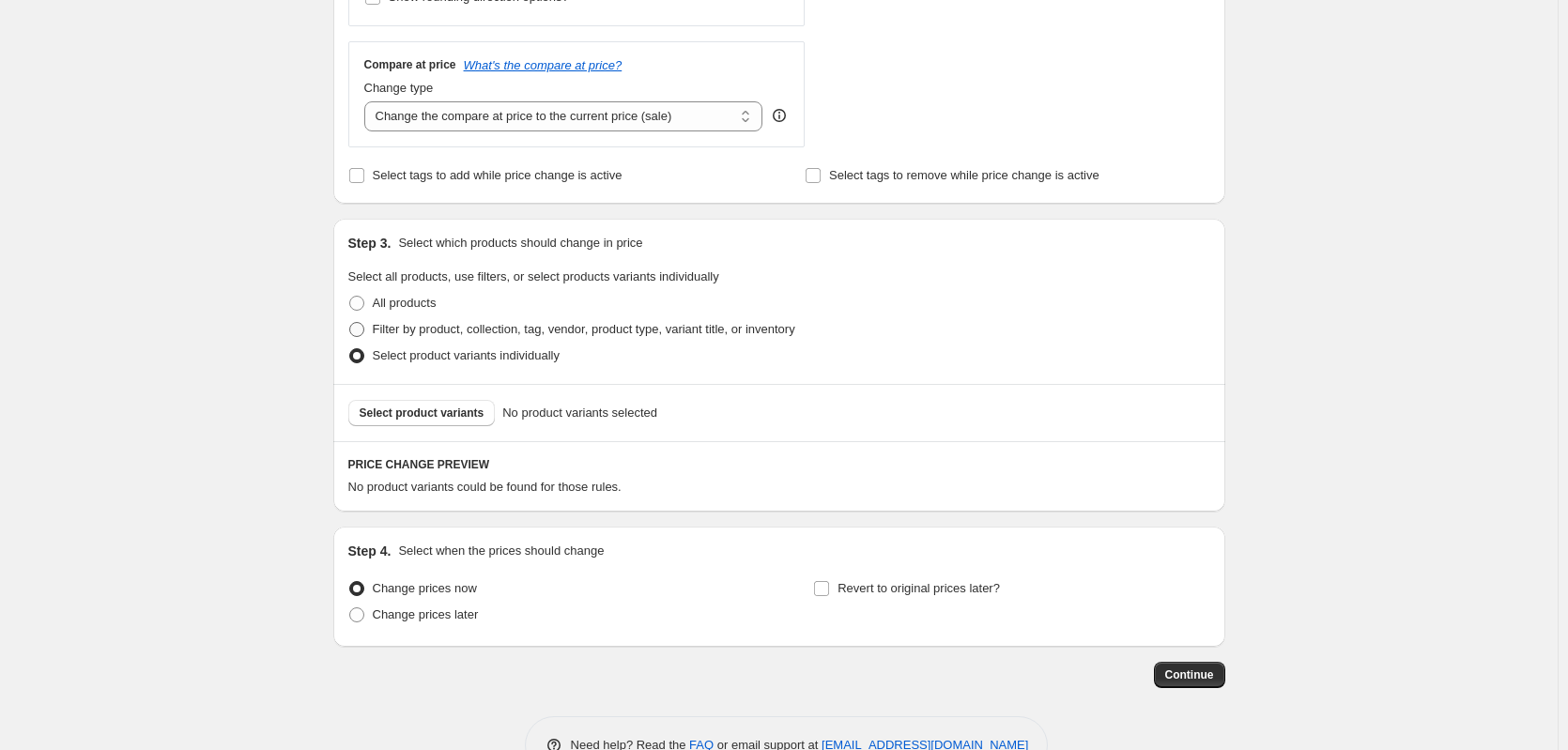
click at [509, 332] on span "Filter by product, collection, tag, vendor, product type, variant title, or inv…" at bounding box center [584, 329] width 422 height 14
click at [350, 323] on input "Filter by product, collection, tag, vendor, product type, variant title, or inv…" at bounding box center [349, 322] width 1 height 1
radio input "true"
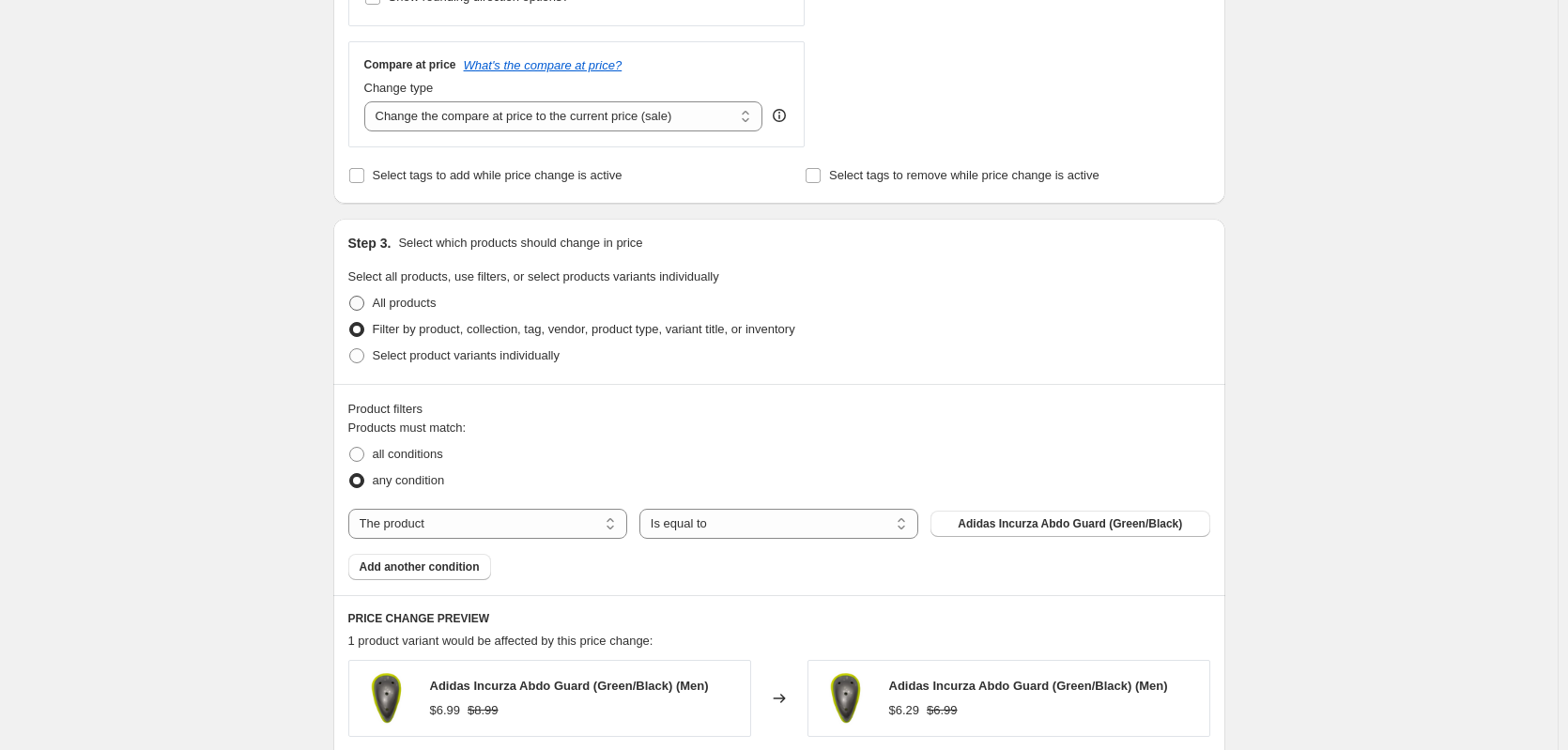
click at [422, 305] on span "All products" at bounding box center [405, 303] width 63 height 14
click at [350, 297] on input "All products" at bounding box center [349, 296] width 1 height 1
radio input "true"
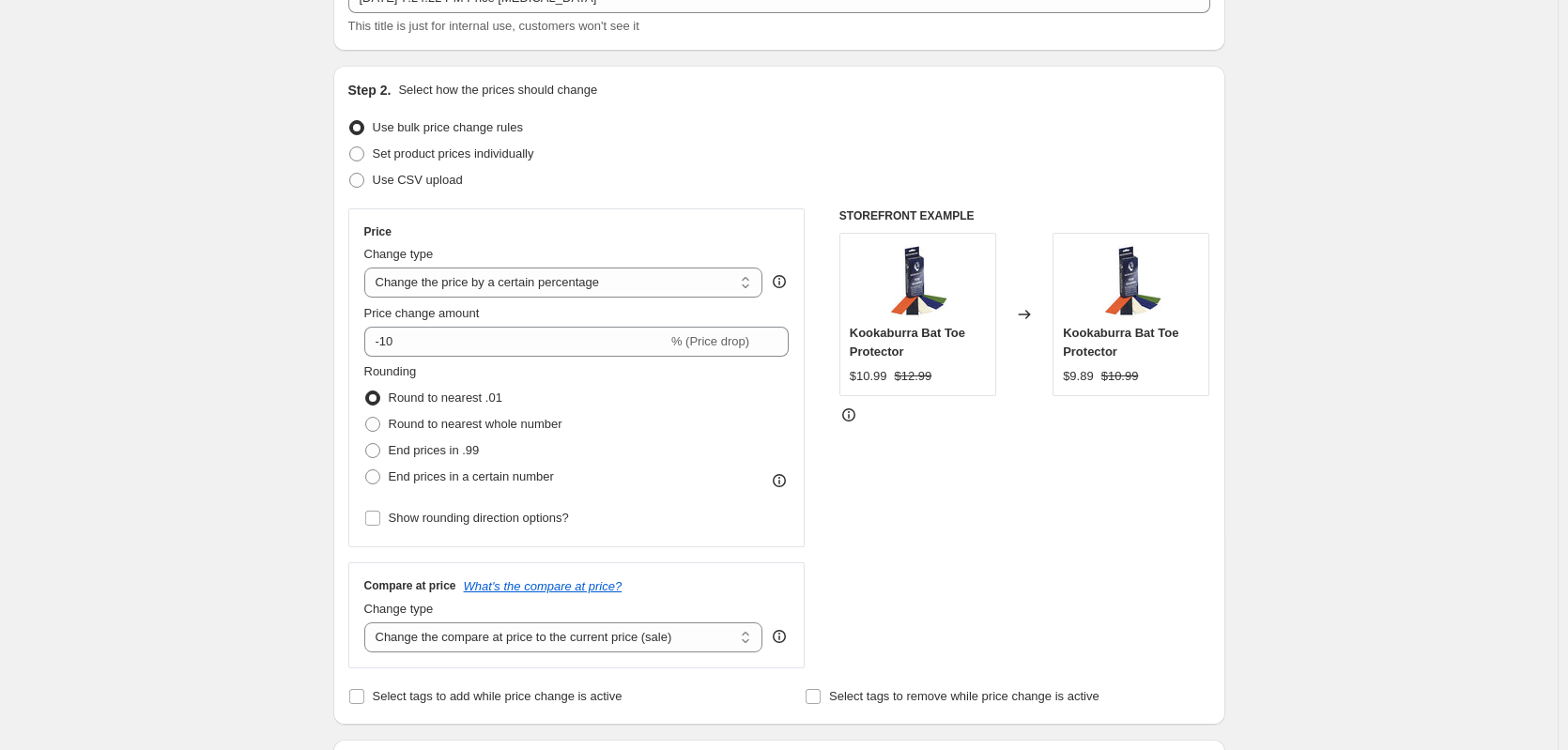
scroll to position [312, 0]
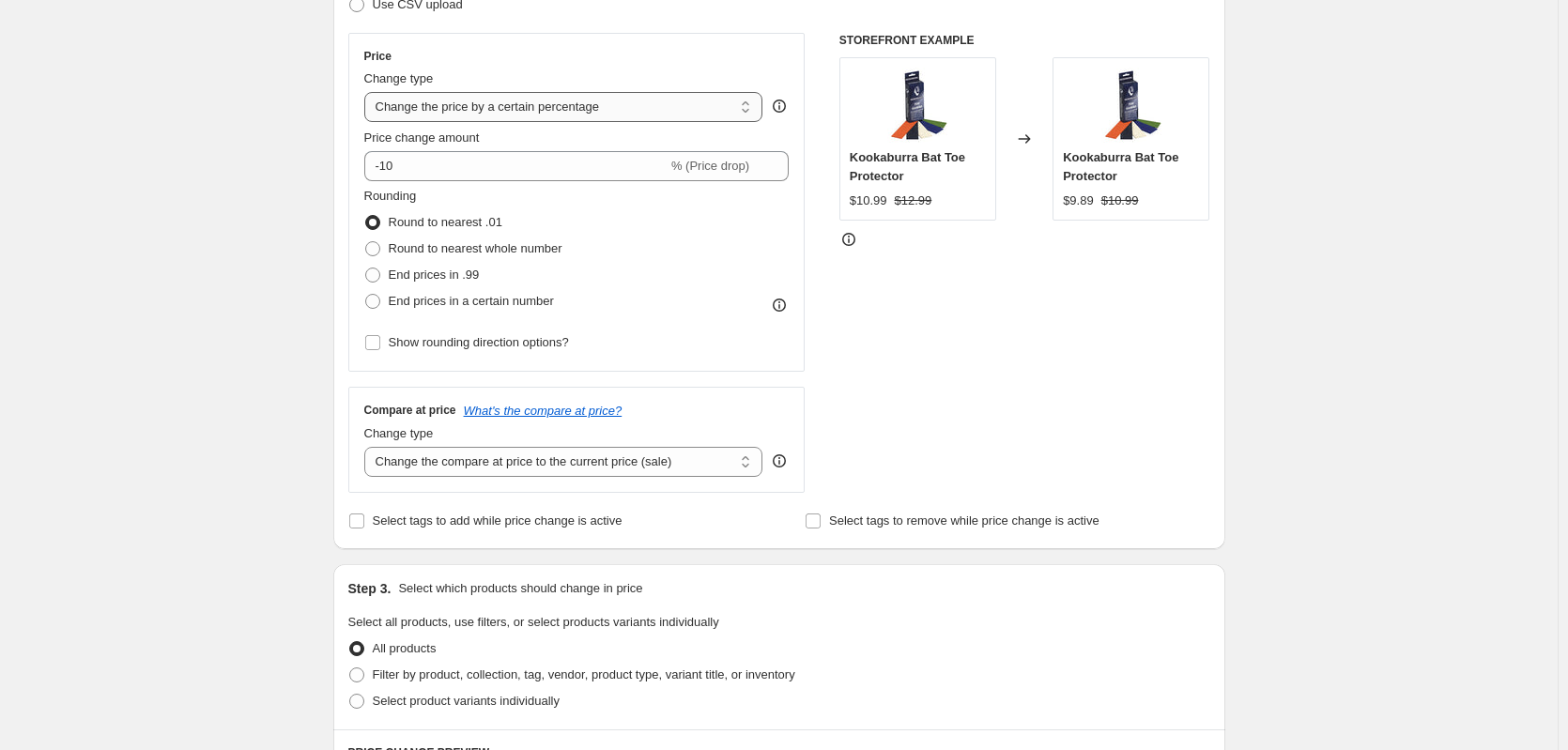
click at [553, 94] on select "Change the price to a certain amount Change the price by a certain amount Chang…" at bounding box center [563, 107] width 399 height 30
click at [553, 102] on select "Change the price to a certain amount Change the price by a certain amount Chang…" at bounding box center [563, 107] width 399 height 30
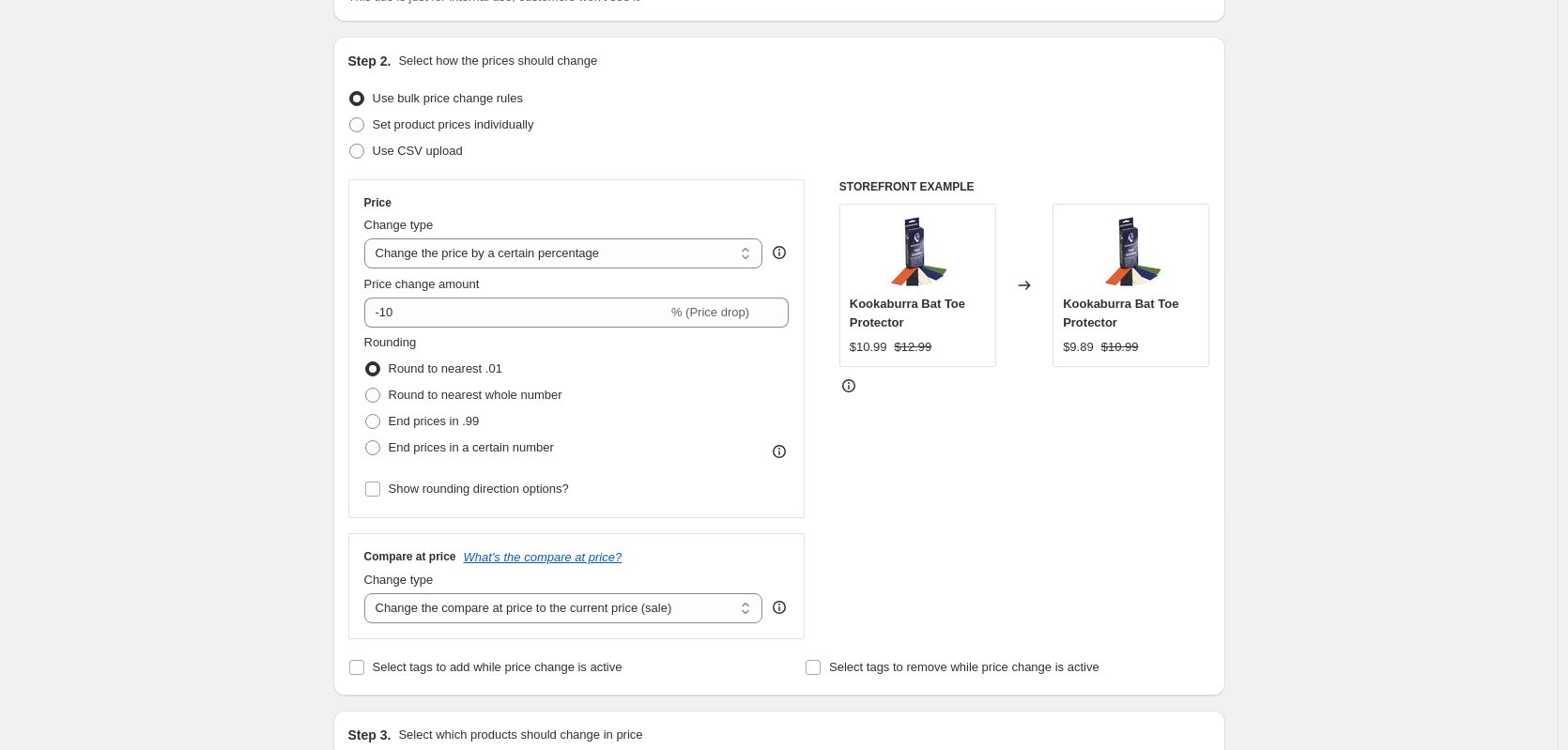
scroll to position [0, 0]
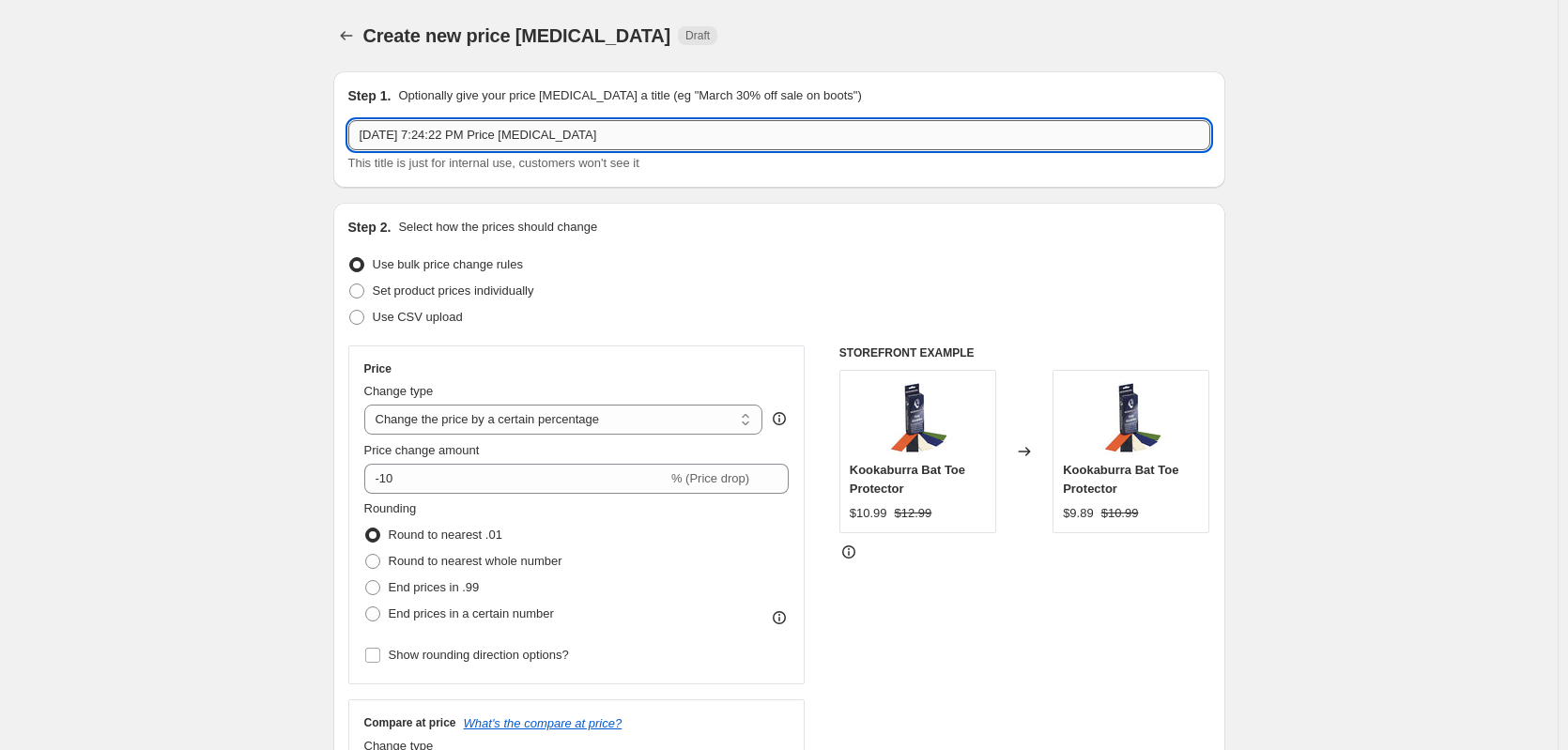
click at [611, 134] on input "Sep 30, 2025, 7:24:22 PM Price change job" at bounding box center [779, 135] width 862 height 30
click at [441, 285] on span "Set product prices individually" at bounding box center [453, 291] width 162 height 14
click at [350, 285] on input "Set product prices individually" at bounding box center [349, 284] width 1 height 1
radio input "true"
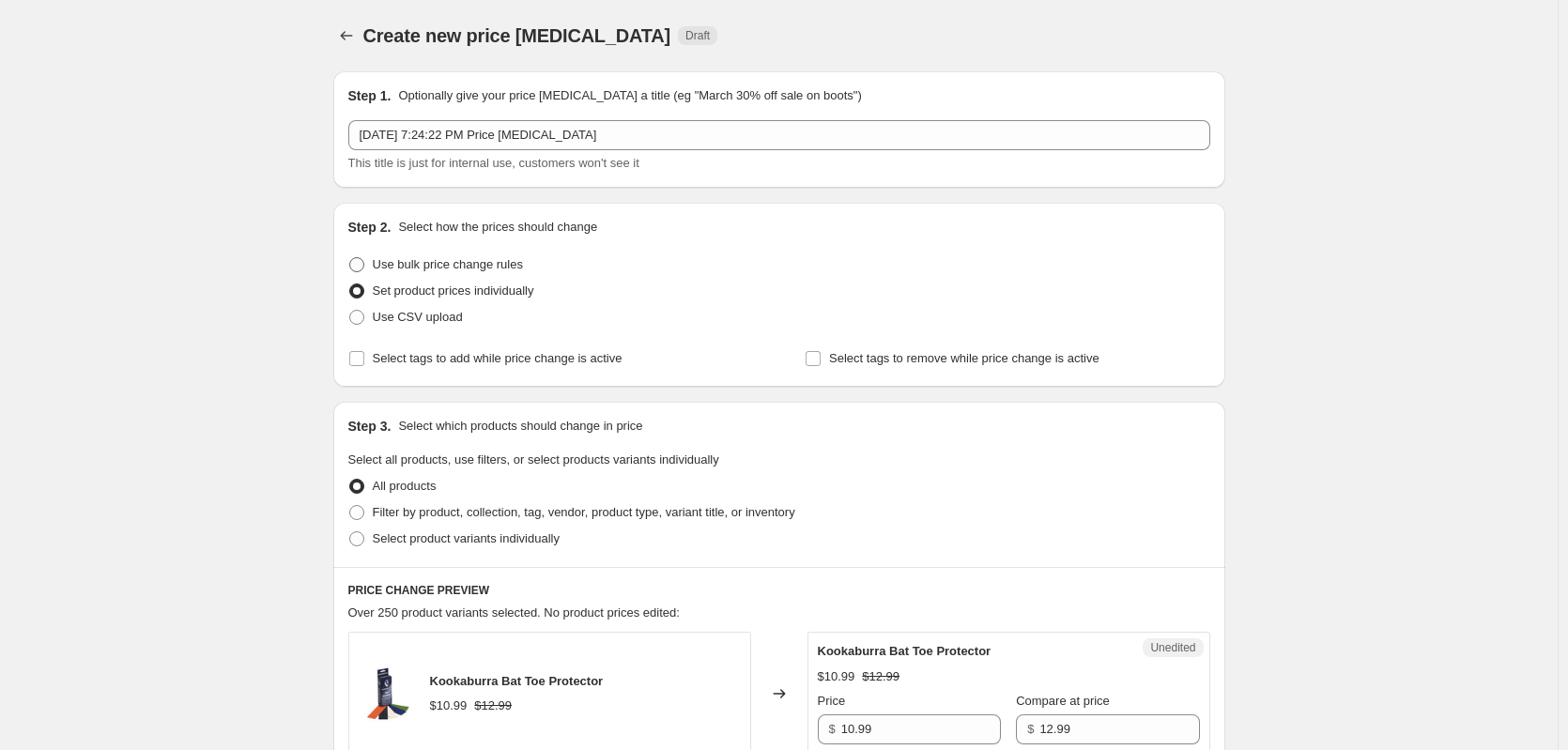
click at [462, 265] on span "Use bulk price change rules" at bounding box center [447, 264] width 150 height 14
click at [350, 258] on input "Use bulk price change rules" at bounding box center [349, 257] width 1 height 1
radio input "true"
select select "percentage"
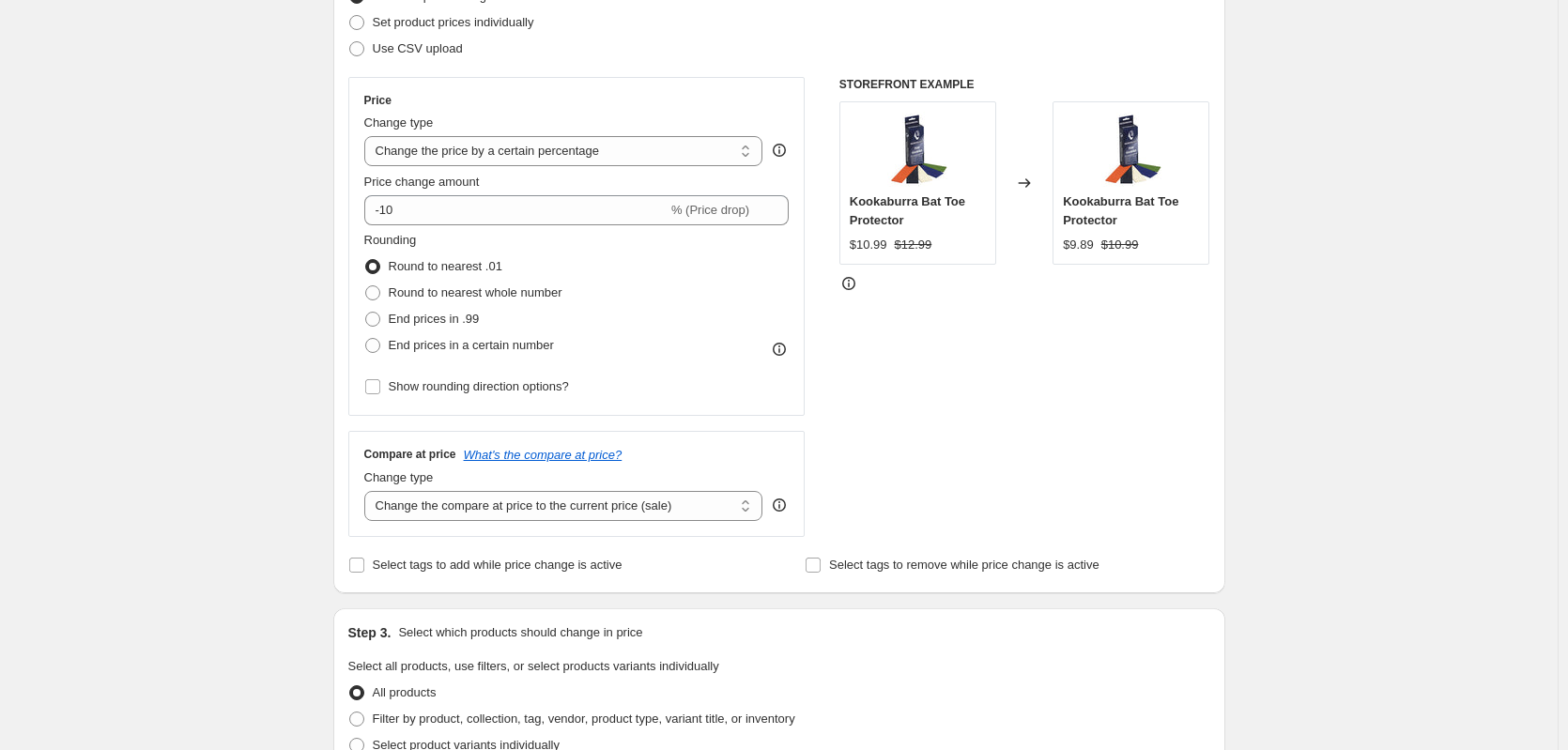
scroll to position [312, 0]
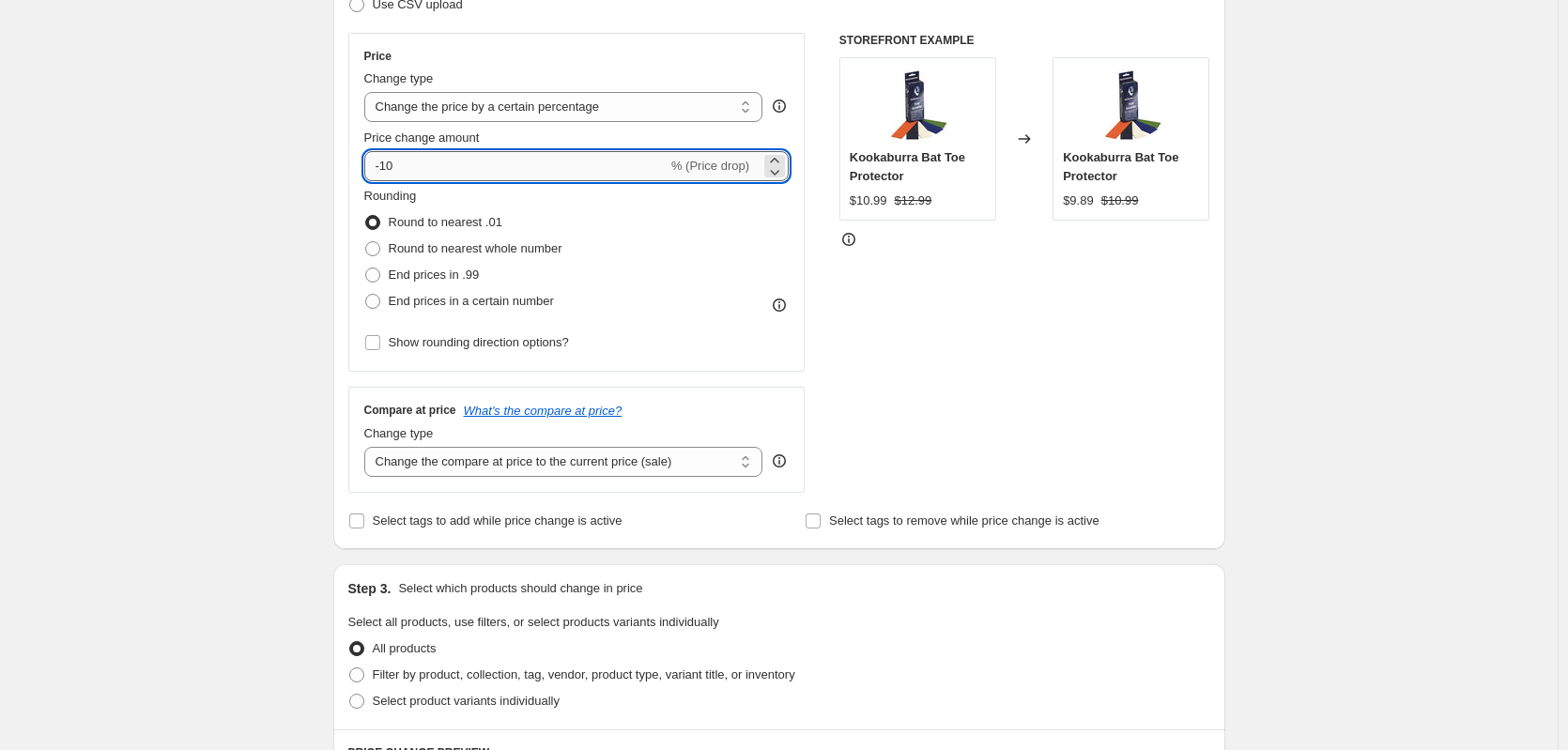
click at [456, 157] on input "-10" at bounding box center [516, 166] width 303 height 30
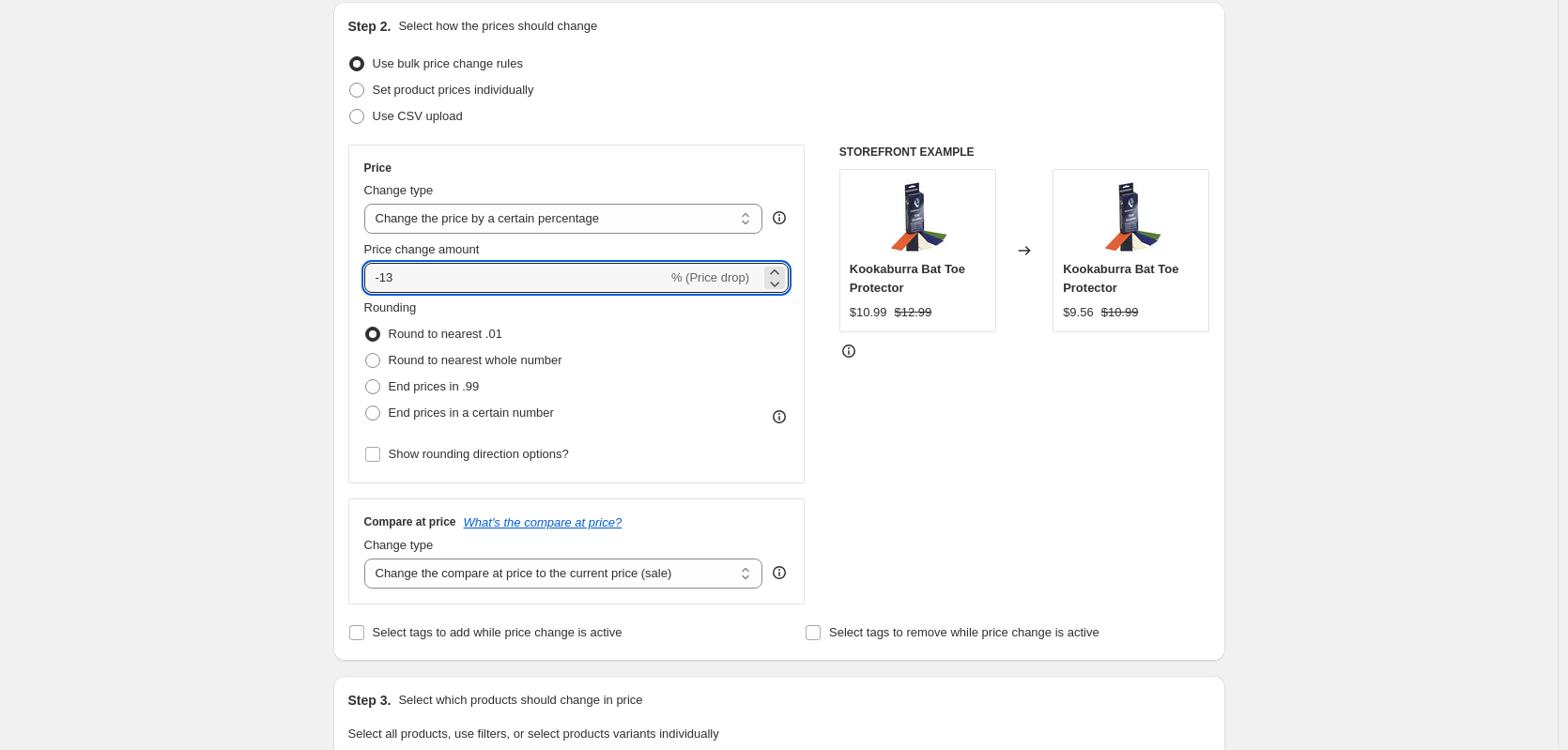
scroll to position [157, 0]
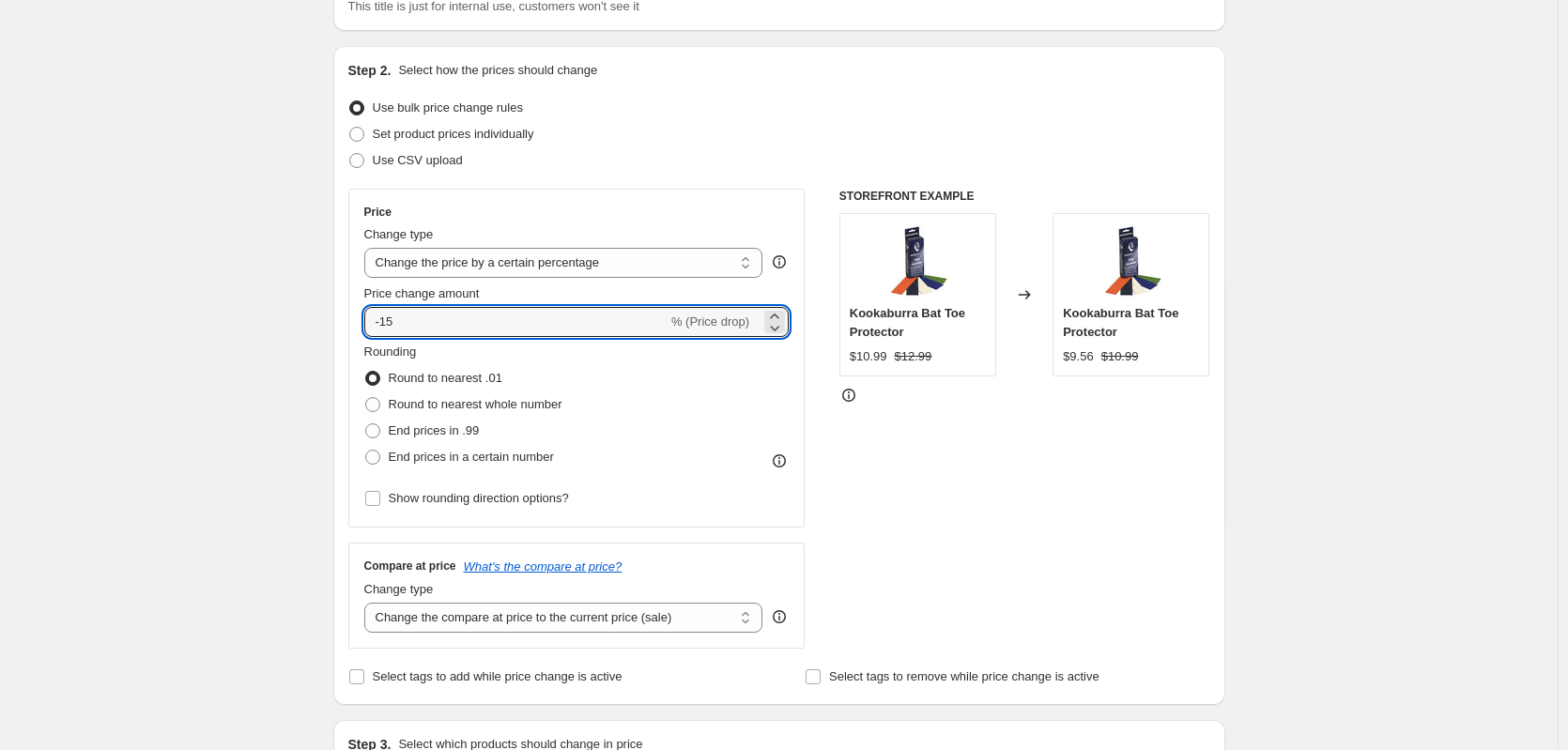
type input "-15"
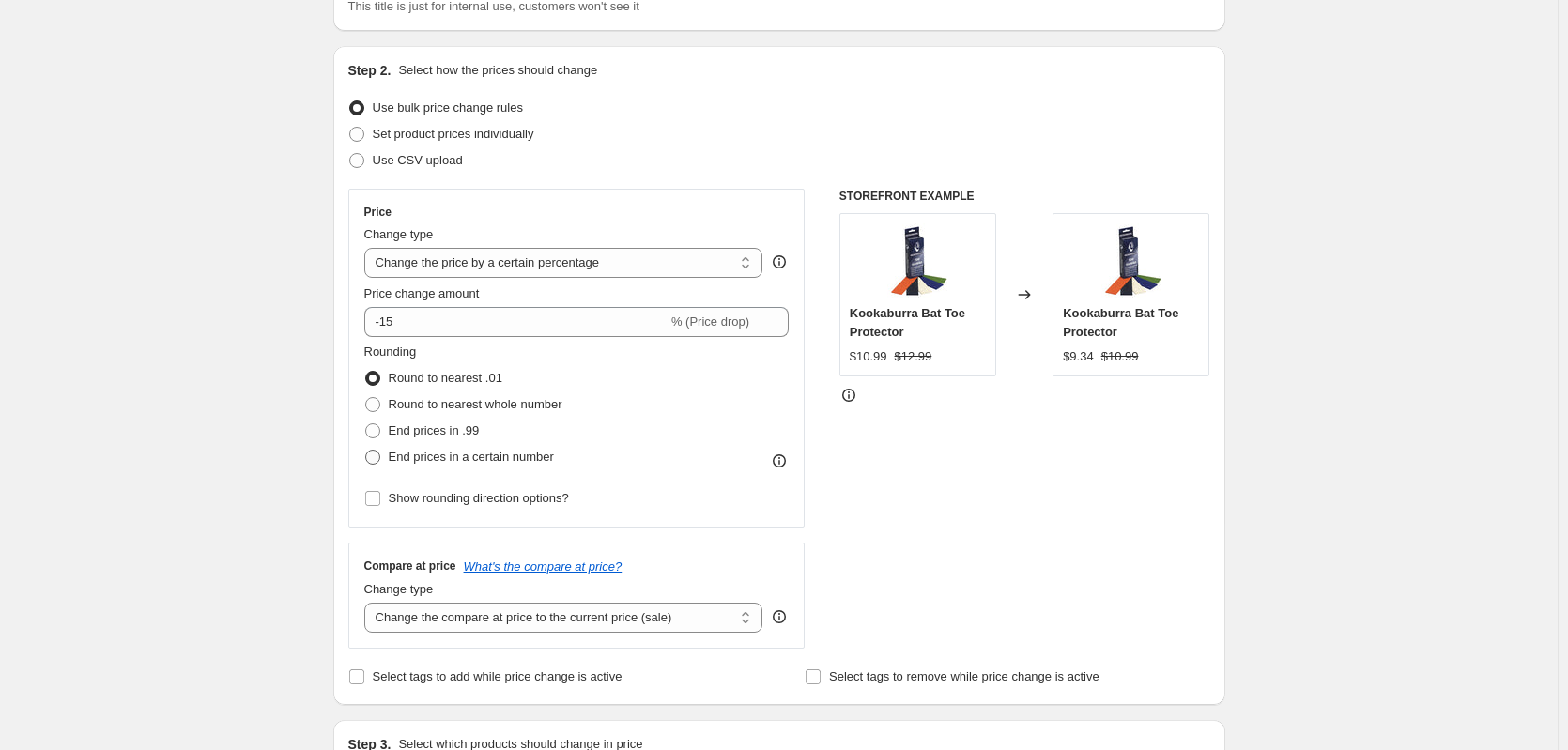
click at [425, 453] on span "End prices in a certain number" at bounding box center [471, 456] width 166 height 14
click at [366, 450] on input "End prices in a certain number" at bounding box center [365, 449] width 1 height 1
radio input "true"
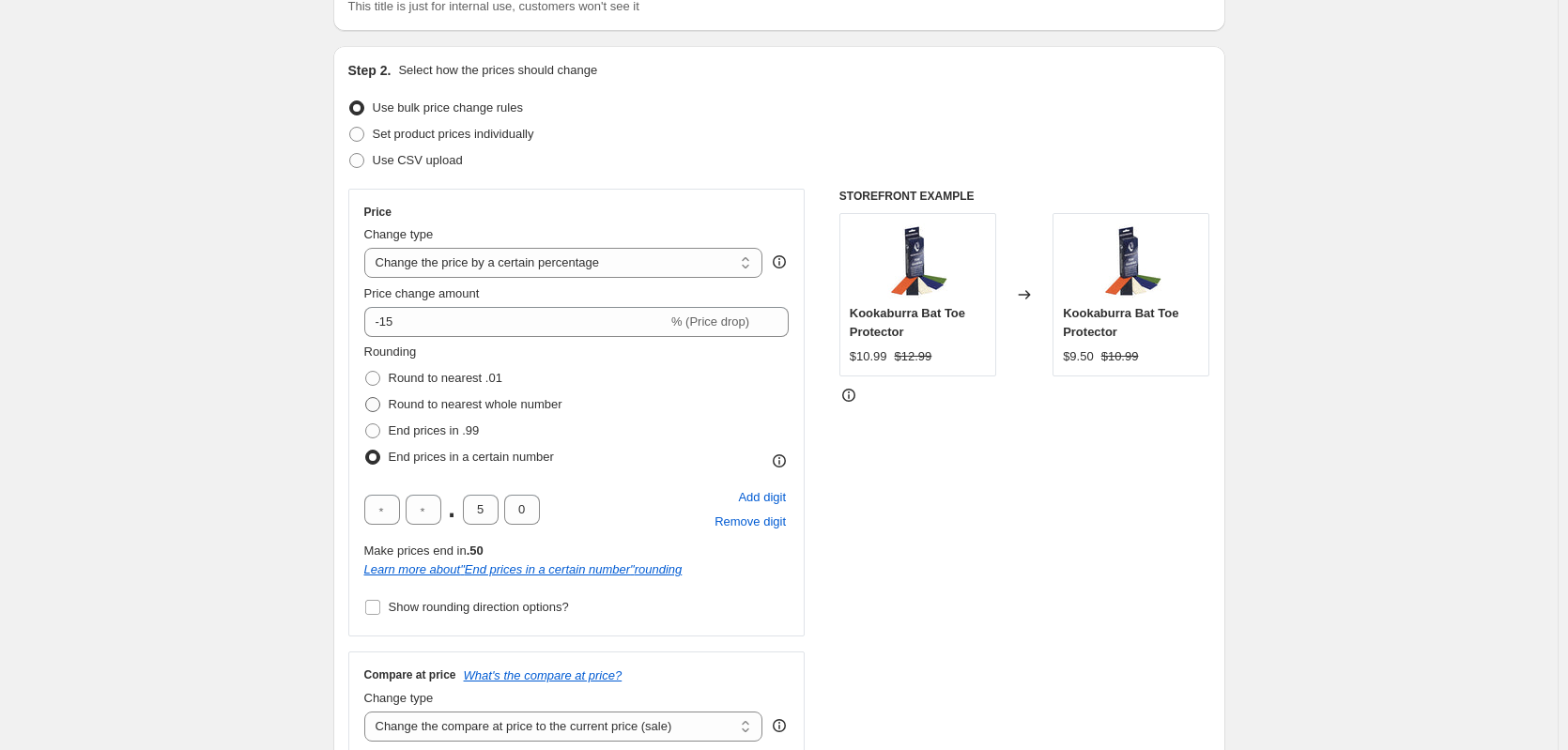
click at [431, 407] on span "Round to nearest whole number" at bounding box center [475, 404] width 174 height 14
click at [366, 398] on input "Round to nearest whole number" at bounding box center [365, 397] width 1 height 1
radio input "true"
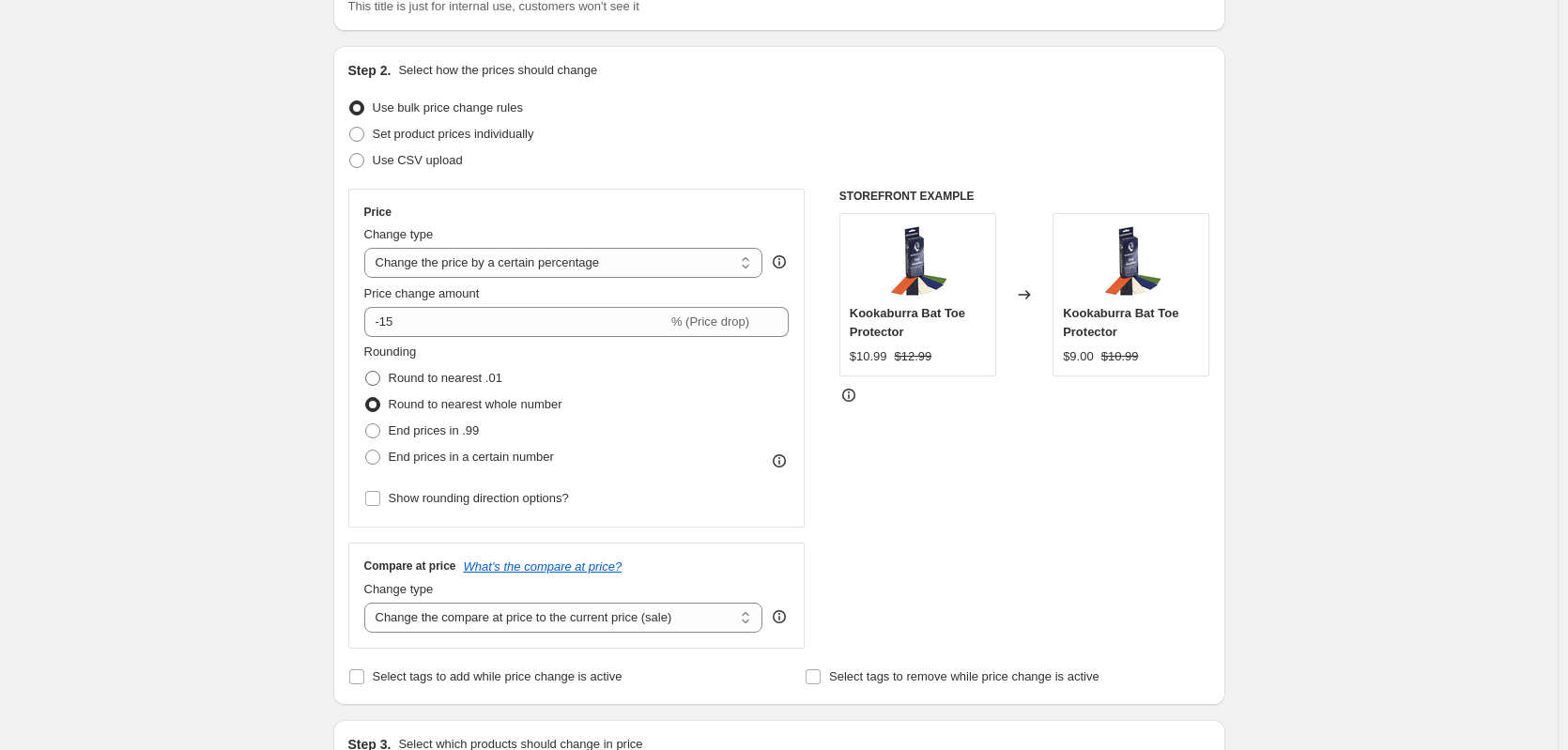
drag, startPoint x: 441, startPoint y: 385, endPoint x: 431, endPoint y: 389, distance: 10.8
click at [434, 385] on span "Round to nearest .01" at bounding box center [445, 378] width 114 height 14
click at [409, 384] on span "Round to nearest .01" at bounding box center [445, 378] width 114 height 14
click at [366, 372] on input "Round to nearest .01" at bounding box center [365, 371] width 1 height 1
radio input "true"
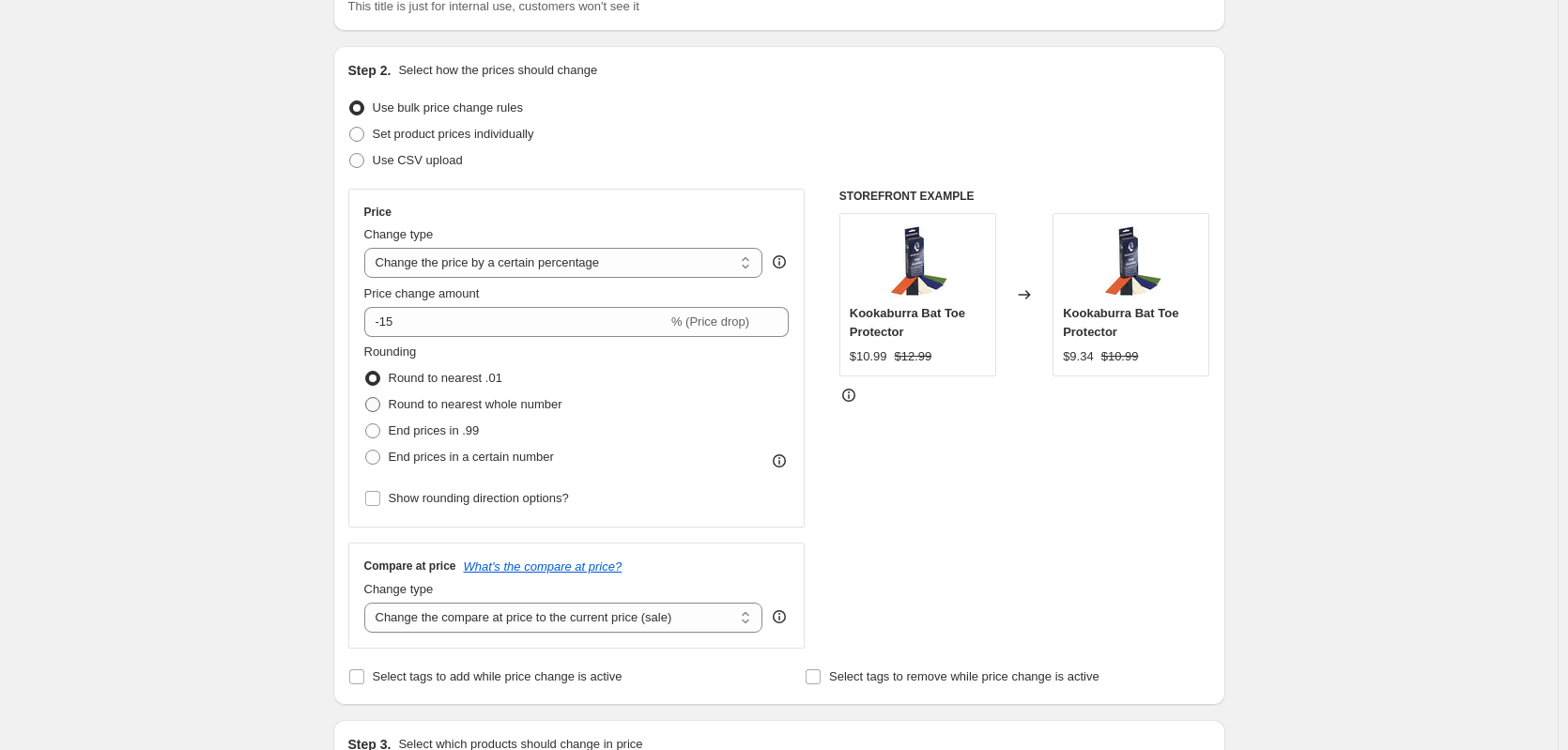
click at [419, 402] on span "Round to nearest whole number" at bounding box center [475, 404] width 174 height 14
click at [366, 398] on input "Round to nearest whole number" at bounding box center [365, 397] width 1 height 1
radio input "true"
click at [439, 377] on span "Round to nearest .01" at bounding box center [445, 378] width 114 height 14
click at [366, 372] on input "Round to nearest .01" at bounding box center [365, 371] width 1 height 1
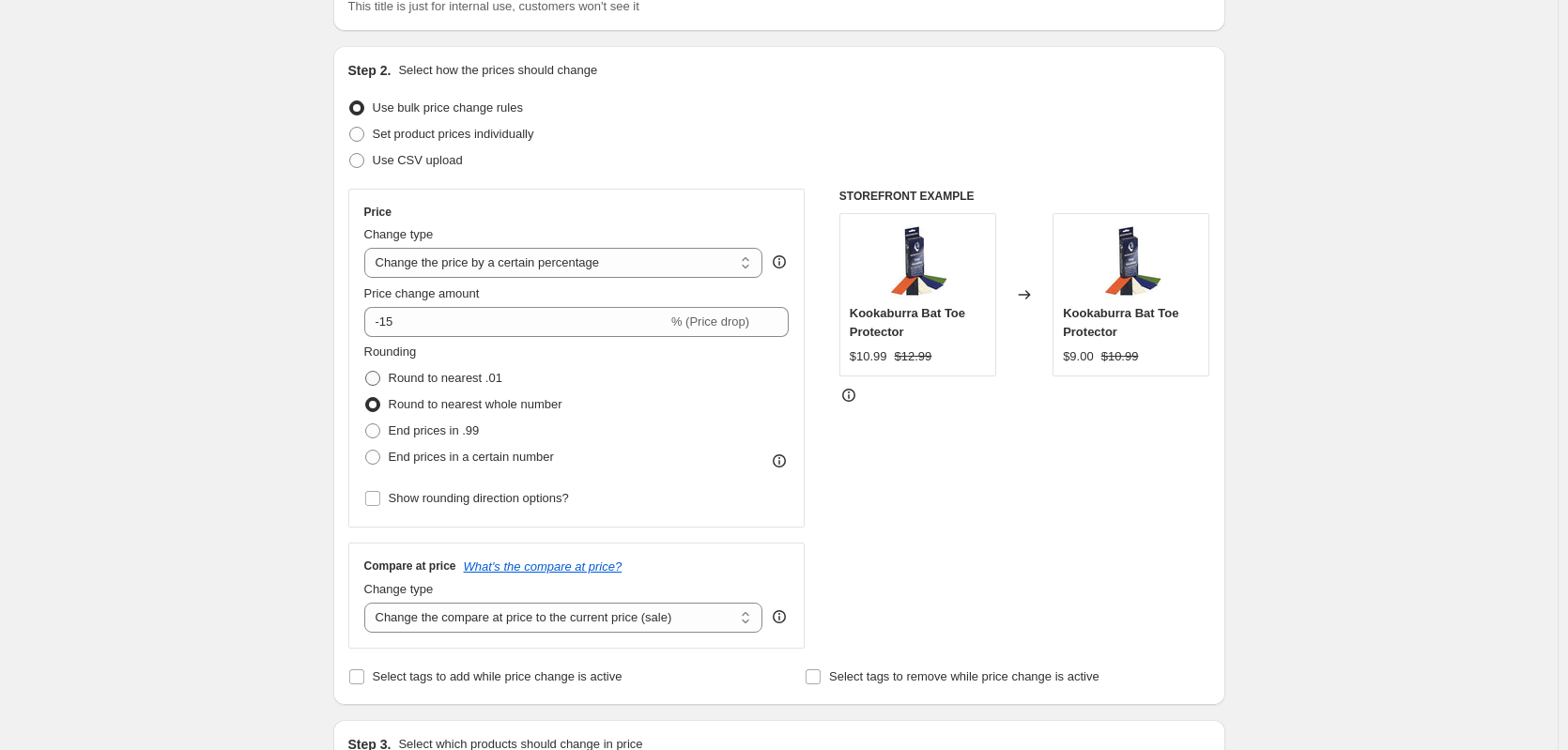
radio input "true"
click at [446, 396] on span "Round to nearest whole number" at bounding box center [475, 405] width 174 height 19
click at [366, 397] on input "Round to nearest whole number" at bounding box center [365, 397] width 1 height 1
radio input "true"
click at [451, 378] on span "Round to nearest .01" at bounding box center [445, 378] width 114 height 14
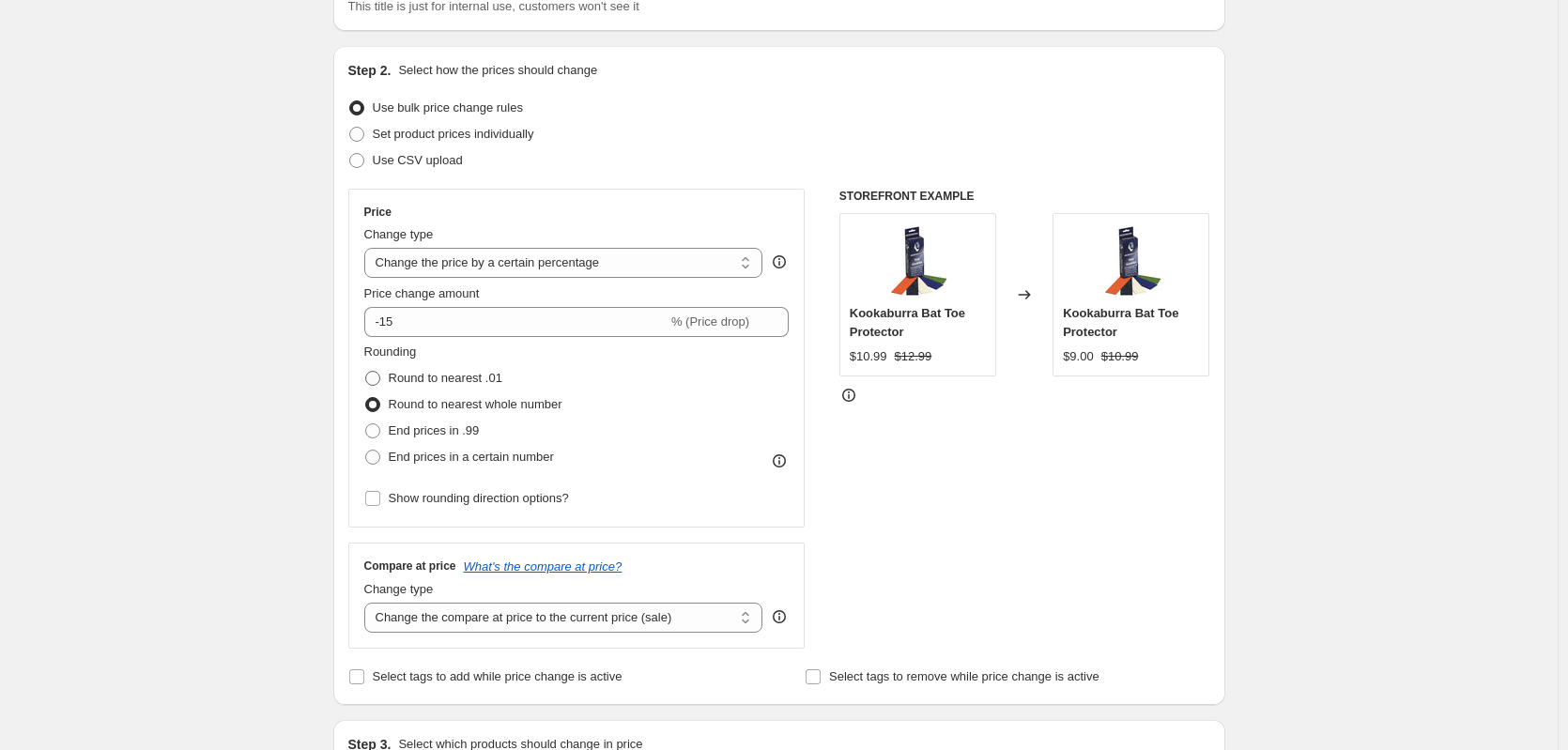
click at [366, 372] on input "Round to nearest .01" at bounding box center [365, 371] width 1 height 1
radio input "true"
click at [486, 402] on span "Round to nearest whole number" at bounding box center [475, 404] width 174 height 14
click at [366, 398] on input "Round to nearest whole number" at bounding box center [365, 397] width 1 height 1
radio input "true"
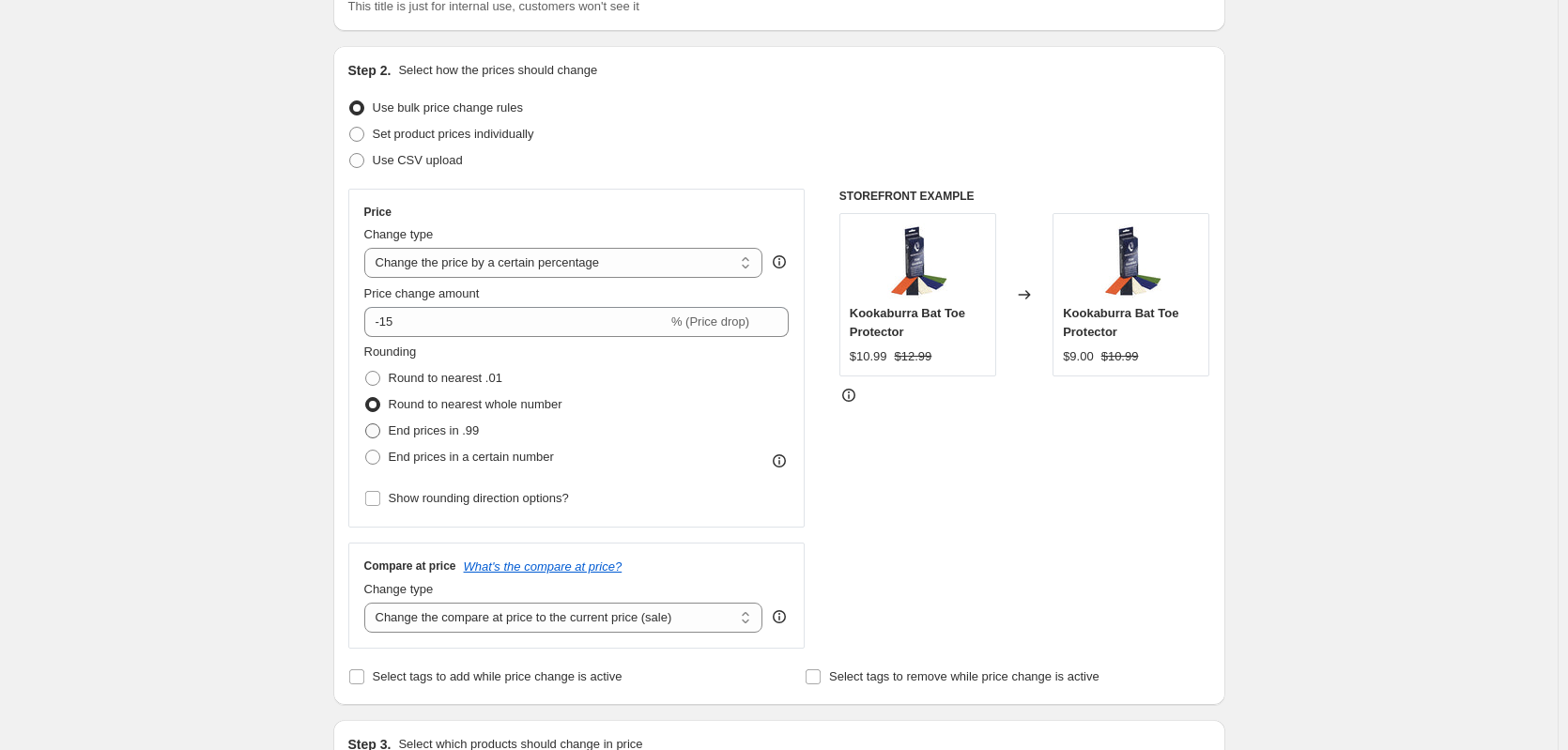
click at [476, 437] on span "End prices in .99" at bounding box center [434, 431] width 91 height 14
click at [366, 425] on input "End prices in .99" at bounding box center [365, 424] width 1 height 1
radio input "true"
click at [462, 460] on span "End prices in a certain number" at bounding box center [471, 456] width 166 height 14
click at [366, 450] on input "End prices in a certain number" at bounding box center [365, 449] width 1 height 1
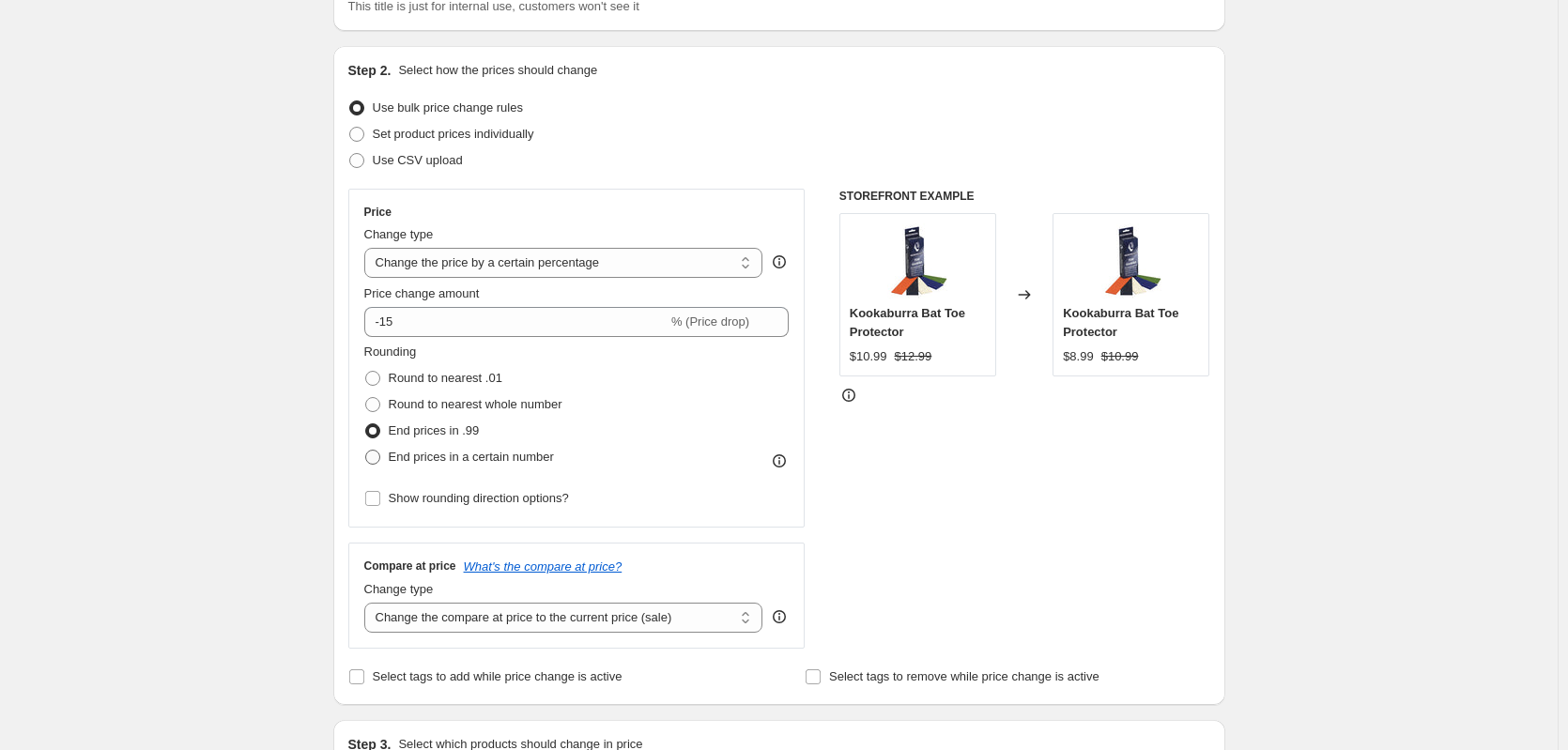
radio input "true"
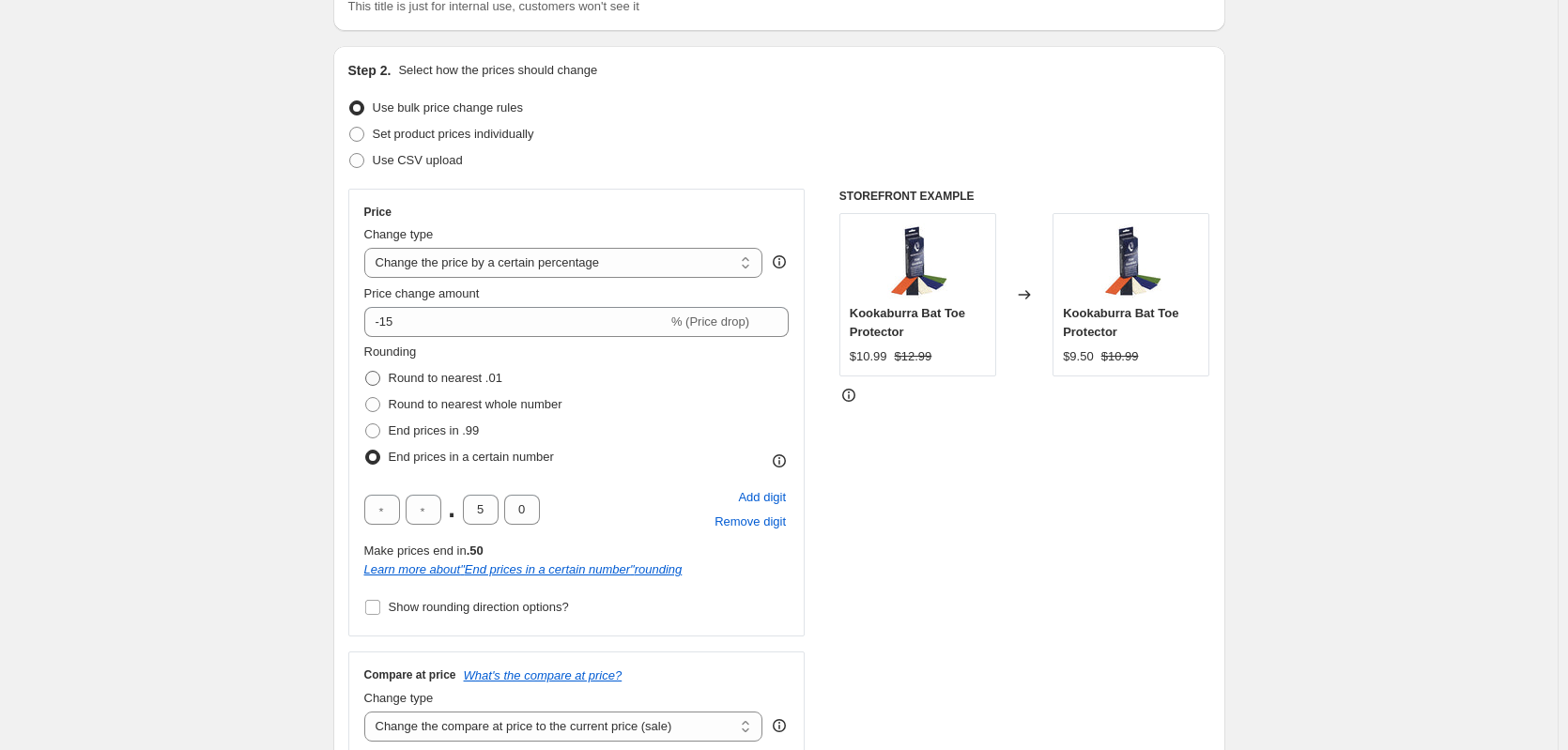
click at [452, 365] on label "Round to nearest .01" at bounding box center [432, 378] width 138 height 27
click at [366, 371] on input "Round to nearest .01" at bounding box center [365, 371] width 1 height 1
radio input "true"
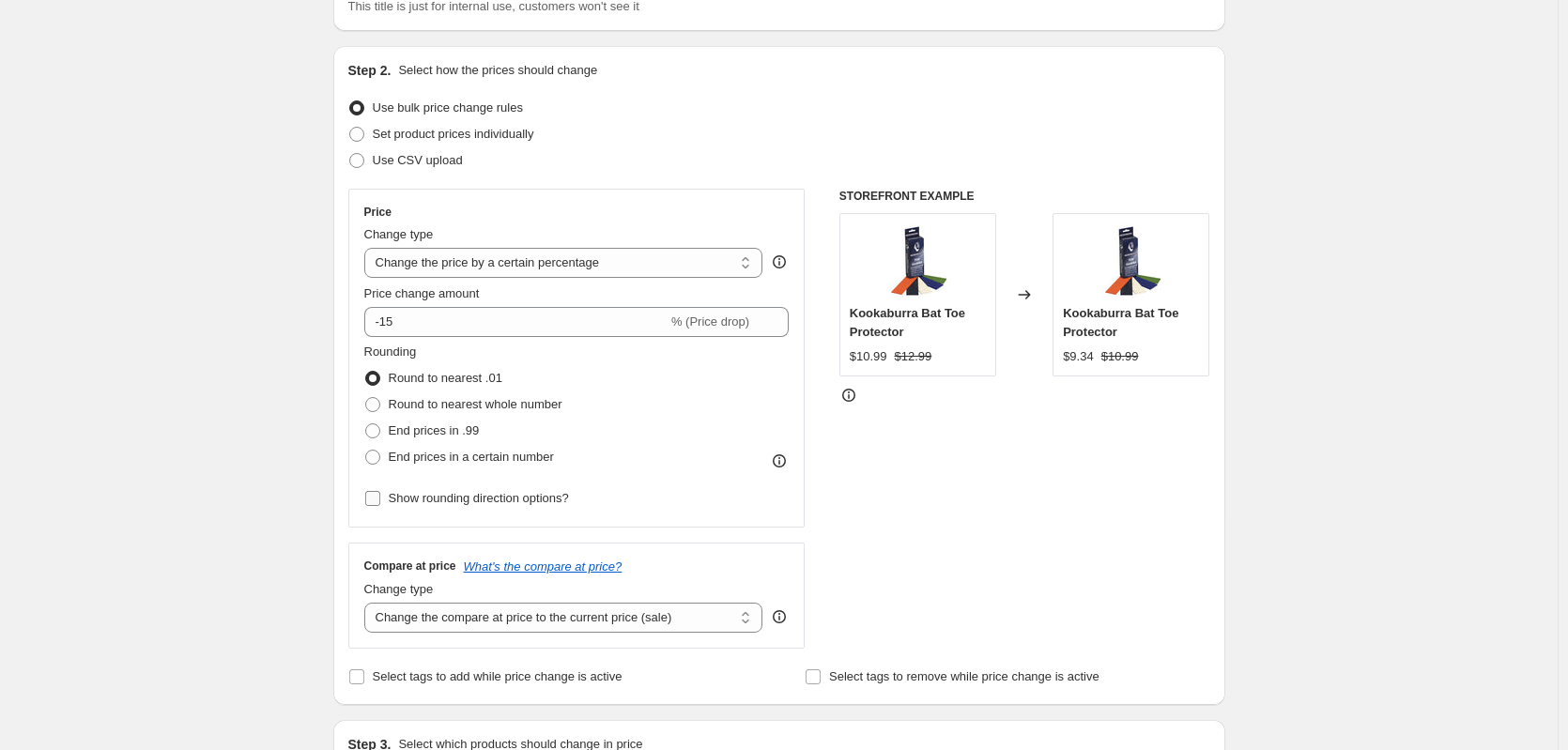
click at [427, 501] on span "Show rounding direction options?" at bounding box center [479, 498] width 181 height 14
click at [380, 501] on input "Show rounding direction options?" at bounding box center [372, 498] width 15 height 15
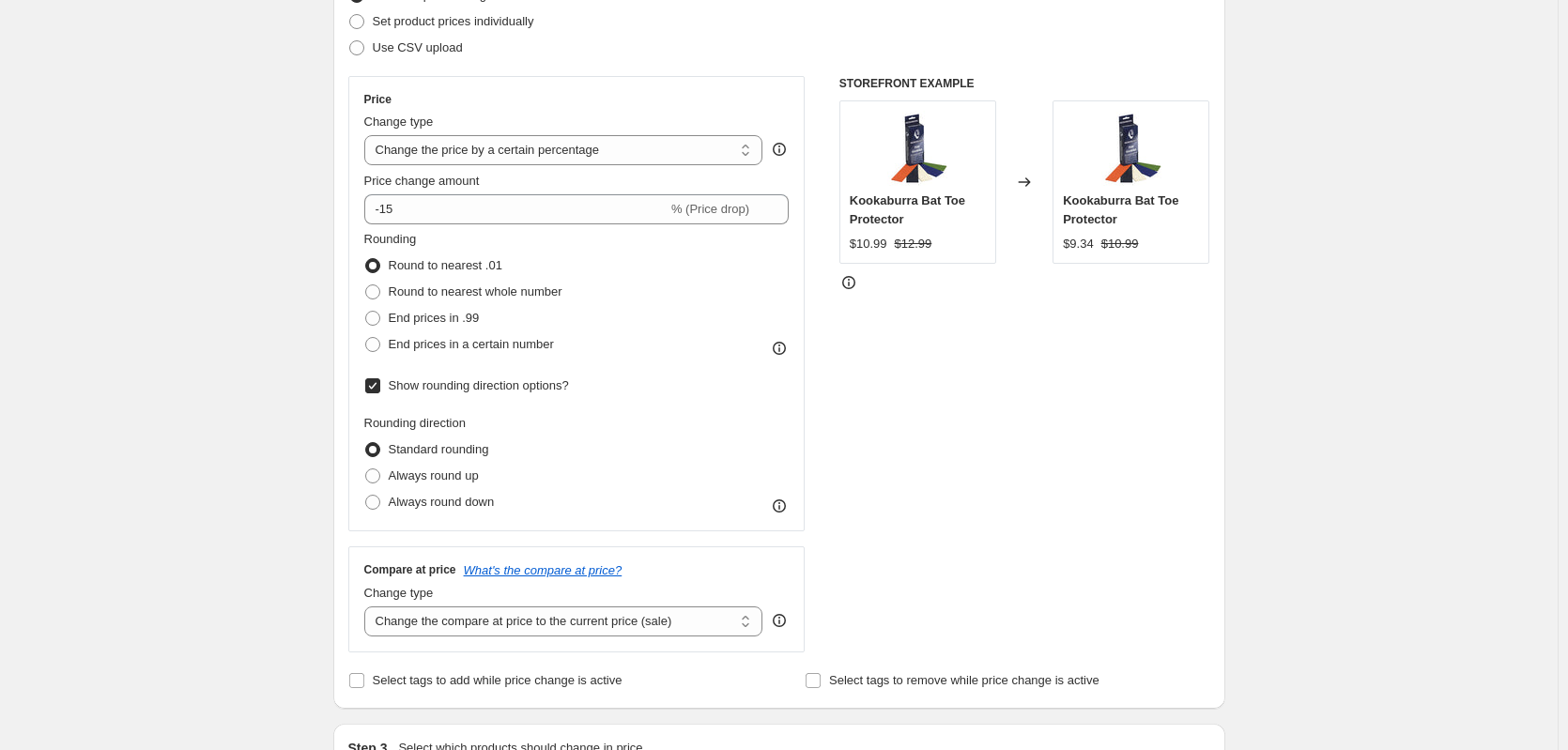
scroll to position [312, 0]
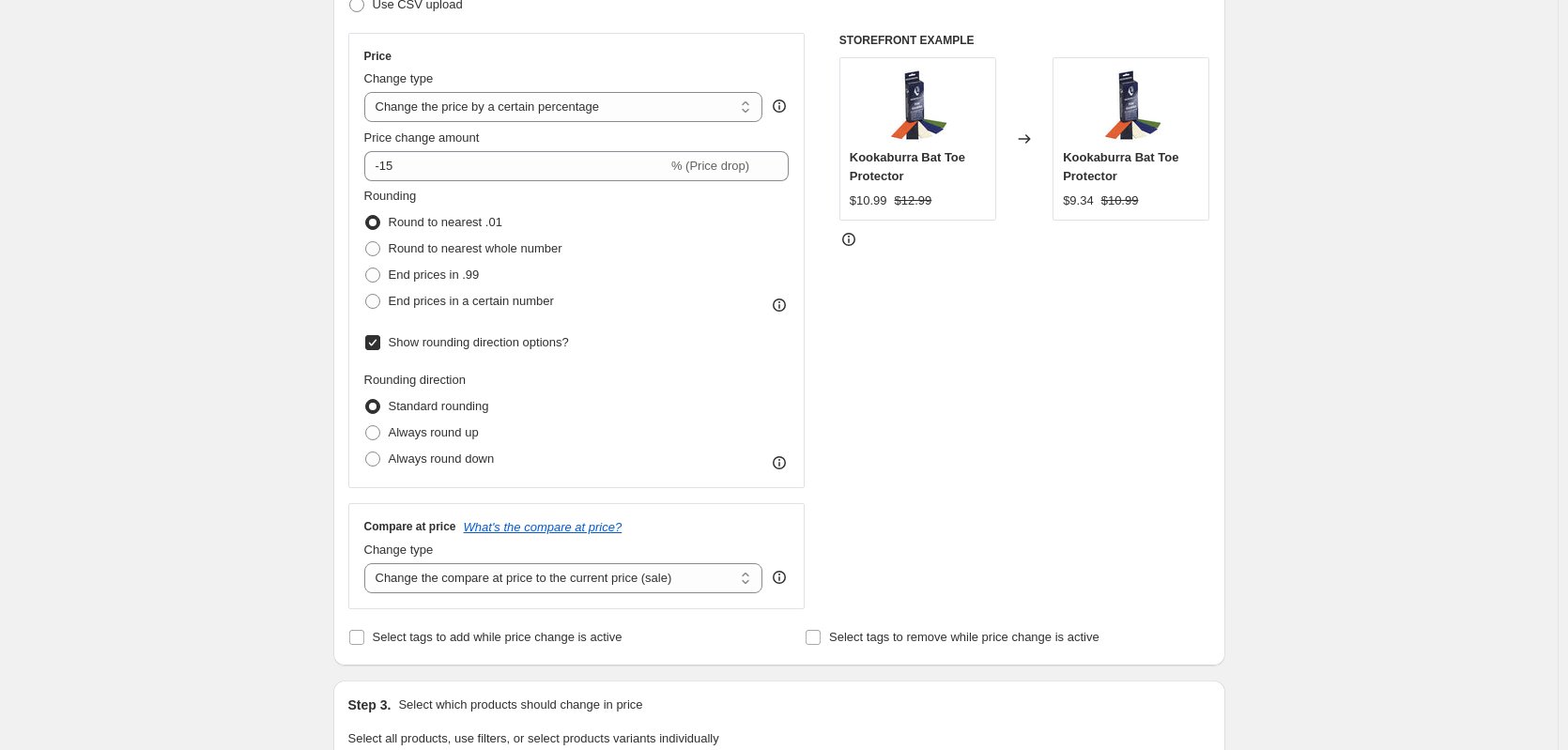
click at [429, 347] on span "Show rounding direction options?" at bounding box center [479, 342] width 181 height 14
click at [380, 347] on input "Show rounding direction options?" at bounding box center [372, 342] width 15 height 15
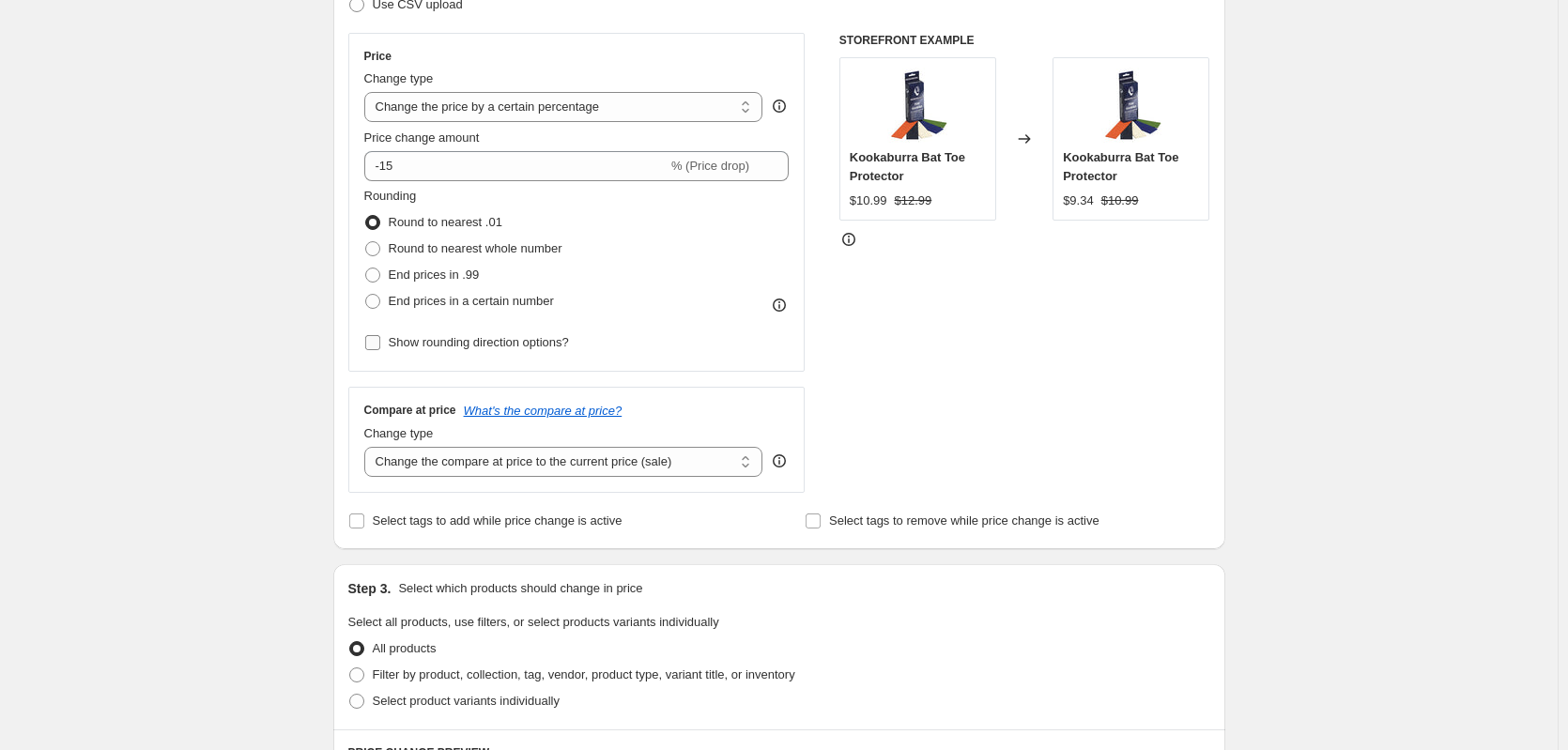
click at [429, 347] on span "Show rounding direction options?" at bounding box center [479, 342] width 181 height 14
click at [380, 347] on input "Show rounding direction options?" at bounding box center [372, 342] width 15 height 15
checkbox input "true"
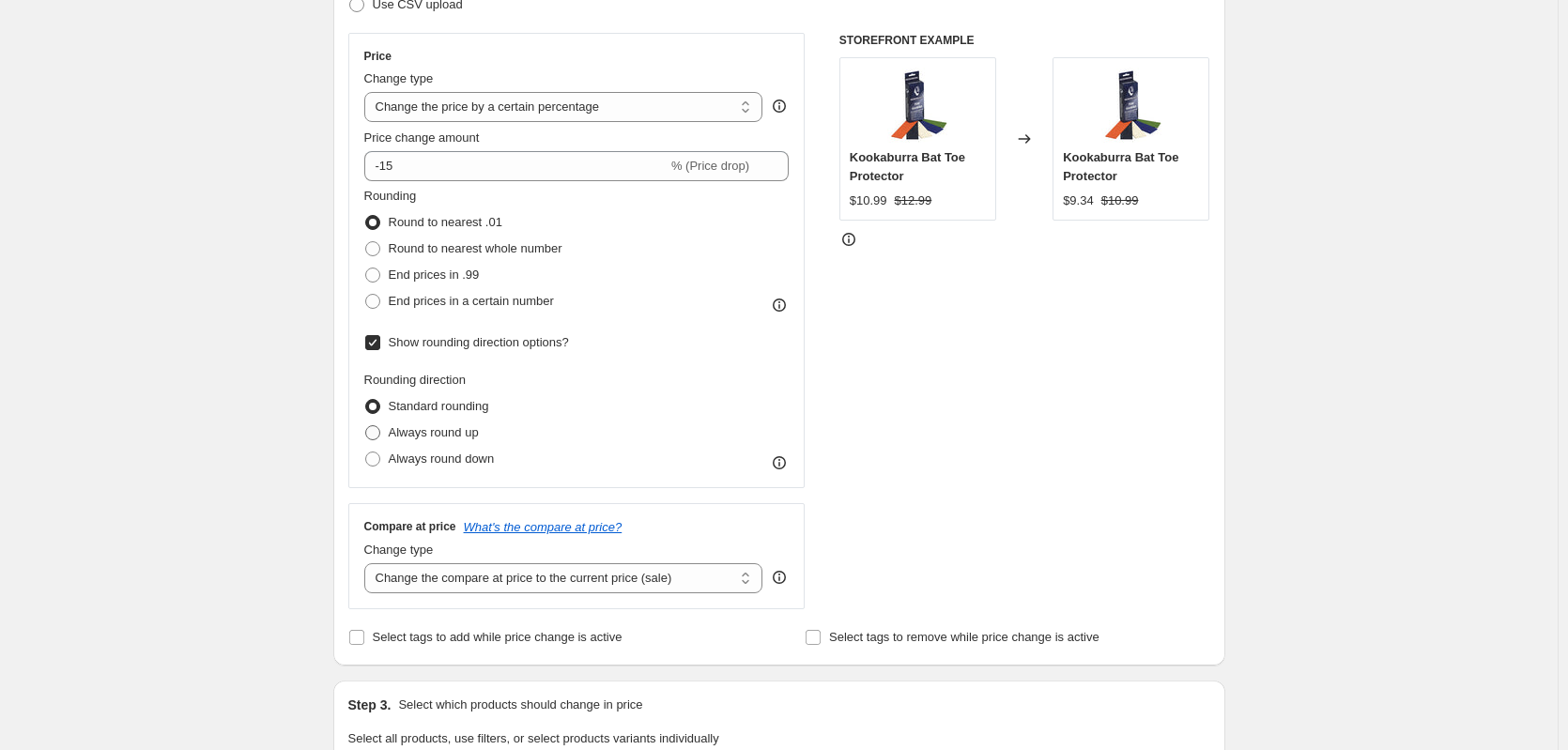
click at [442, 430] on span "Always round up" at bounding box center [433, 433] width 90 height 14
click at [366, 427] on input "Always round up" at bounding box center [365, 426] width 1 height 1
radio input "true"
click at [446, 451] on span "Always round down" at bounding box center [441, 458] width 106 height 14
click at [366, 451] on input "Always round down" at bounding box center [365, 451] width 1 height 1
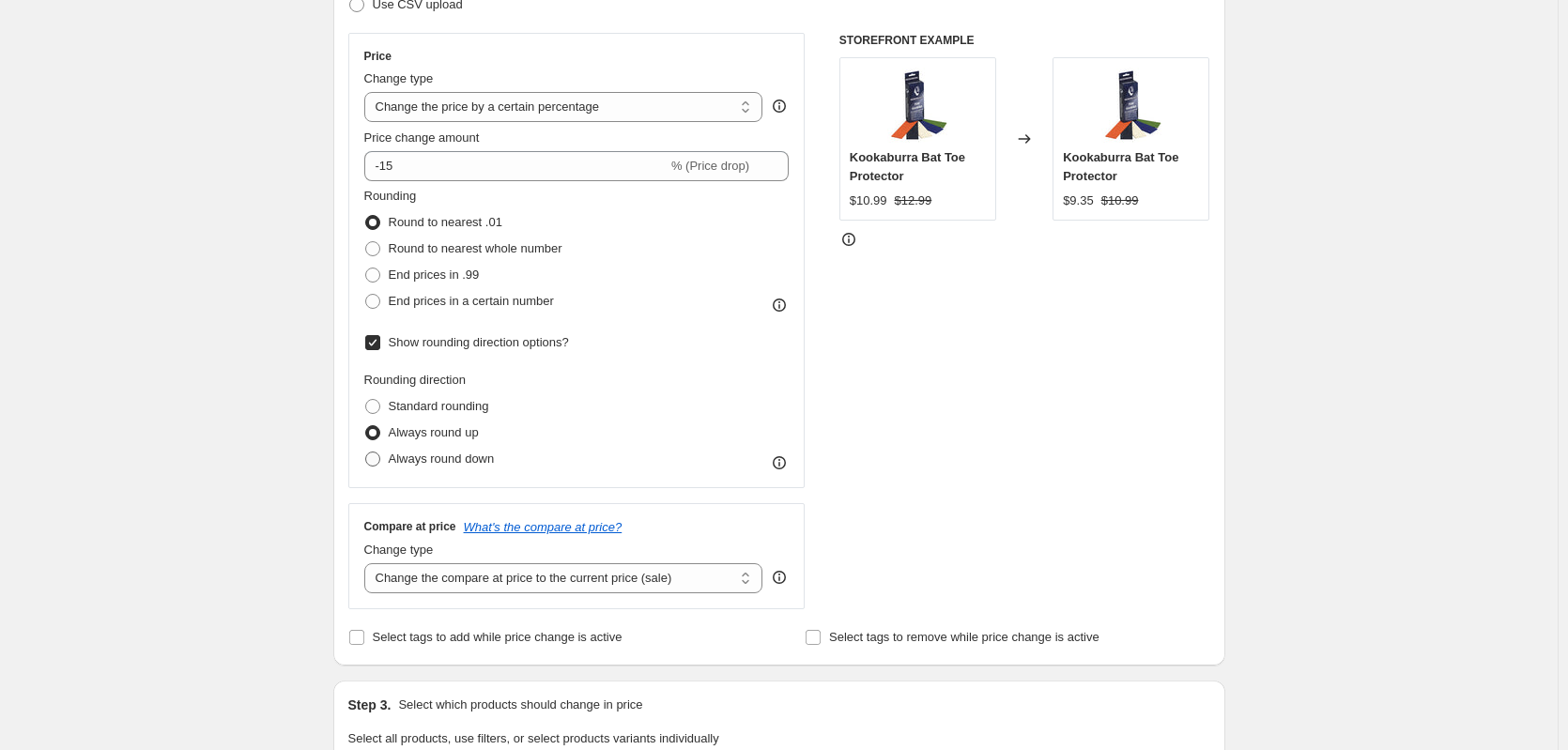
radio input "true"
click at [445, 430] on span "Always round up" at bounding box center [433, 433] width 90 height 14
click at [366, 427] on input "Always round up" at bounding box center [365, 426] width 1 height 1
radio input "true"
click at [441, 399] on span "Standard rounding" at bounding box center [438, 406] width 100 height 14
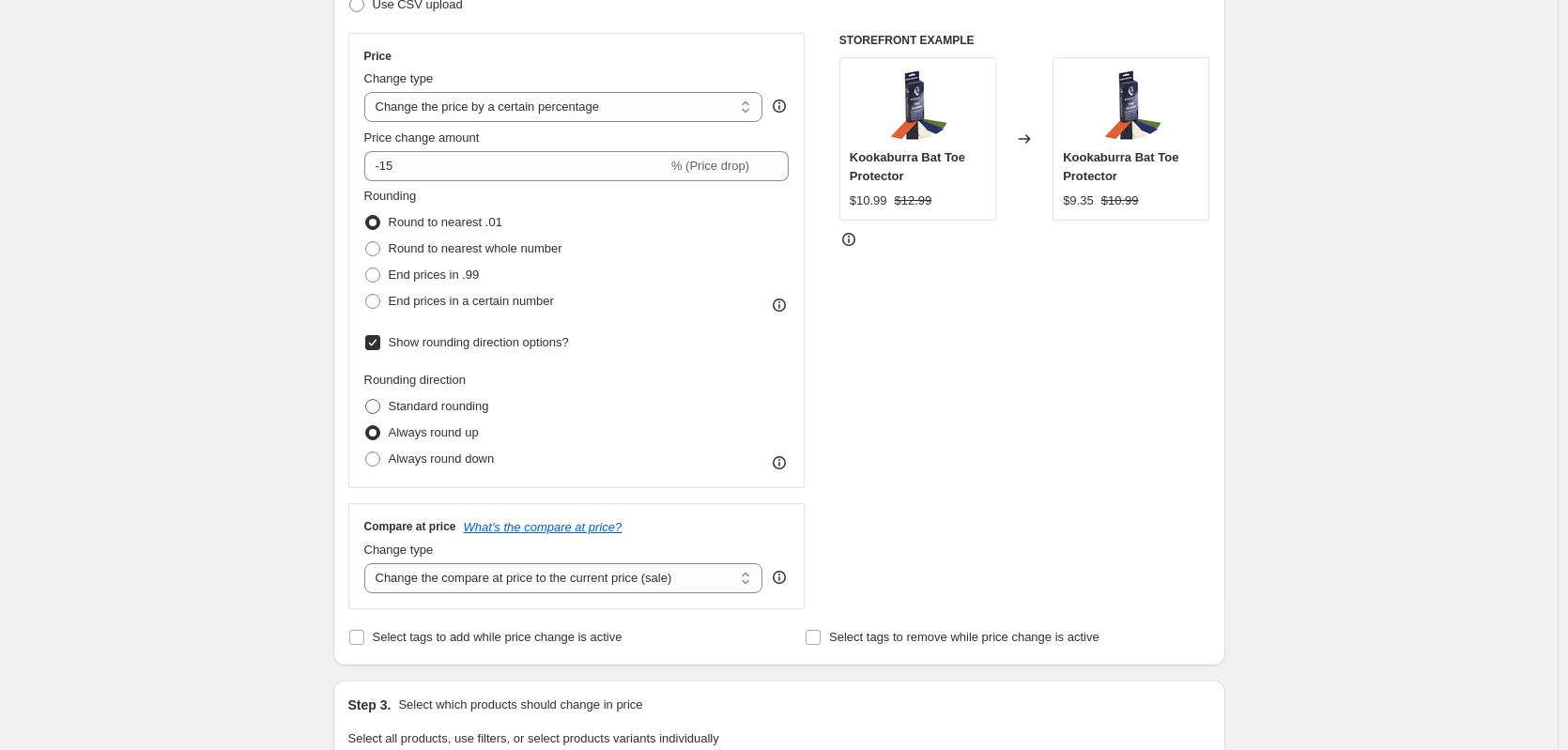
click at [366, 399] on input "Standard rounding" at bounding box center [365, 399] width 1 height 1
radio input "true"
click at [465, 348] on span "Show rounding direction options?" at bounding box center [479, 342] width 181 height 14
click at [380, 348] on input "Show rounding direction options?" at bounding box center [372, 342] width 15 height 15
checkbox input "false"
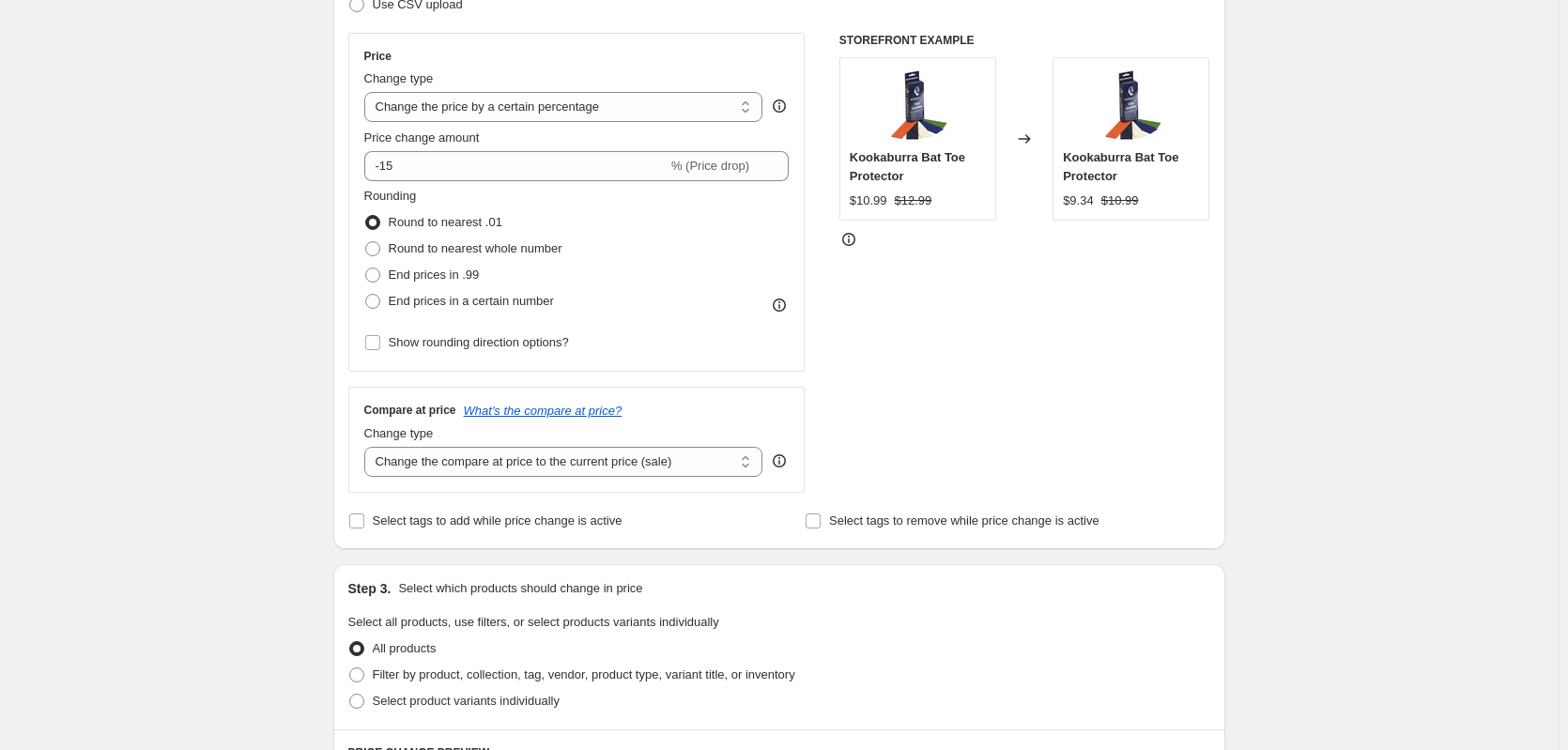
scroll to position [626, 0]
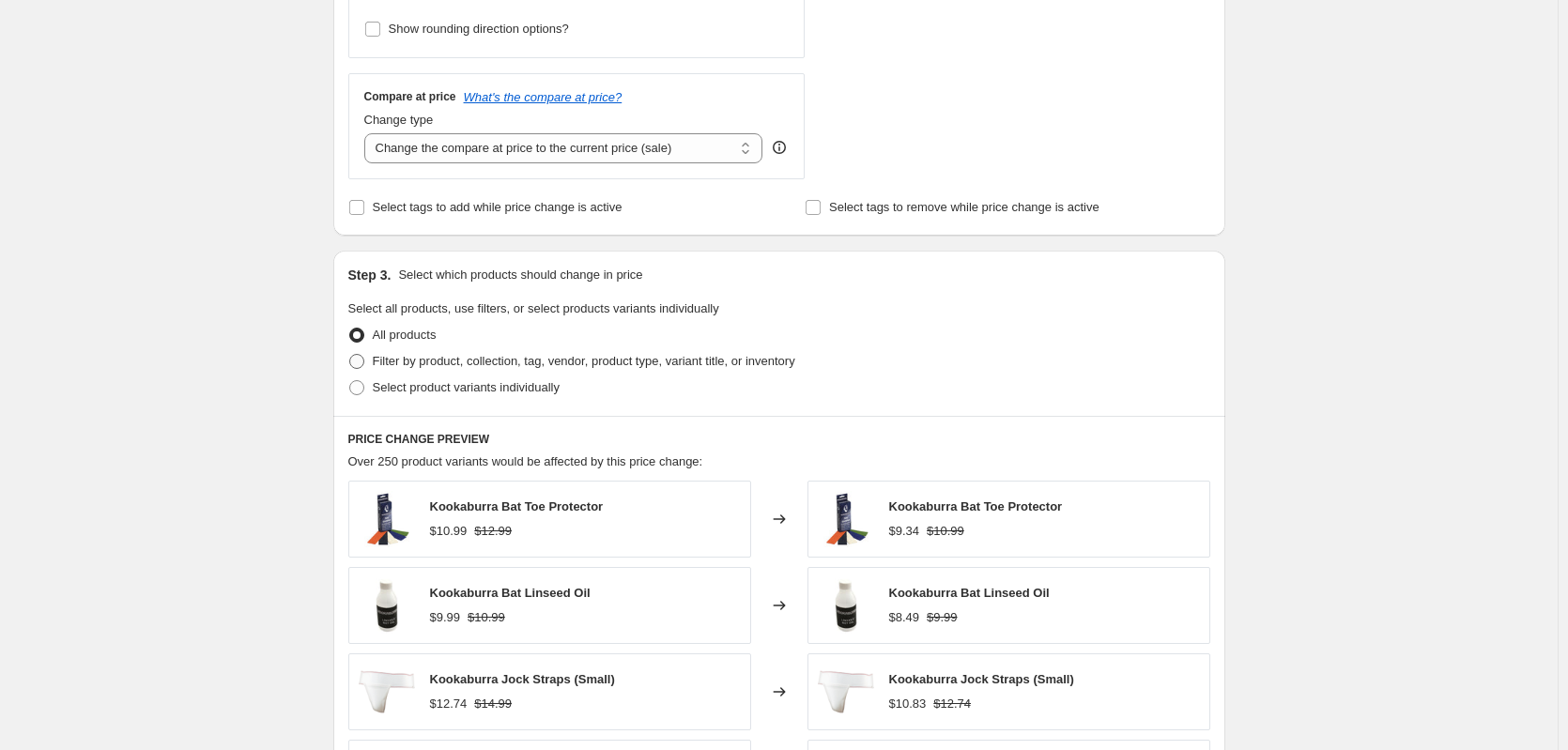
click at [448, 362] on span "Filter by product, collection, tag, vendor, product type, variant title, or inv…" at bounding box center [584, 361] width 422 height 14
click at [350, 355] on input "Filter by product, collection, tag, vendor, product type, variant title, or inv…" at bounding box center [349, 354] width 1 height 1
radio input "true"
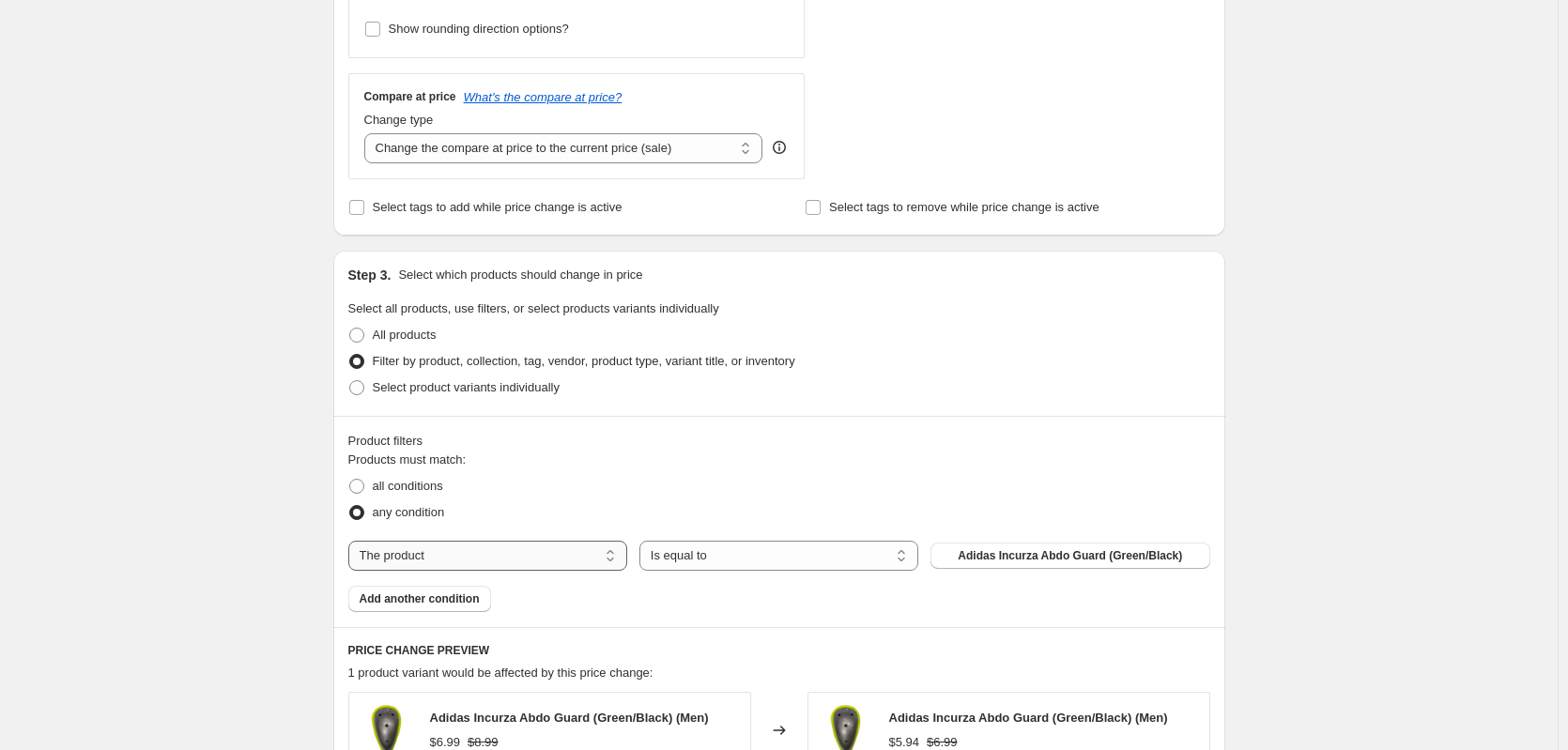
click at [524, 553] on select "The product The product's collection The product's tag The product's vendor The…" at bounding box center [487, 556] width 279 height 30
select select "collection"
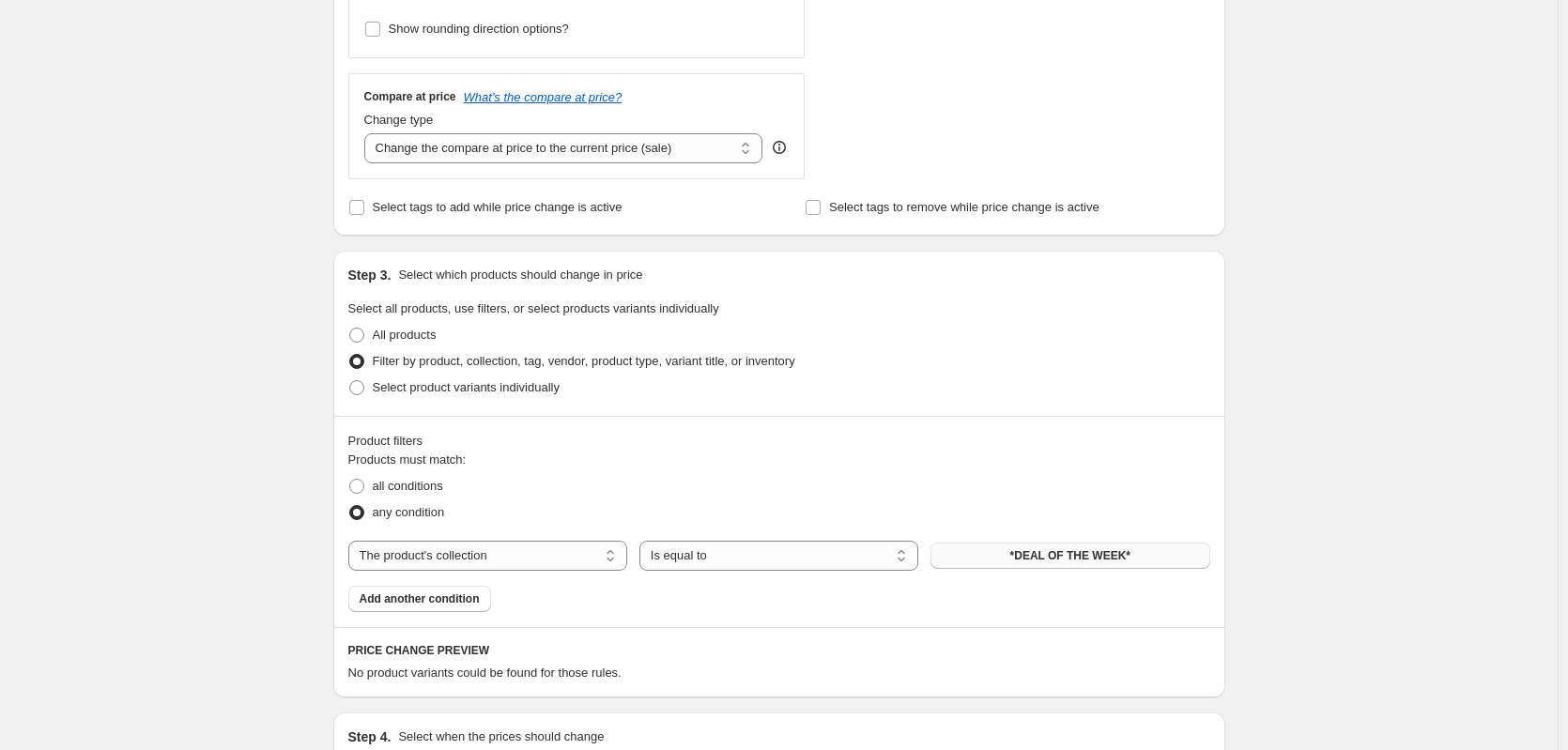
click at [1079, 563] on span "*DEAL OF THE WEEK*" at bounding box center [1070, 556] width 120 height 15
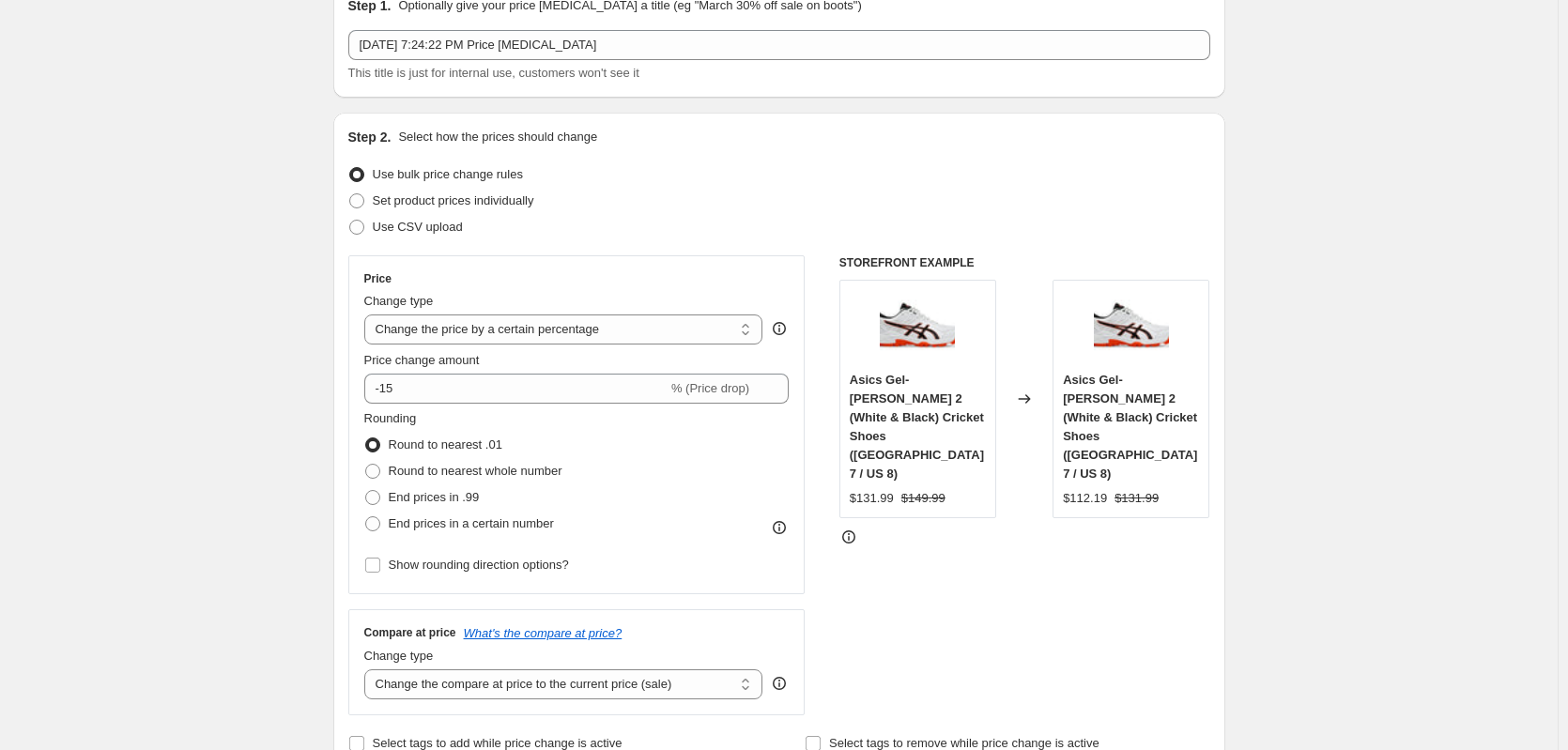
scroll to position [157, 0]
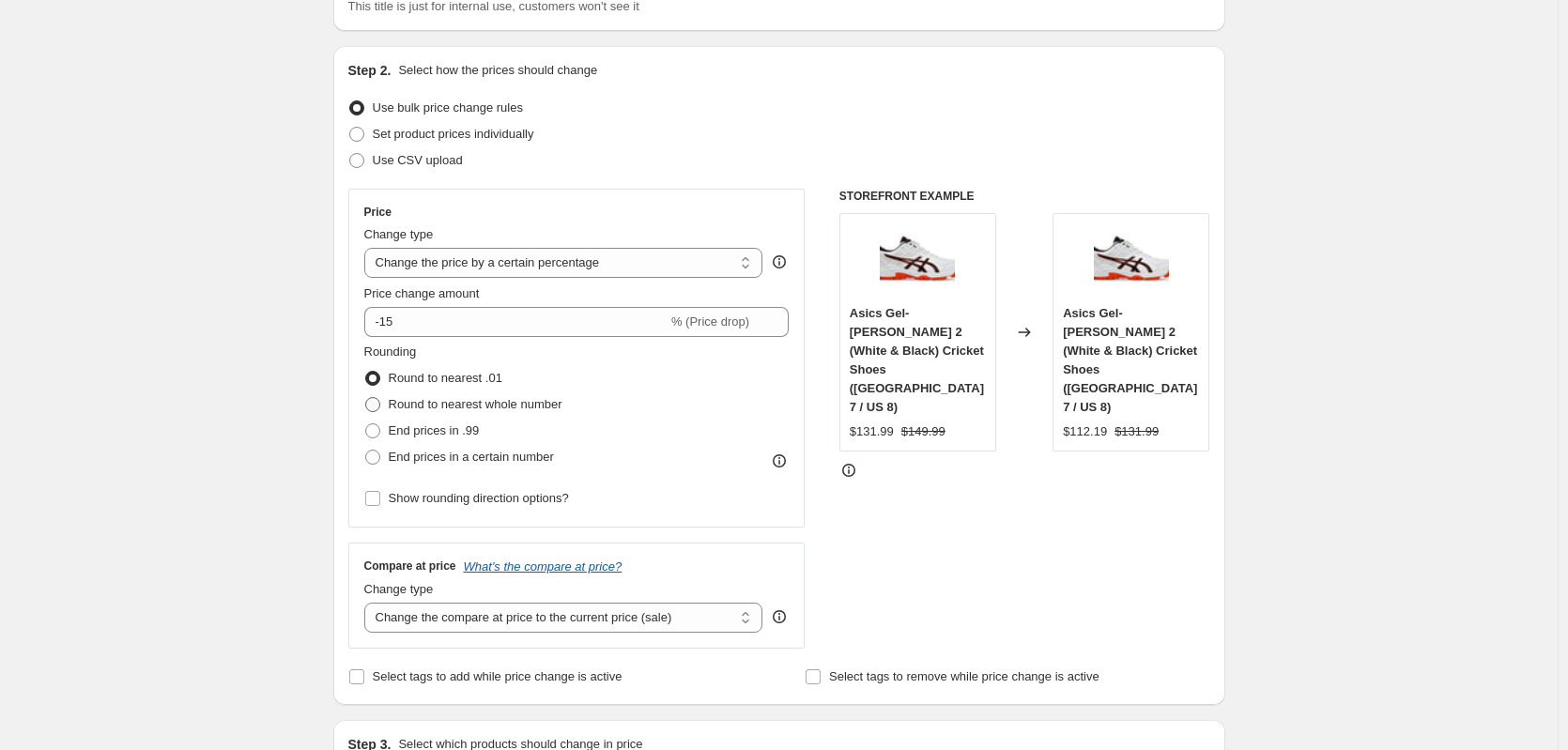
click at [514, 410] on span "Round to nearest whole number" at bounding box center [475, 404] width 174 height 14
click at [366, 398] on input "Round to nearest whole number" at bounding box center [365, 397] width 1 height 1
radio input "true"
click at [446, 382] on span "Round to nearest .01" at bounding box center [445, 378] width 114 height 14
click at [366, 372] on input "Round to nearest .01" at bounding box center [365, 371] width 1 height 1
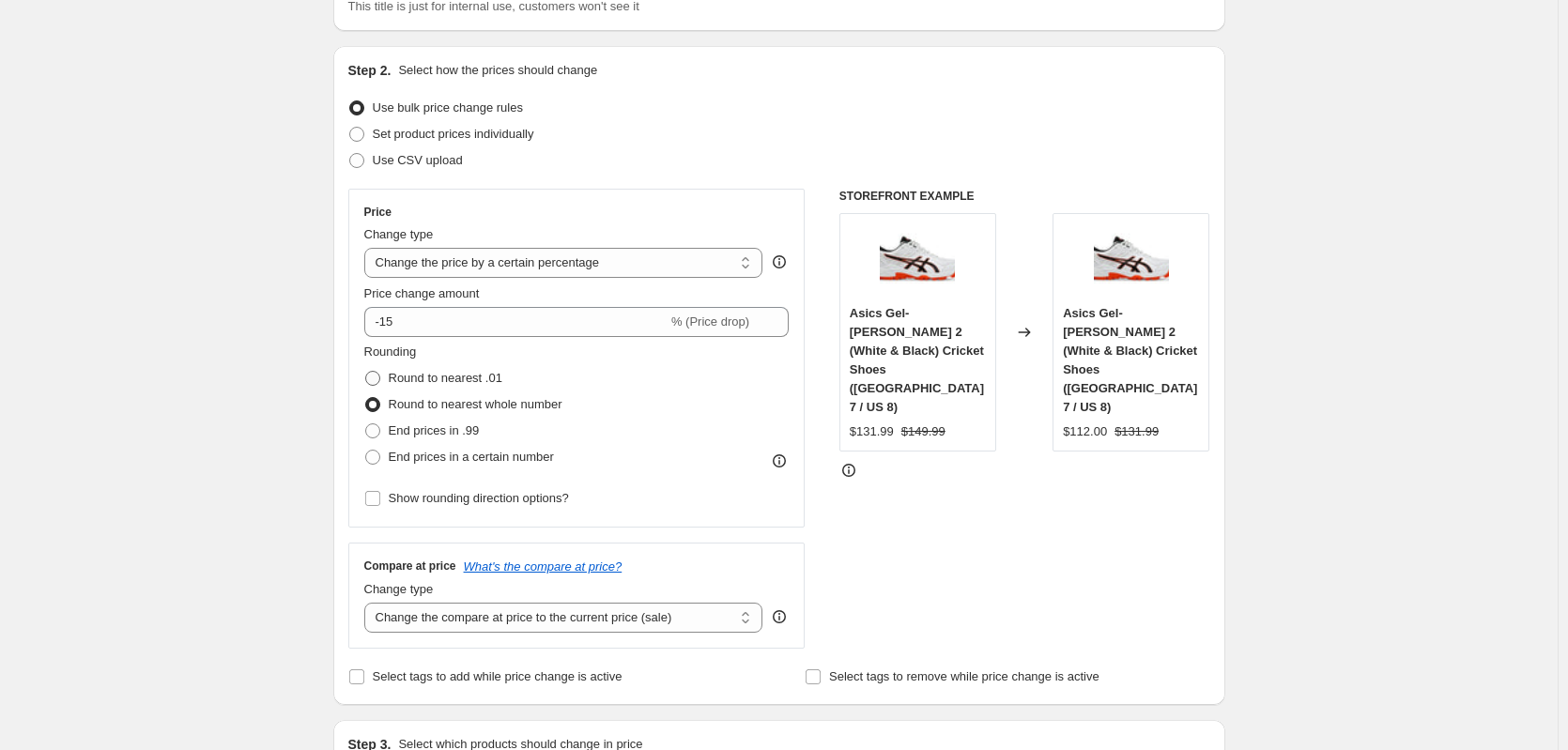
radio input "true"
click at [448, 424] on span "End prices in .99" at bounding box center [434, 431] width 91 height 14
click at [366, 424] on input "End prices in .99" at bounding box center [365, 424] width 1 height 1
radio input "true"
click at [448, 381] on span "Round to nearest .01" at bounding box center [445, 378] width 114 height 14
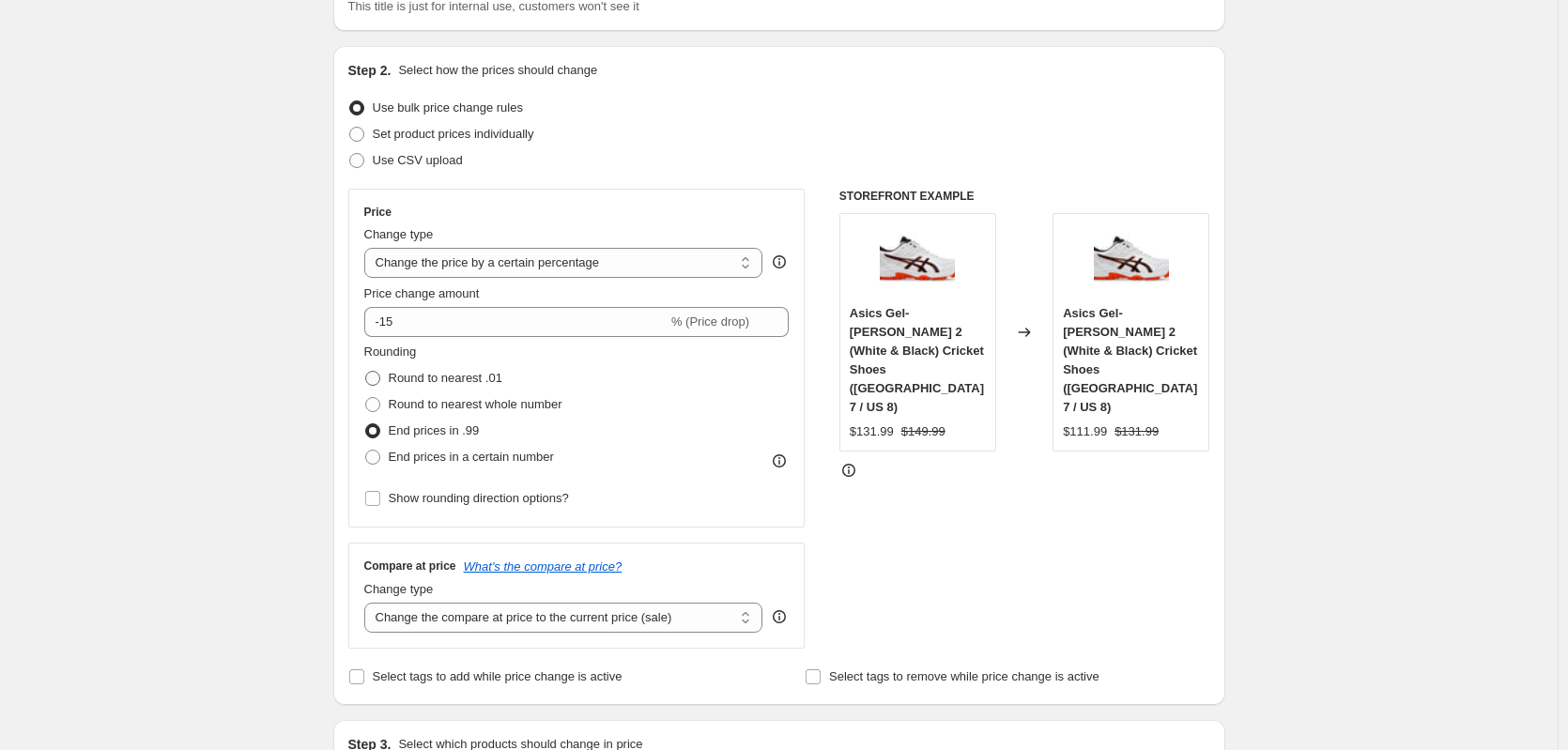
click at [366, 372] on input "Round to nearest .01" at bounding box center [365, 371] width 1 height 1
radio input "true"
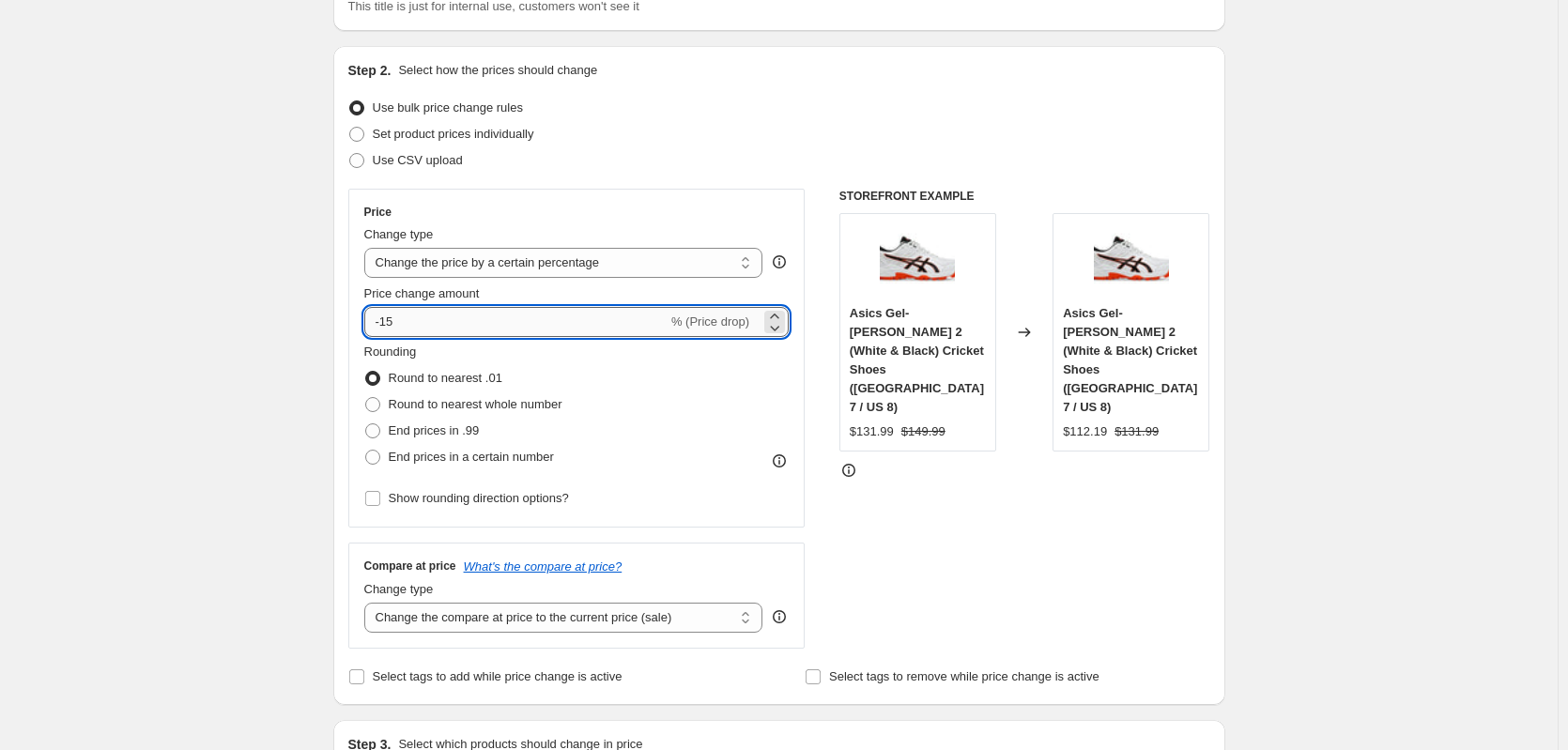
click at [424, 308] on input "-15" at bounding box center [516, 322] width 303 height 30
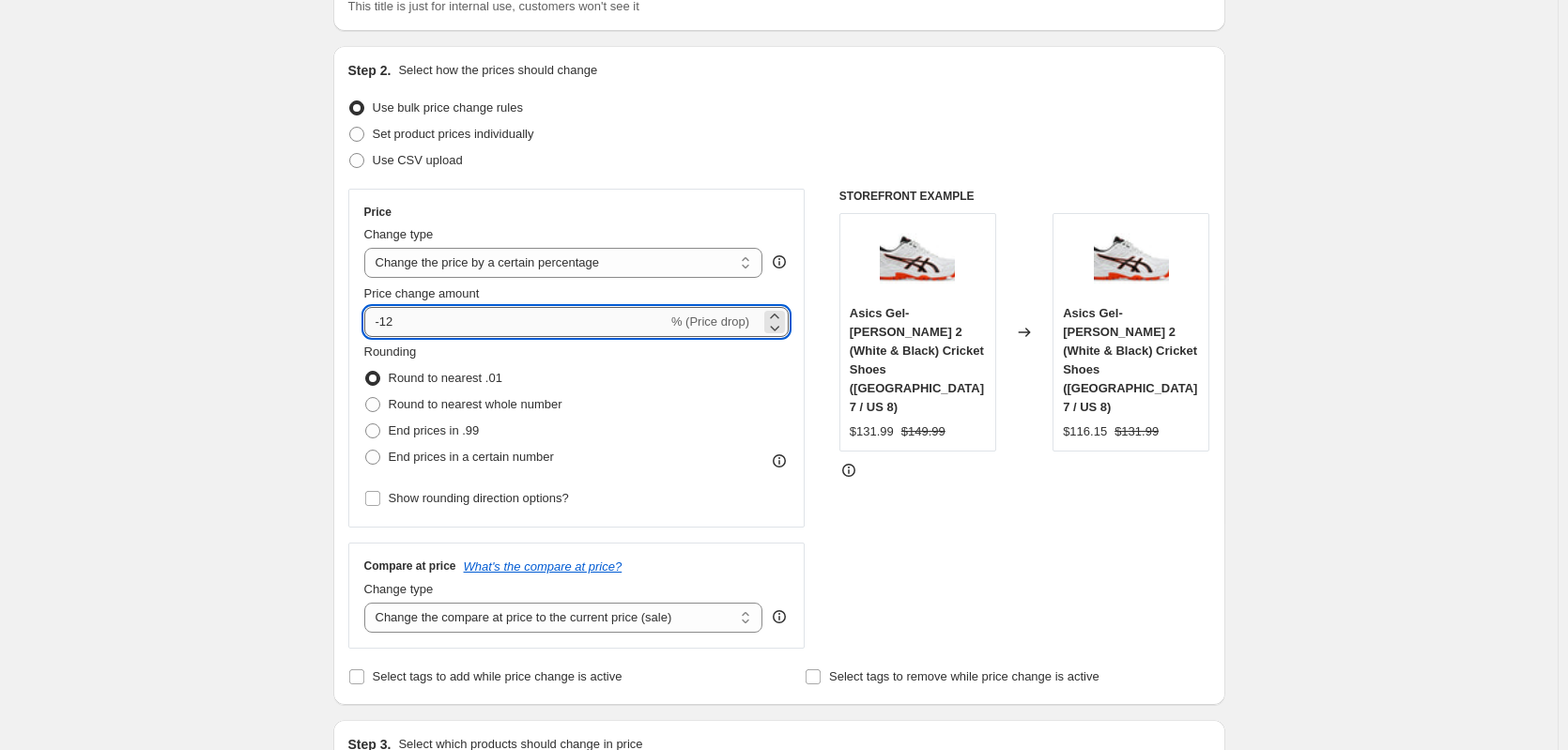
click at [443, 321] on input "-12" at bounding box center [516, 322] width 303 height 30
type input "-15"
